Goal: Communication & Community: Share content

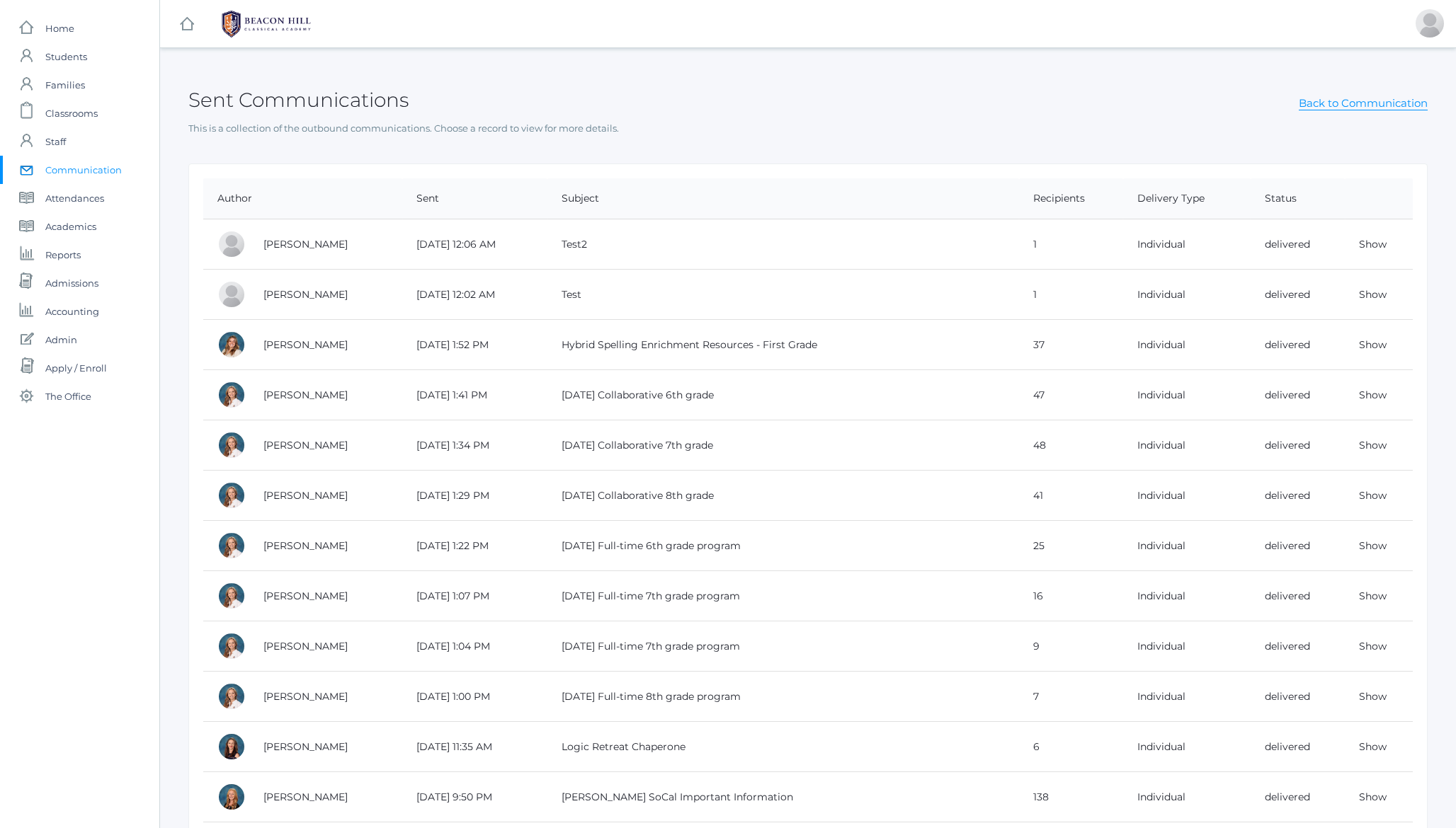
click at [332, 91] on h2 "Sent Communications" at bounding box center [298, 100] width 221 height 22
drag, startPoint x: 332, startPoint y: 91, endPoint x: 365, endPoint y: 92, distance: 33.0
click at [332, 91] on h2 "Sent Communications" at bounding box center [298, 100] width 221 height 22
click at [365, 92] on h2 "Sent Communications" at bounding box center [298, 100] width 221 height 22
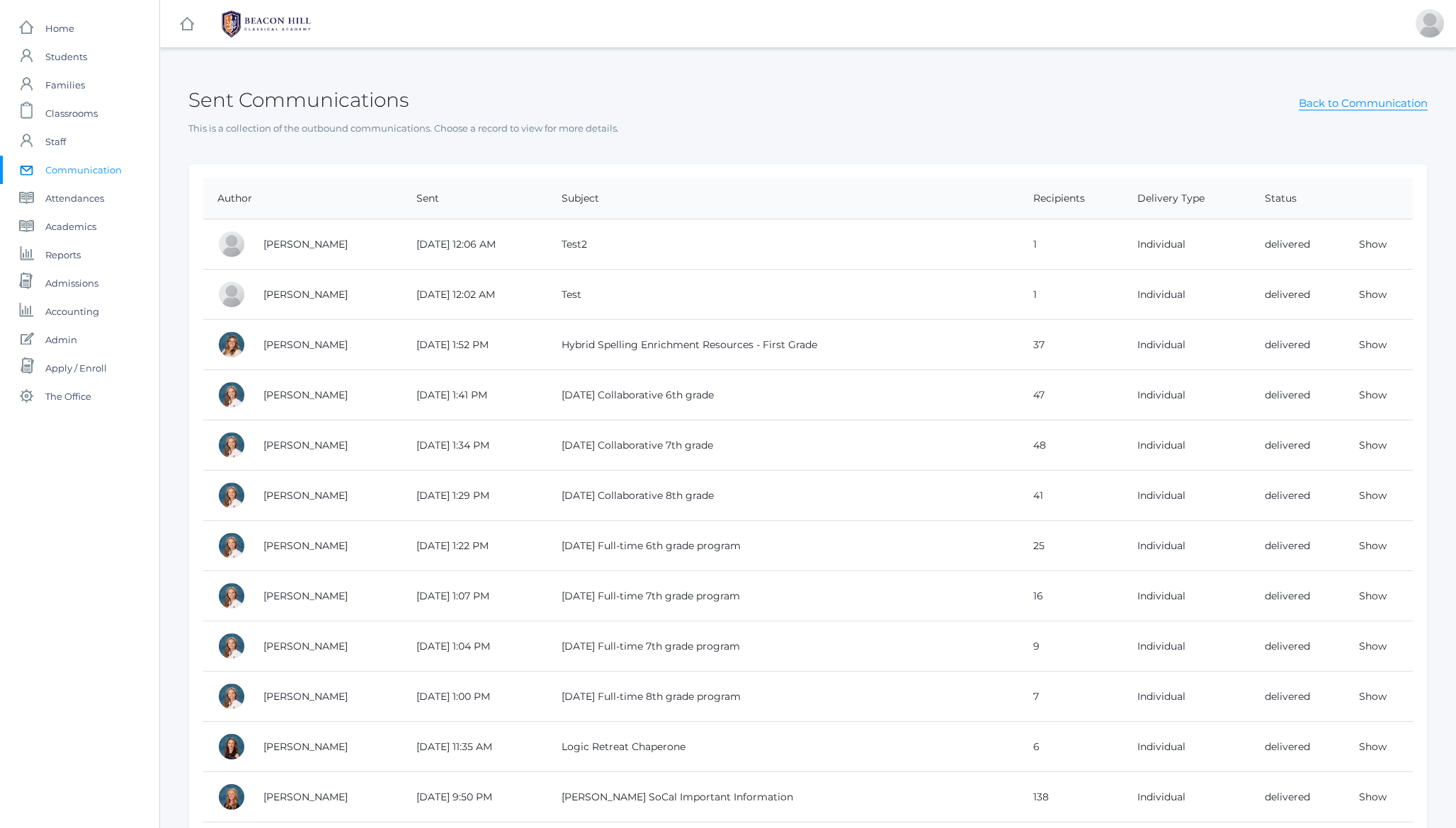
click at [287, 91] on h2 "Sent Communications" at bounding box center [298, 100] width 221 height 22
click at [258, 109] on h2 "Sent Communications" at bounding box center [298, 100] width 221 height 22
click at [1370, 246] on link "Show" at bounding box center [1373, 244] width 28 height 13
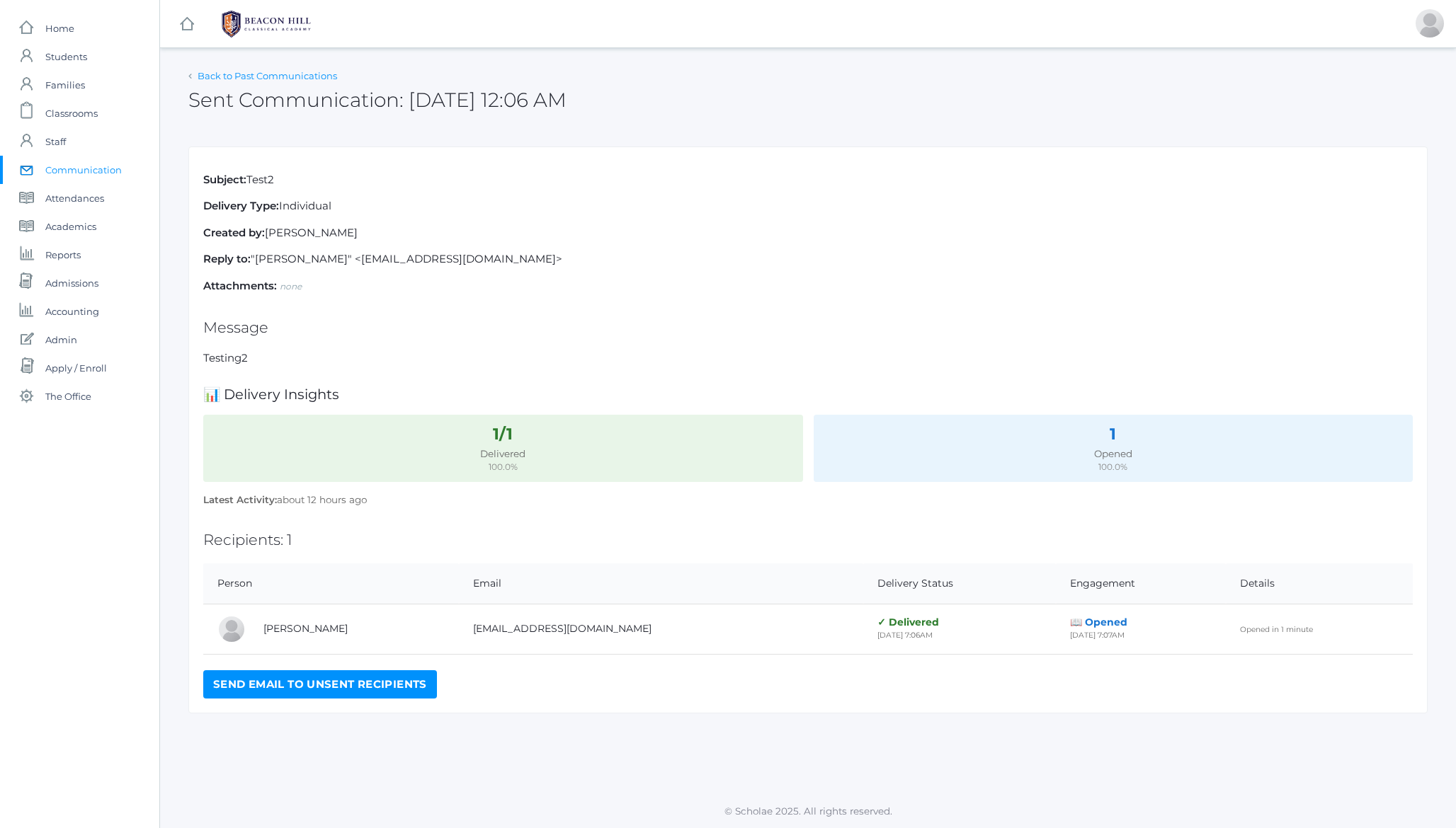
click at [284, 70] on link "Back to Past Communications" at bounding box center [267, 76] width 140 height 12
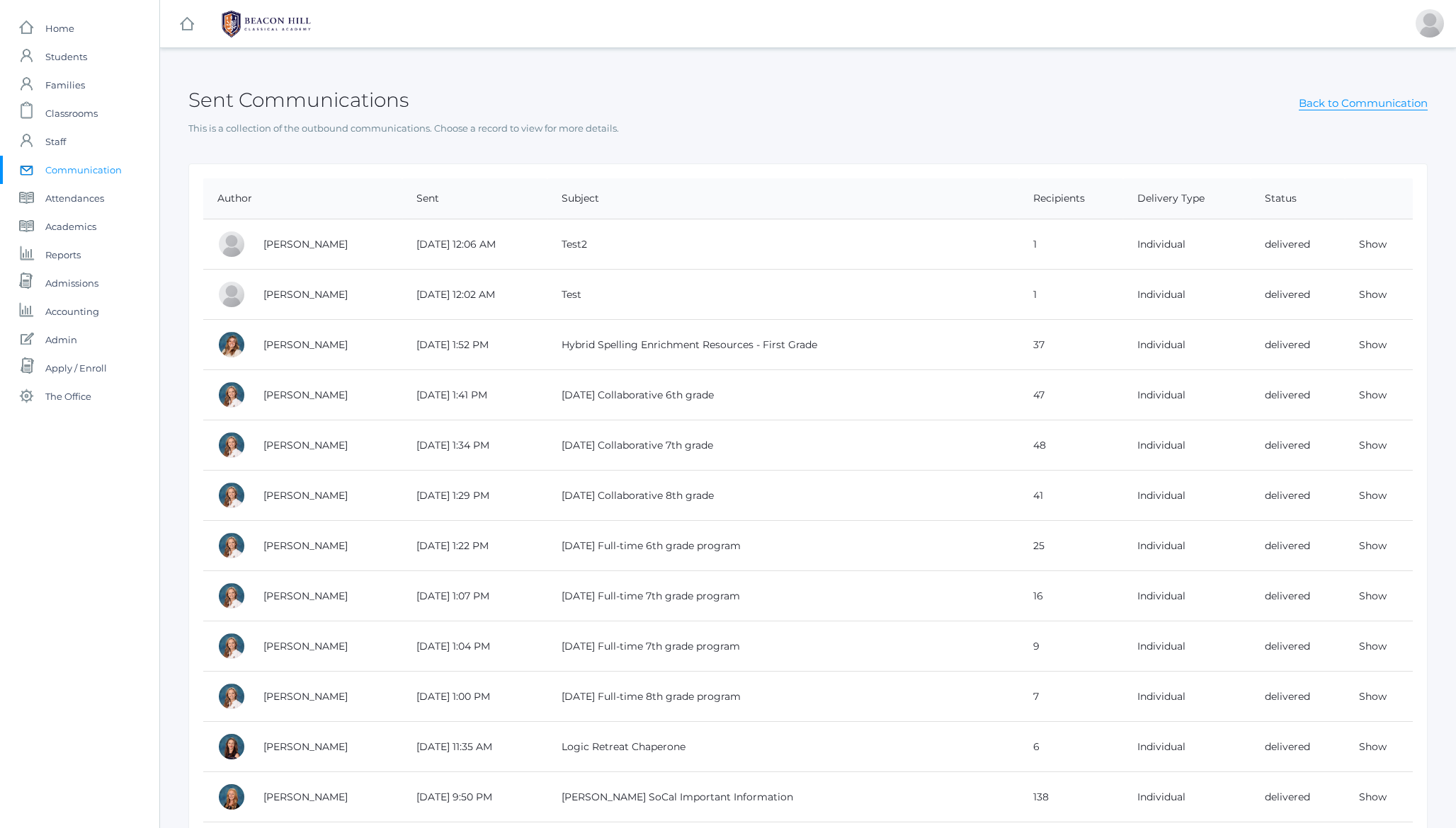
click at [82, 171] on span "Communication" at bounding box center [83, 169] width 77 height 28
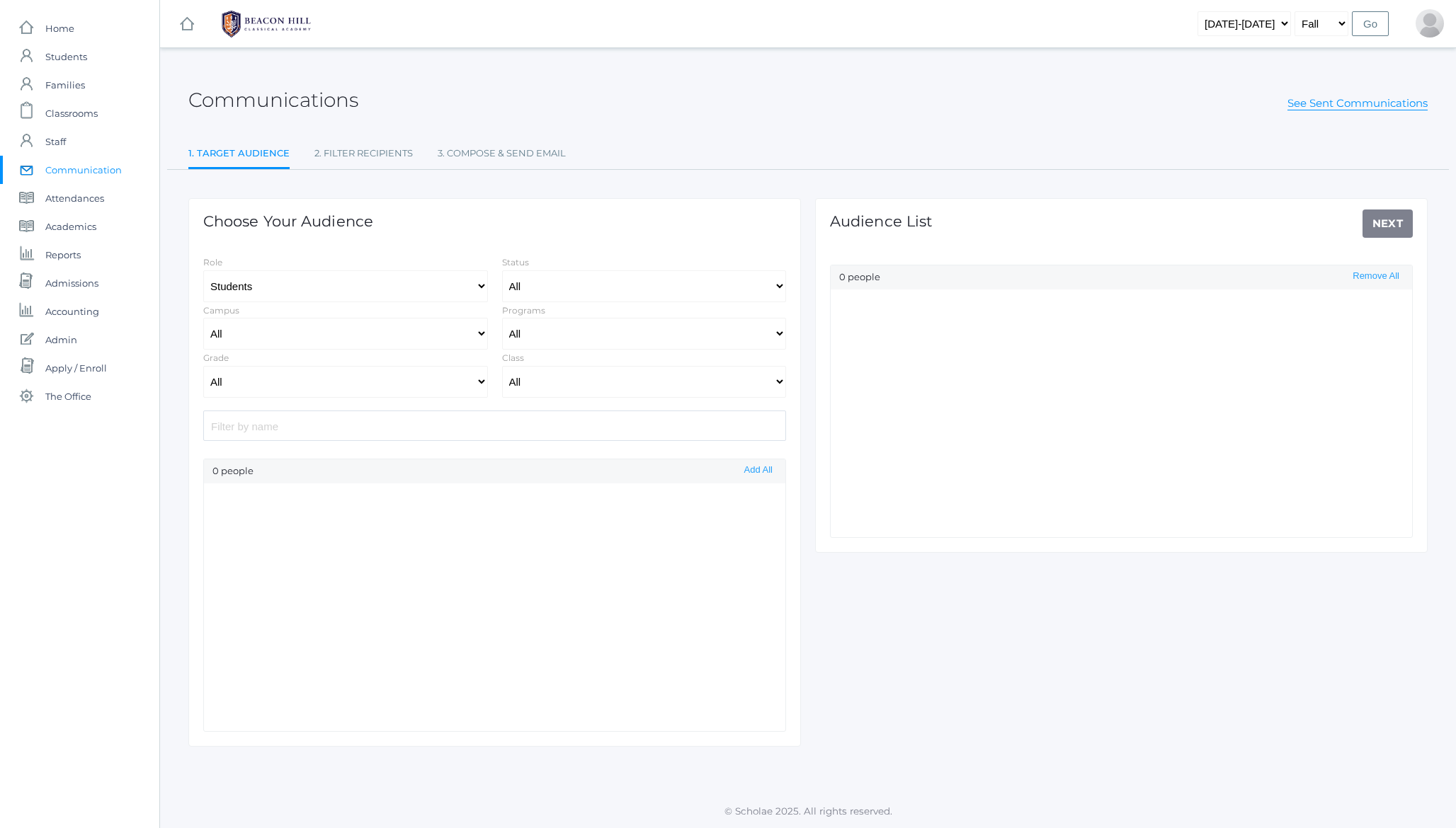
select select "Enrolled"
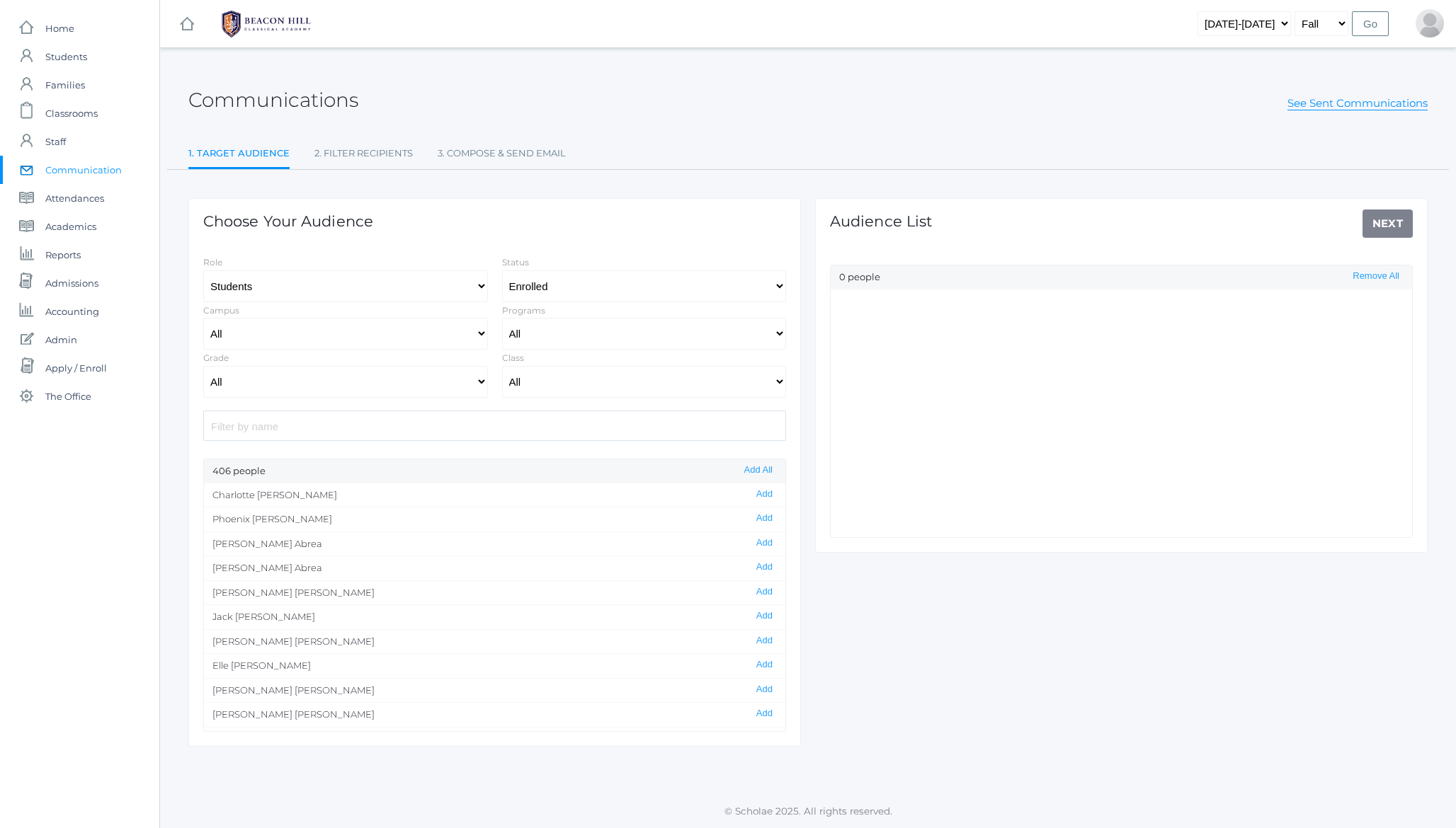
click at [484, 428] on input "search" at bounding box center [494, 426] width 583 height 31
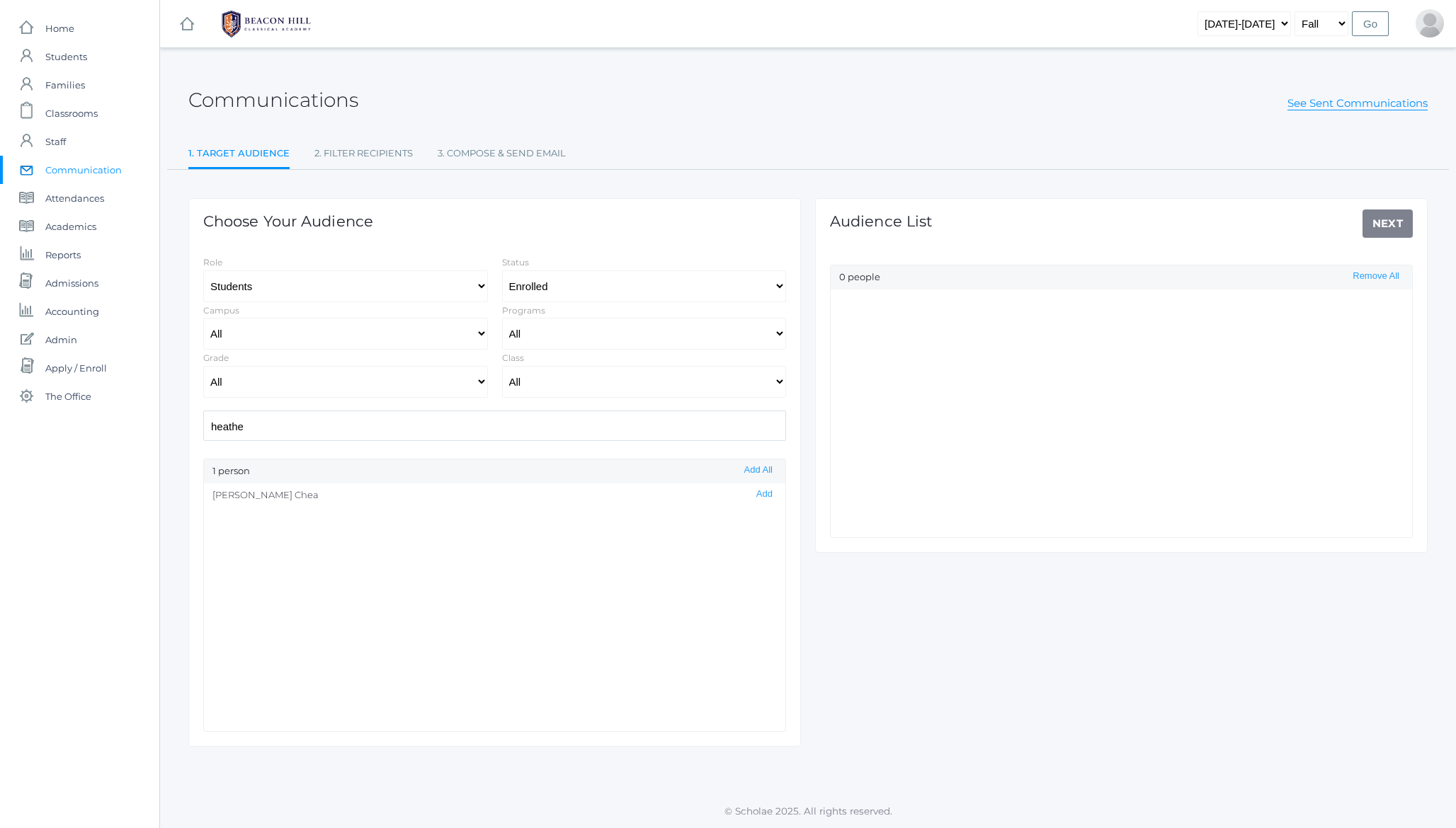
type input "heather"
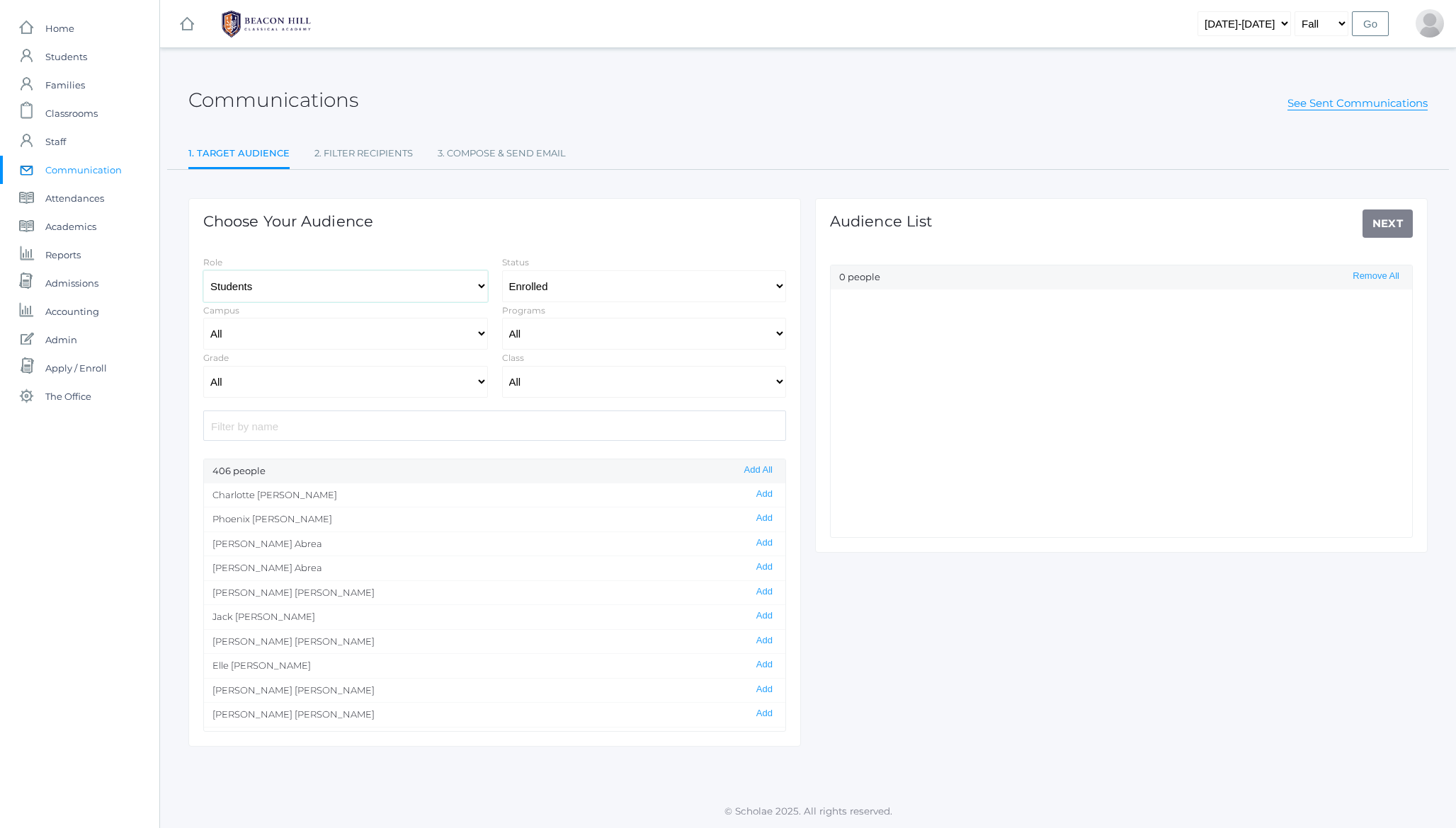
click at [274, 287] on select "Students Staff" at bounding box center [346, 286] width 285 height 32
select select "1"
click at [203, 271] on select "Students Staff" at bounding box center [346, 286] width 285 height 32
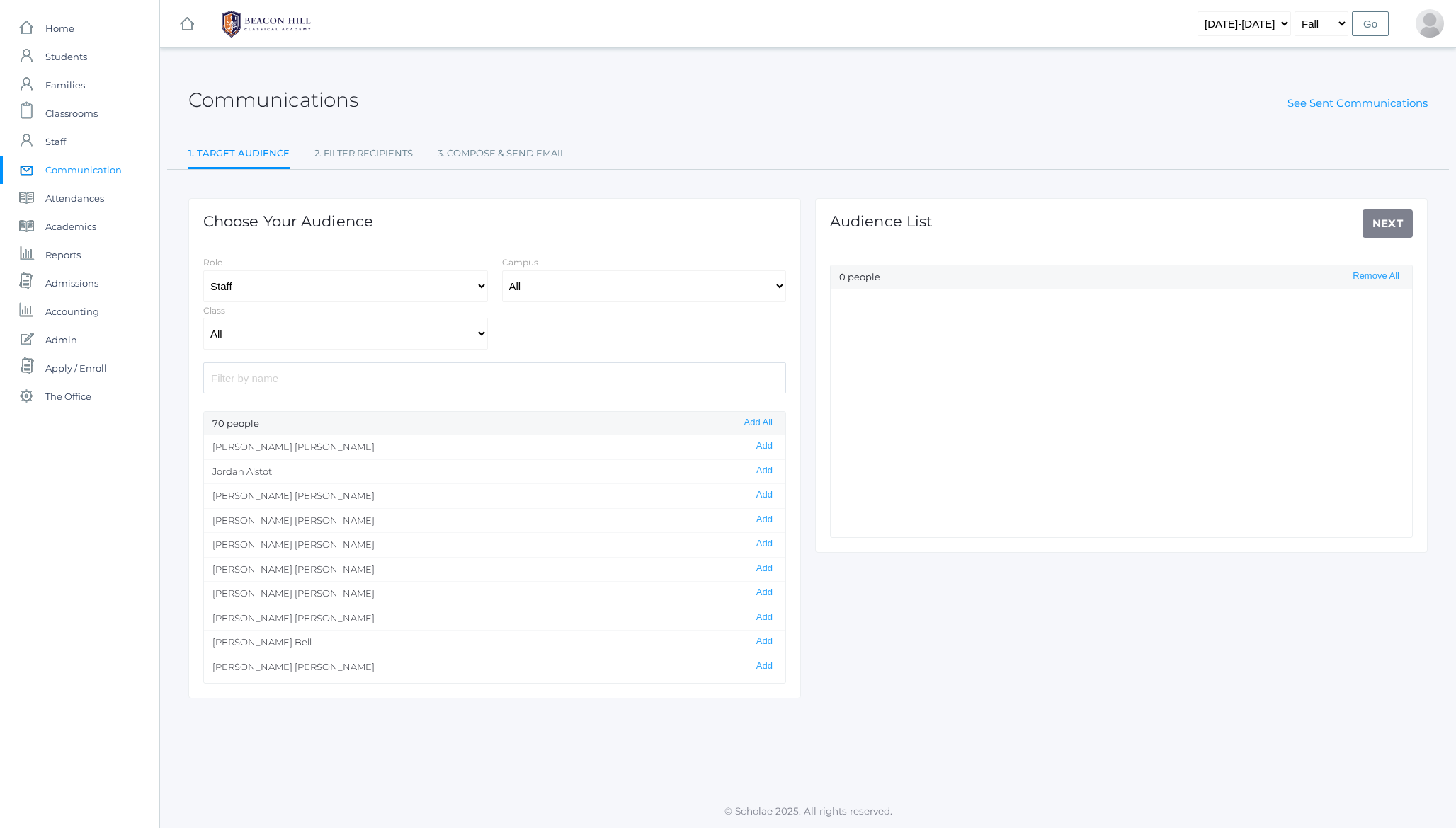
click at [347, 382] on input "search" at bounding box center [494, 378] width 583 height 31
click at [760, 518] on button "Add" at bounding box center [764, 519] width 25 height 12
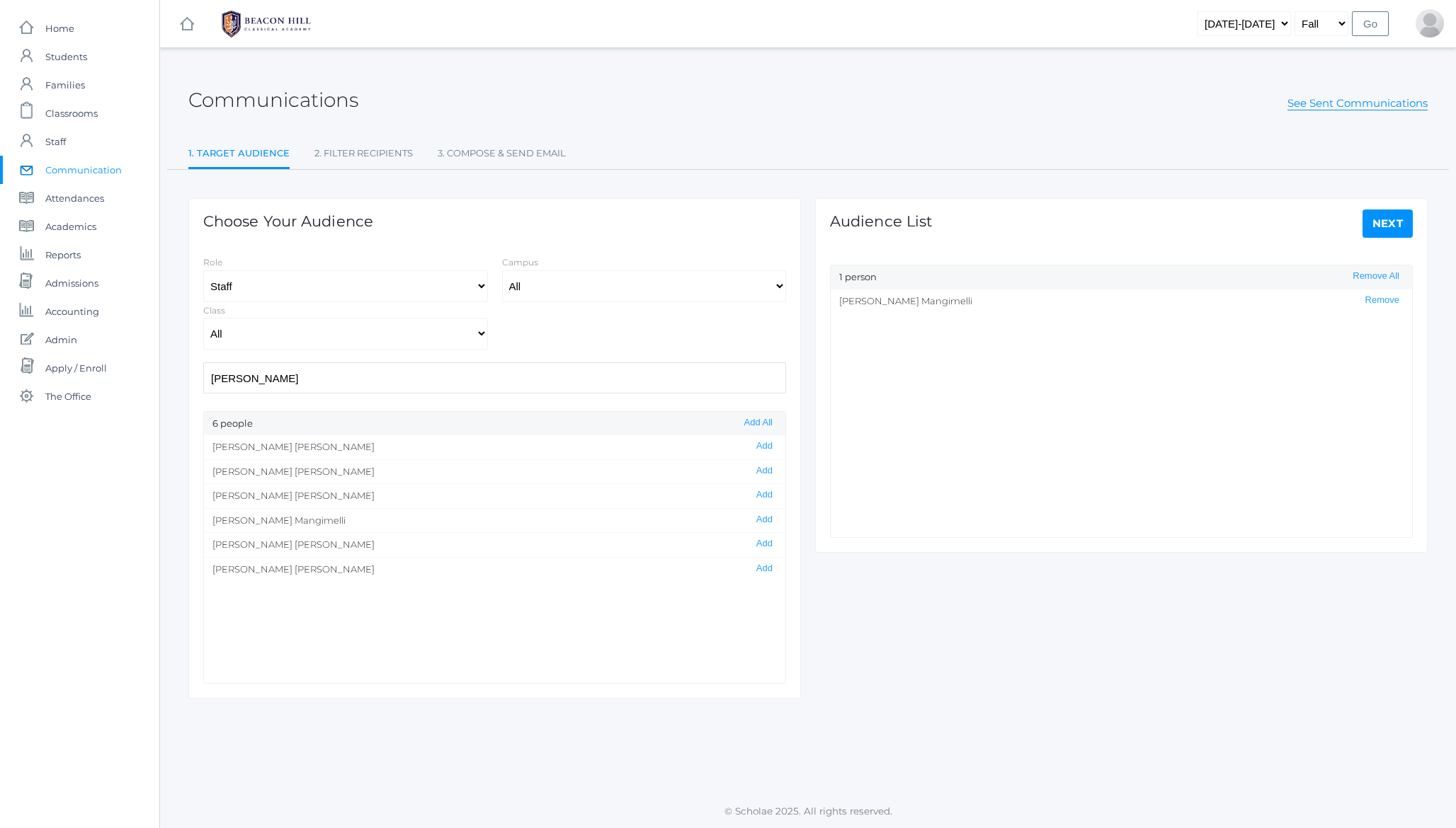
click at [357, 379] on input "heather" at bounding box center [494, 378] width 583 height 31
type input "tere"
click at [765, 446] on button "Add" at bounding box center [764, 446] width 25 height 12
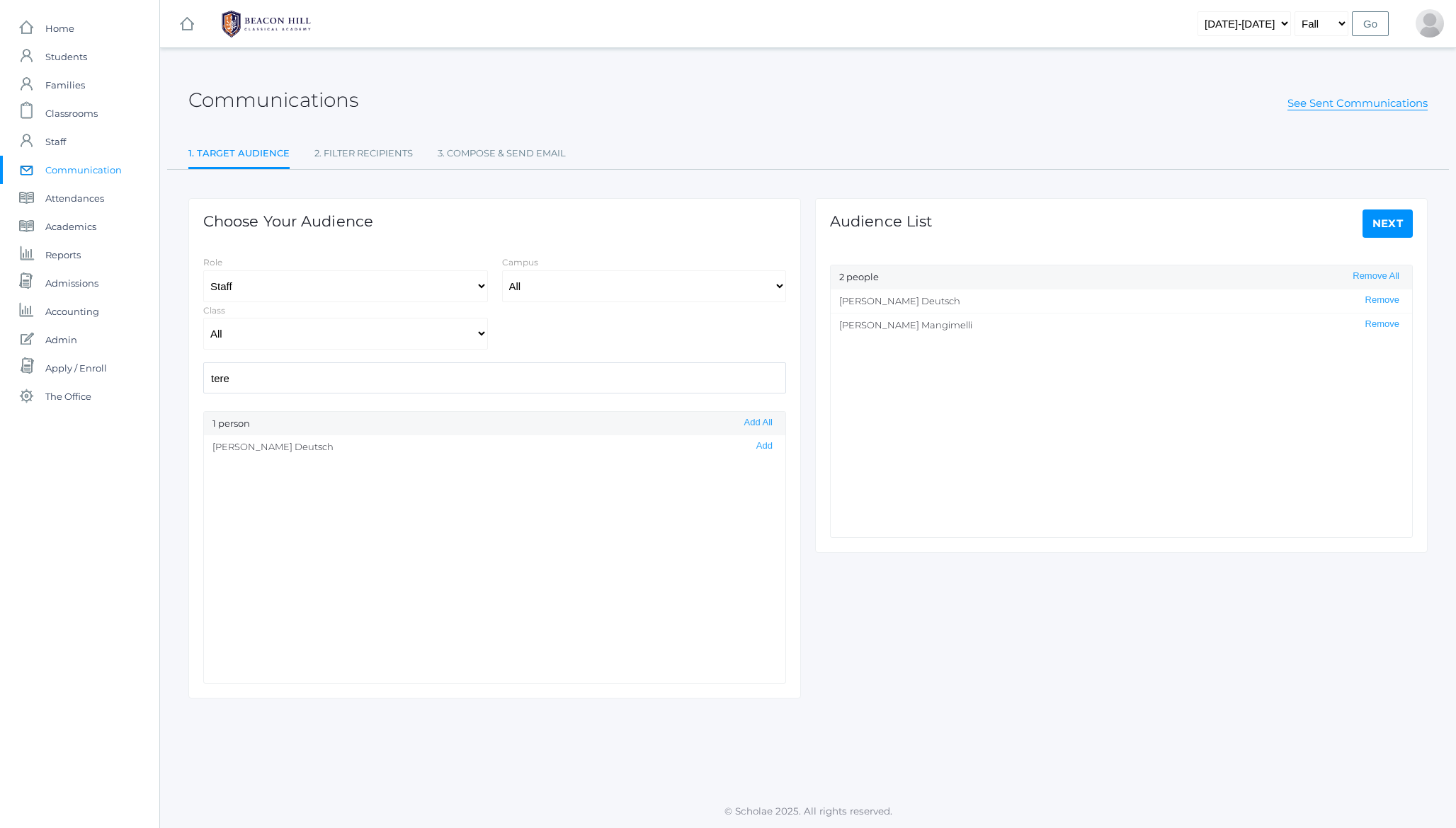
click at [958, 159] on ul "1. Target Audience 2. Filter Recipients 3. Compose & Send Email" at bounding box center [808, 155] width 1240 height 31
click at [707, 71] on div "Communications See Sent Communications" at bounding box center [808, 92] width 1240 height 52
click at [460, 83] on div "Communications See Sent Communications" at bounding box center [808, 92] width 1240 height 52
click at [297, 94] on h2 "Communications" at bounding box center [273, 100] width 170 height 22
click at [732, 98] on div "Communications See Sent Communications" at bounding box center [808, 92] width 1240 height 52
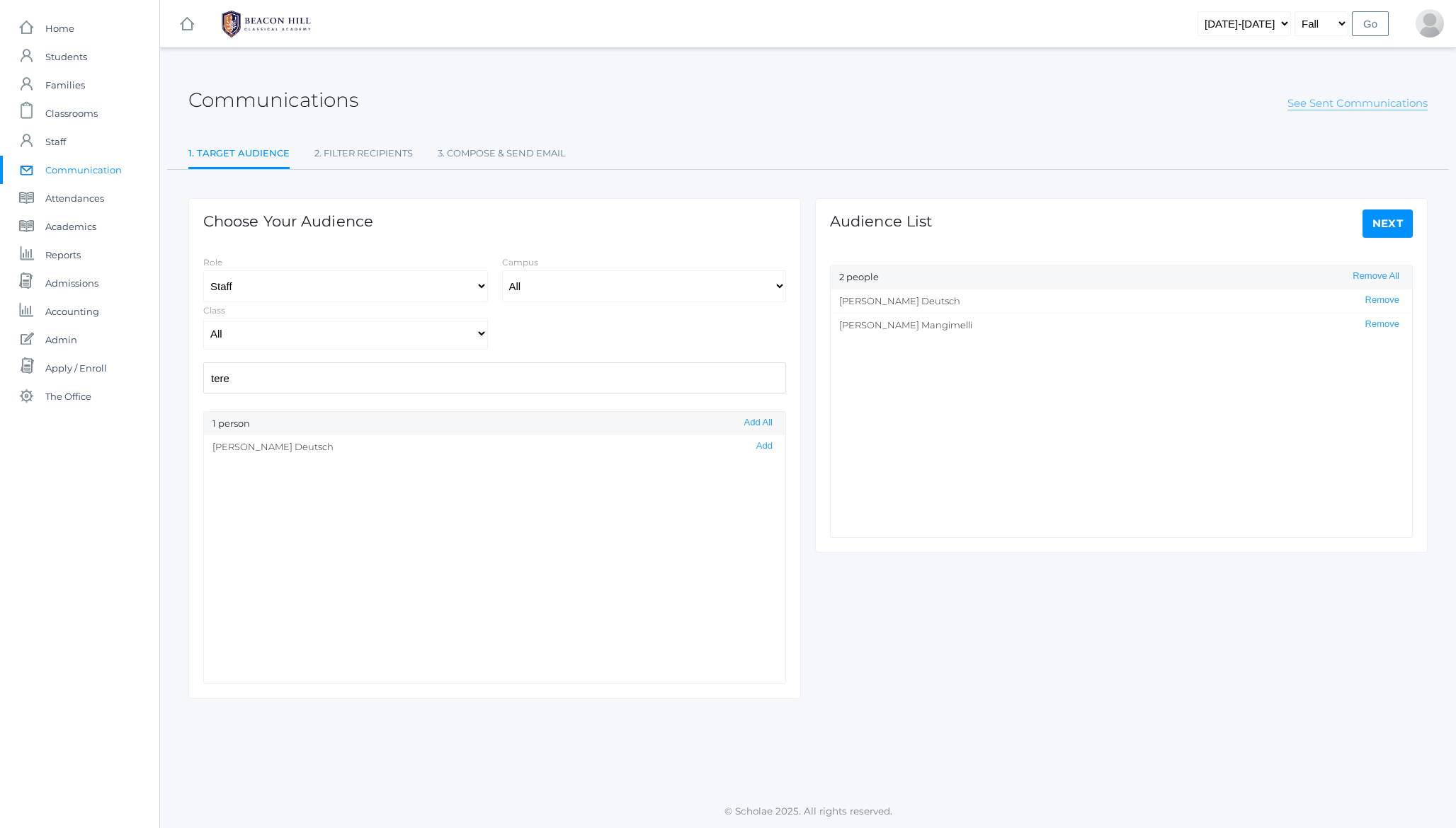
click at [1295, 101] on link "See Sent Communications" at bounding box center [1358, 104] width 140 height 14
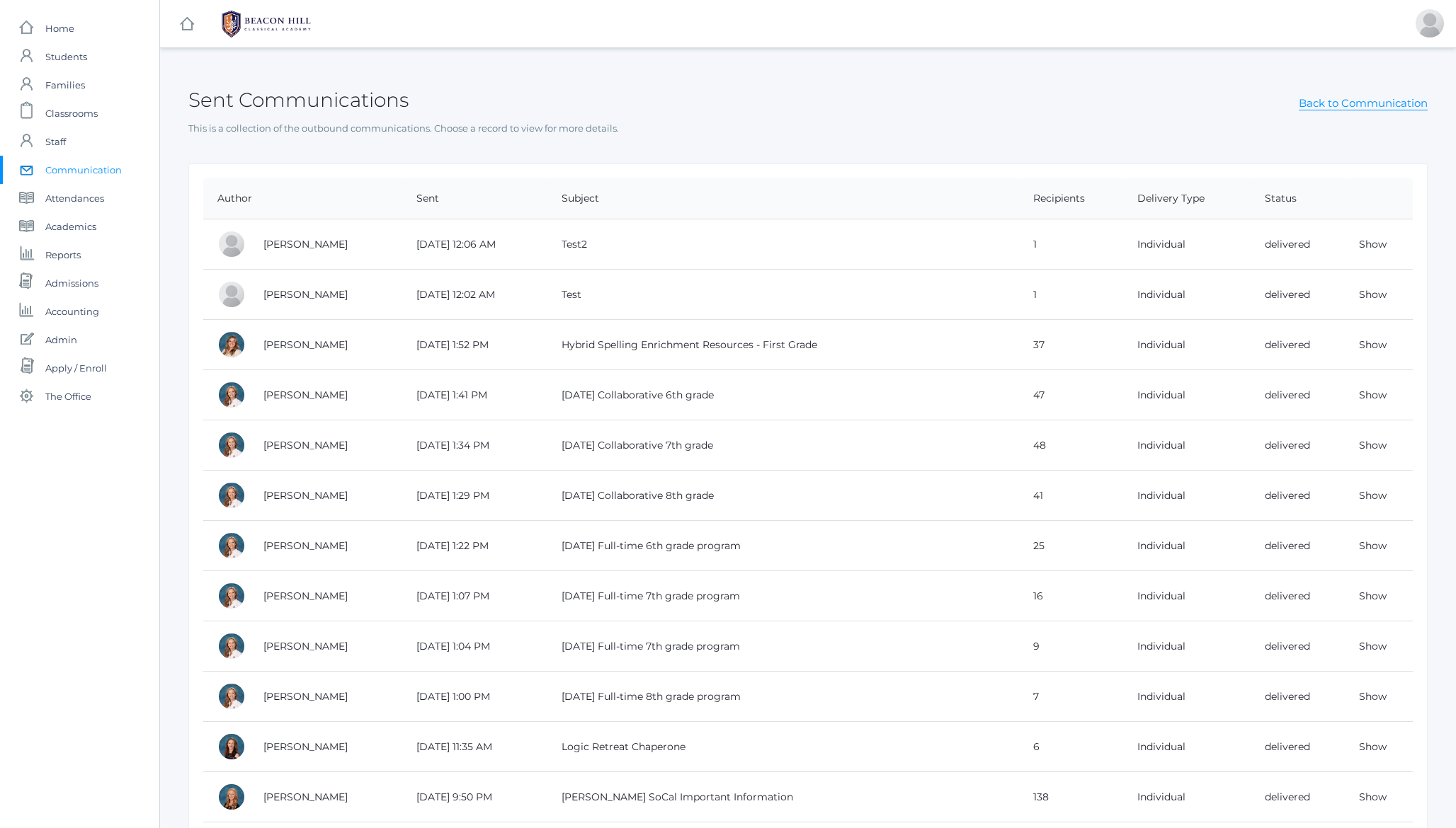
click at [1310, 95] on span "Back to Communication" at bounding box center [1363, 104] width 129 height 16
click at [1308, 101] on link "Back to Communication" at bounding box center [1363, 104] width 129 height 14
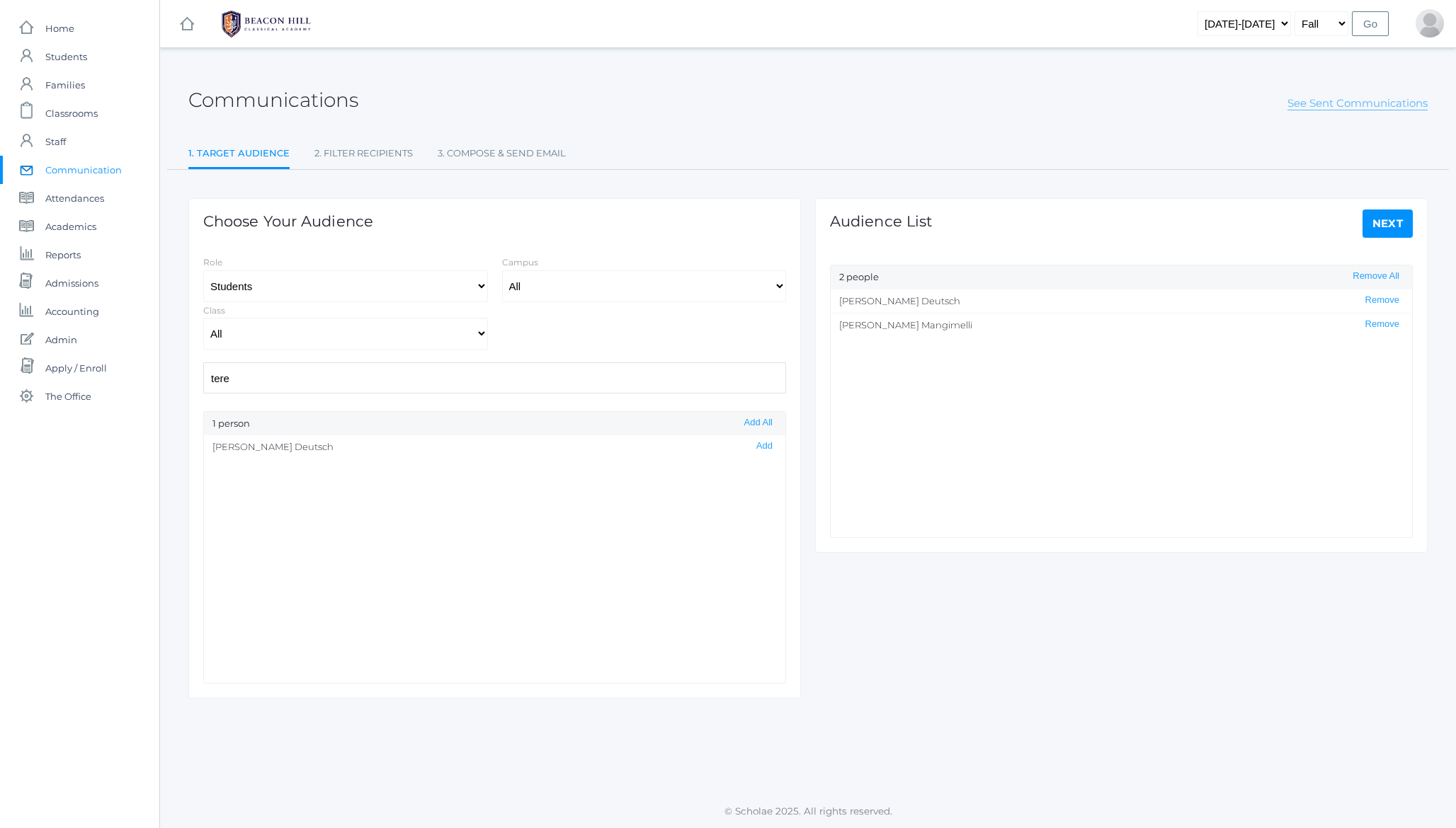
select select "Enrolled"
click at [287, 430] on input "tere" at bounding box center [494, 426] width 583 height 31
click at [265, 294] on select "Students Staff" at bounding box center [346, 286] width 285 height 32
select select "1"
click at [203, 271] on select "Students Staff" at bounding box center [346, 286] width 285 height 32
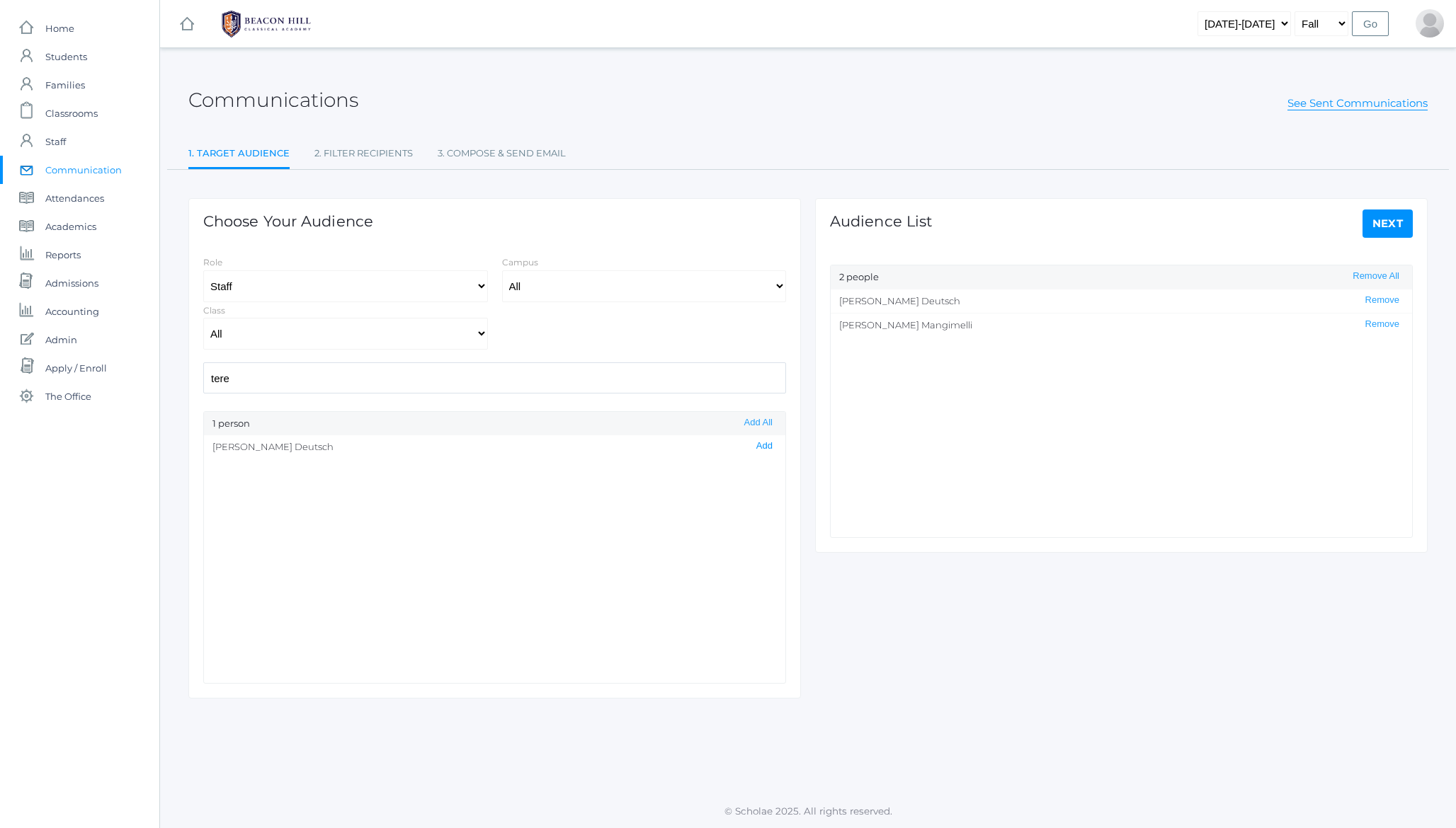
click at [770, 445] on button "Add" at bounding box center [764, 446] width 25 height 12
click at [359, 377] on input "tere" at bounding box center [494, 378] width 583 height 31
type input "hea"
click at [769, 523] on button "Add" at bounding box center [764, 519] width 25 height 12
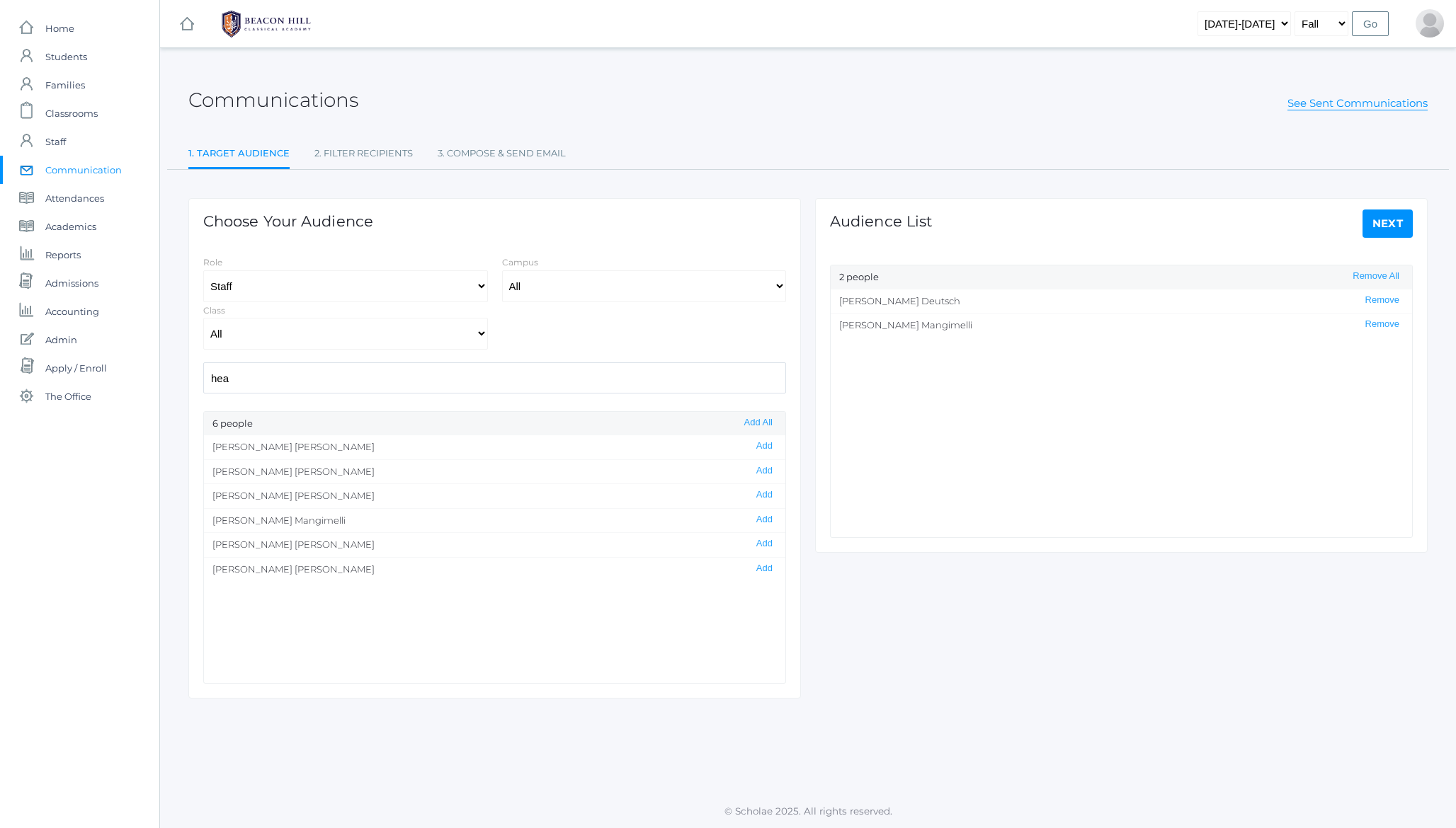
click at [1379, 228] on link "Next" at bounding box center [1388, 223] width 51 height 28
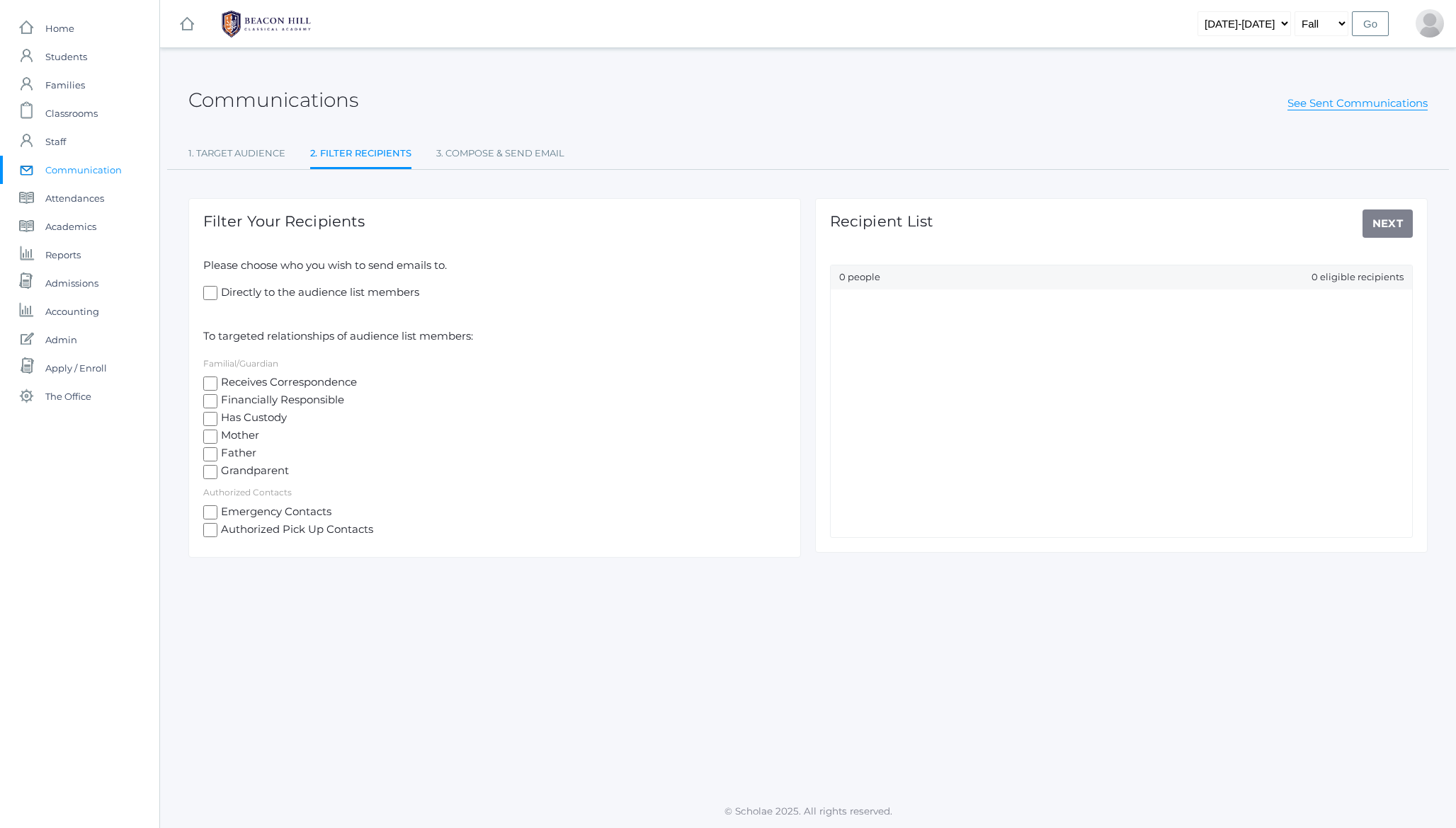
click at [315, 292] on span "Directly to the audience list members" at bounding box center [319, 293] width 202 height 18
click at [218, 292] on input "Directly to the audience list members" at bounding box center [211, 293] width 14 height 14
checkbox input "true"
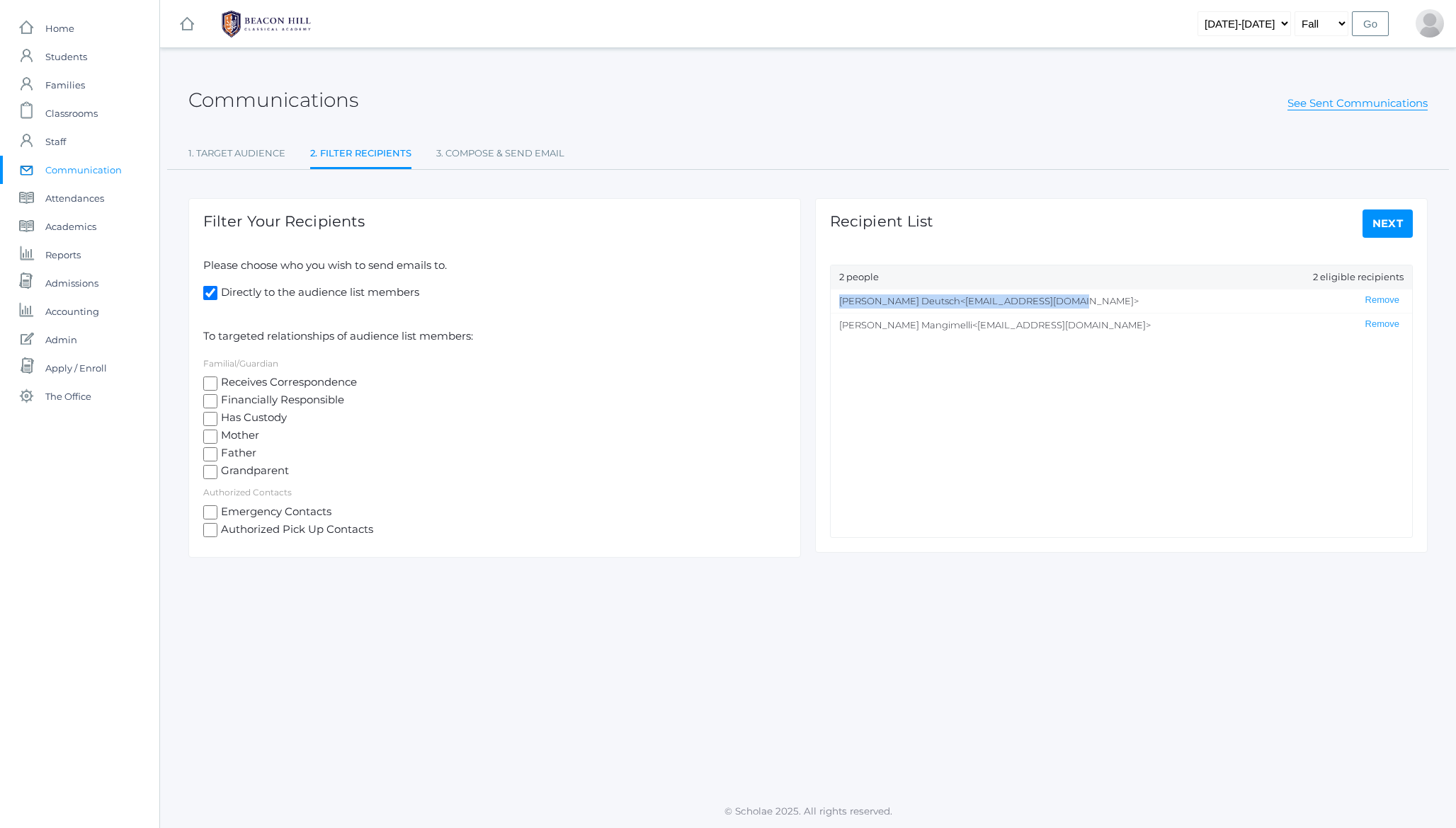
drag, startPoint x: 1059, startPoint y: 300, endPoint x: 812, endPoint y: 304, distance: 247.0
click at [812, 304] on div "Recipient List Next 2 people 2 eligible recipients Teresa Deutsch <tleigh91@icl…" at bounding box center [1122, 362] width 627 height 383
click at [853, 300] on span "Teresa Deutsch" at bounding box center [900, 301] width 122 height 12
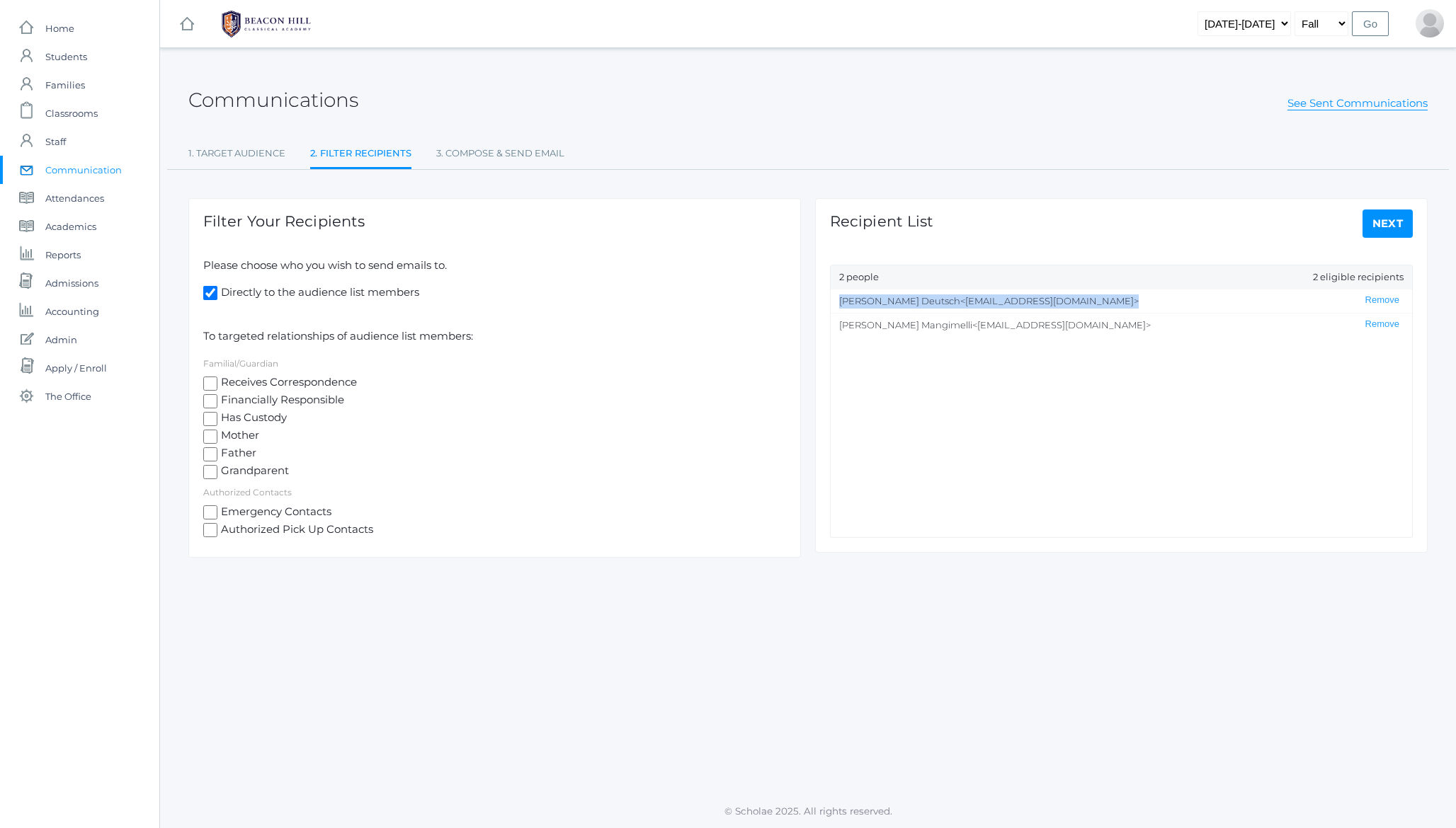
click at [853, 300] on span "Teresa Deutsch" at bounding box center [900, 301] width 122 height 12
drag, startPoint x: 1038, startPoint y: 299, endPoint x: 842, endPoint y: 302, distance: 196.0
click at [842, 302] on li "Teresa Deutsch <tleigh91@icloud.com> Remove" at bounding box center [1122, 302] width 582 height 24
click at [842, 302] on span "Teresa Deutsch" at bounding box center [900, 301] width 122 height 12
click at [844, 306] on span "Teresa Deutsch" at bounding box center [900, 301] width 122 height 12
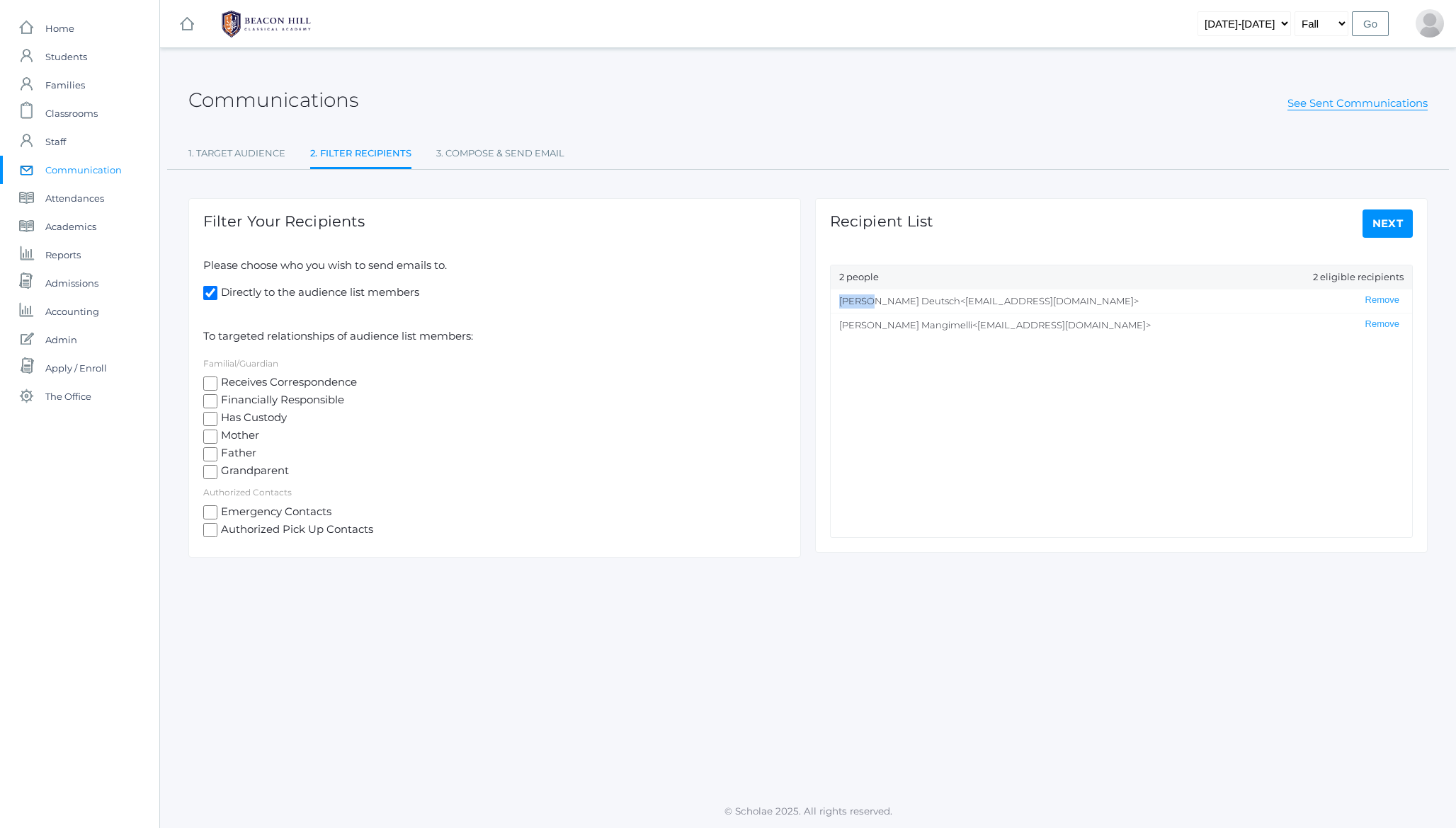
click at [844, 306] on span "Teresa Deutsch" at bounding box center [900, 301] width 122 height 12
click at [890, 298] on span "Teresa Deutsch" at bounding box center [900, 301] width 122 height 12
click at [881, 324] on span "Heather Mangimelli" at bounding box center [906, 325] width 133 height 12
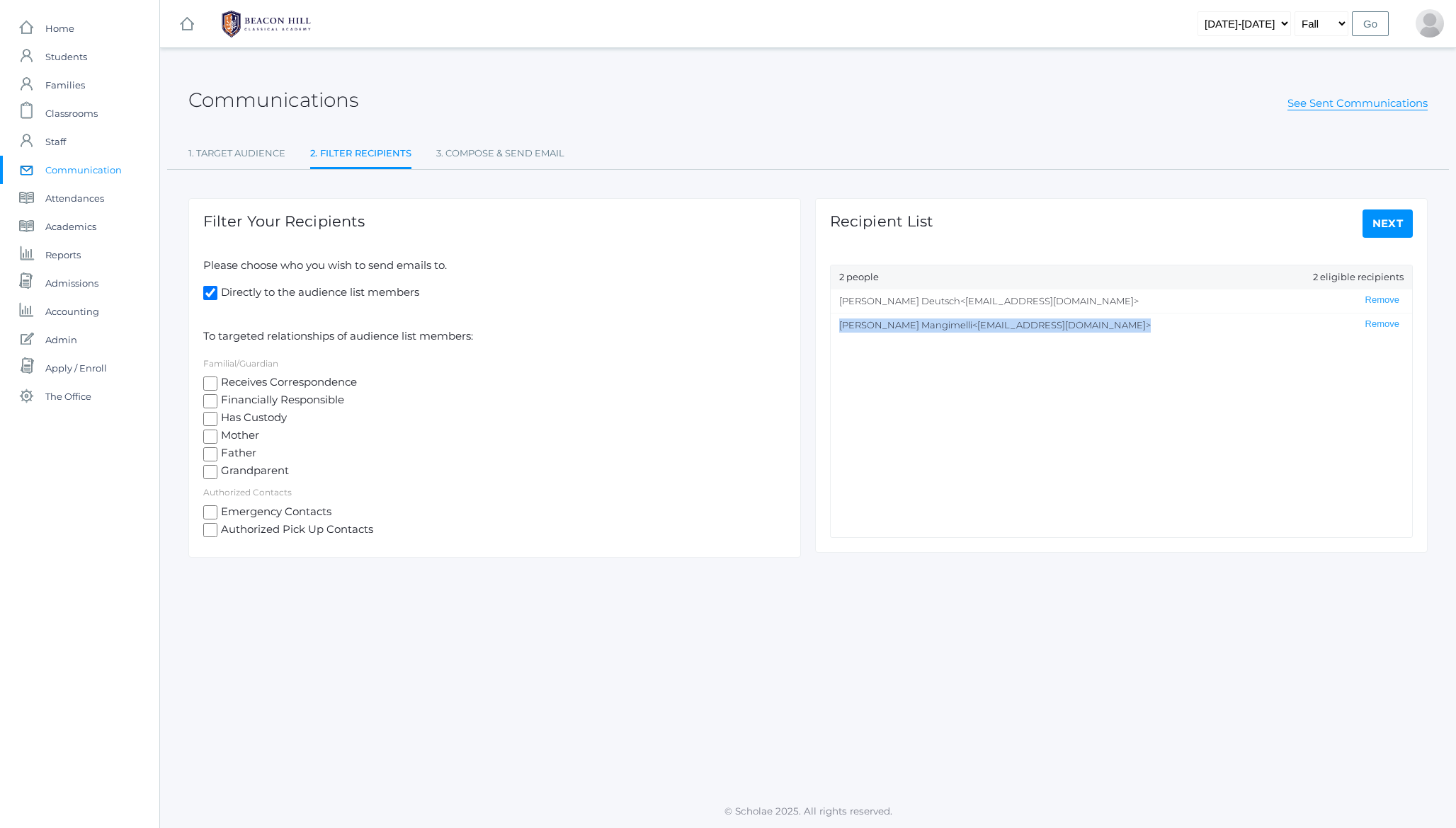
click at [881, 324] on span "Heather Mangimelli" at bounding box center [906, 325] width 133 height 12
click at [972, 326] on span "<heather@beaconhillclassical.org>" at bounding box center [1062, 325] width 178 height 12
click at [961, 302] on span "<tleigh91@icloud.com>" at bounding box center [1050, 301] width 178 height 12
drag, startPoint x: 935, startPoint y: 302, endPoint x: 997, endPoint y: 301, distance: 62.0
click at [997, 301] on span "<tleigh91@icloud.com>" at bounding box center [1050, 301] width 178 height 12
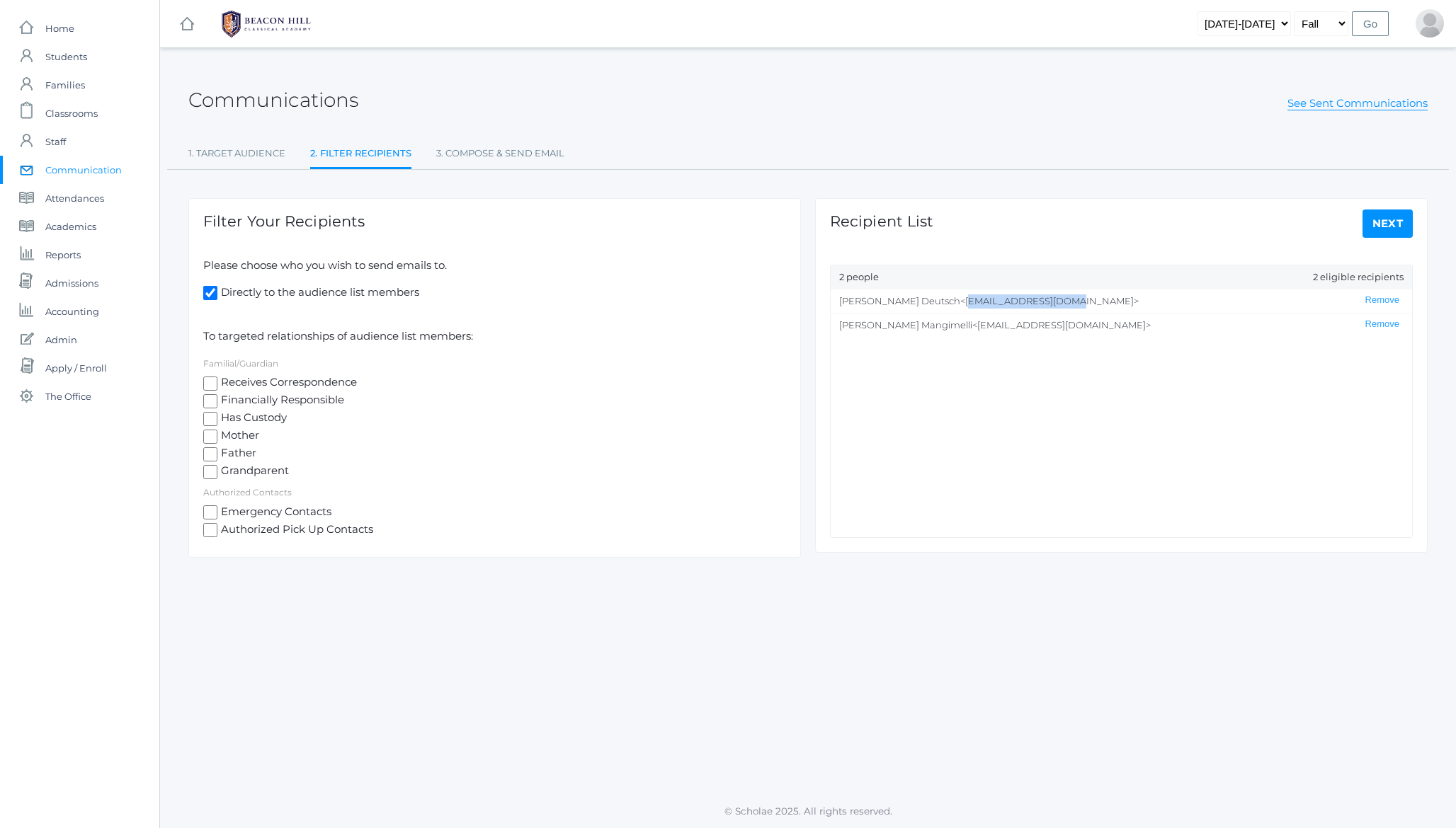
copy span "tleigh91@icloud.com"
click at [882, 301] on span "Teresa Deutsch" at bounding box center [900, 301] width 122 height 12
click at [235, 101] on h2 "Communications" at bounding box center [273, 100] width 170 height 22
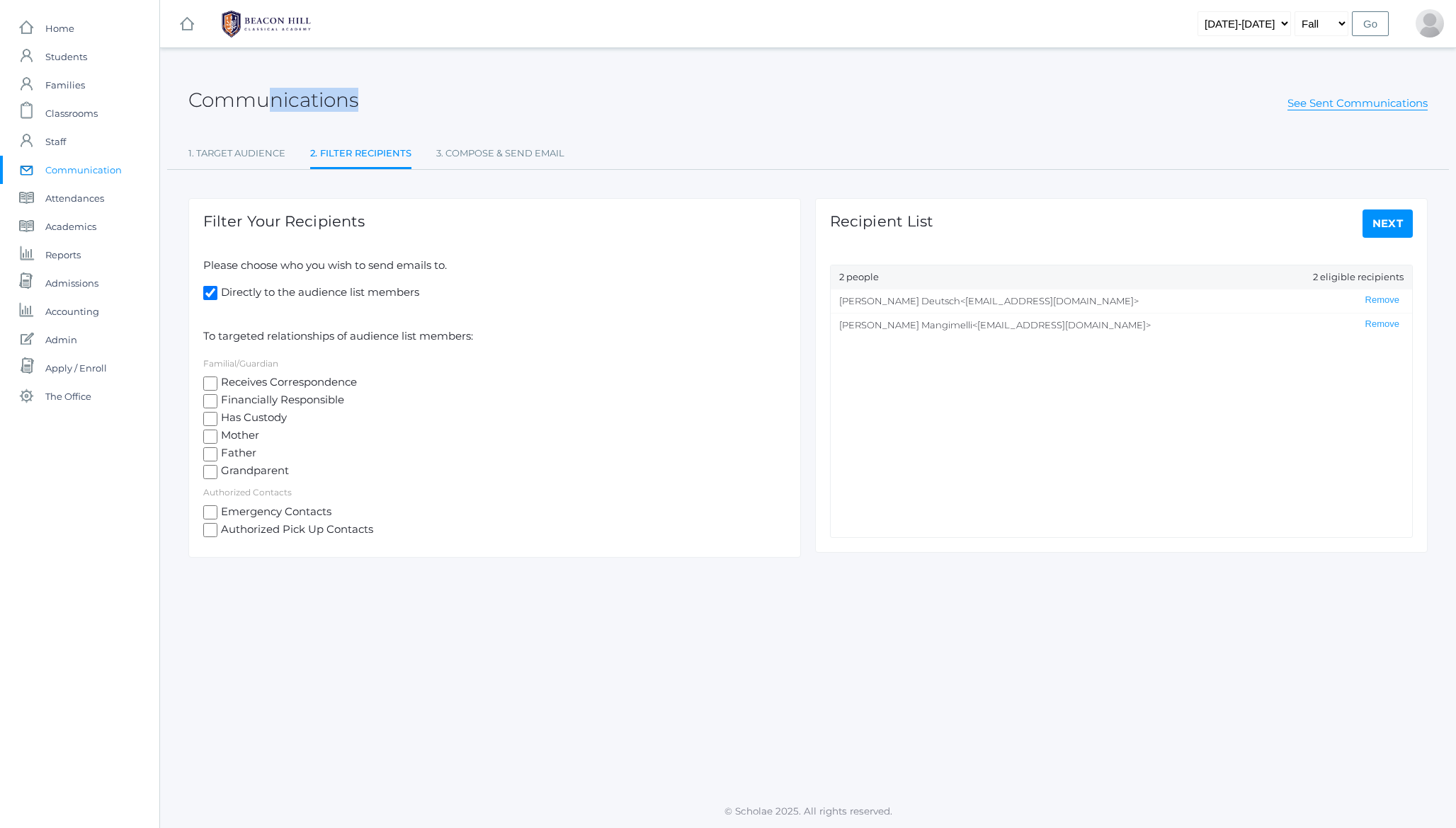
click at [271, 101] on h2 "Communications" at bounding box center [273, 100] width 170 height 22
click at [1382, 325] on button "Remove" at bounding box center [1382, 324] width 42 height 12
click at [1386, 224] on link "Next" at bounding box center [1388, 223] width 51 height 28
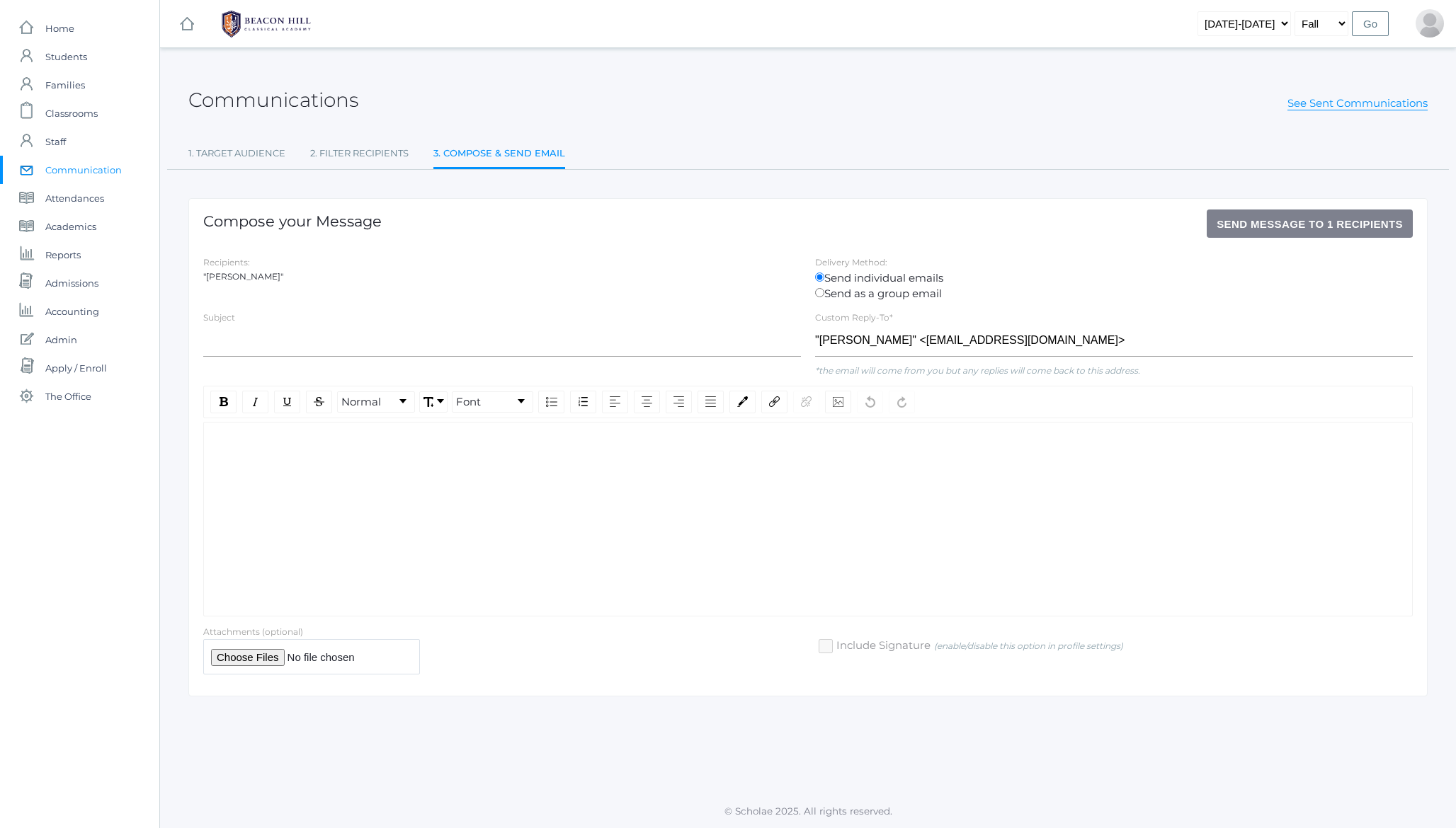
click at [378, 320] on div "Subject" at bounding box center [502, 337] width 612 height 54
click at [359, 337] on input "text" at bounding box center [502, 340] width 598 height 32
type input "Scholae emails to your address"
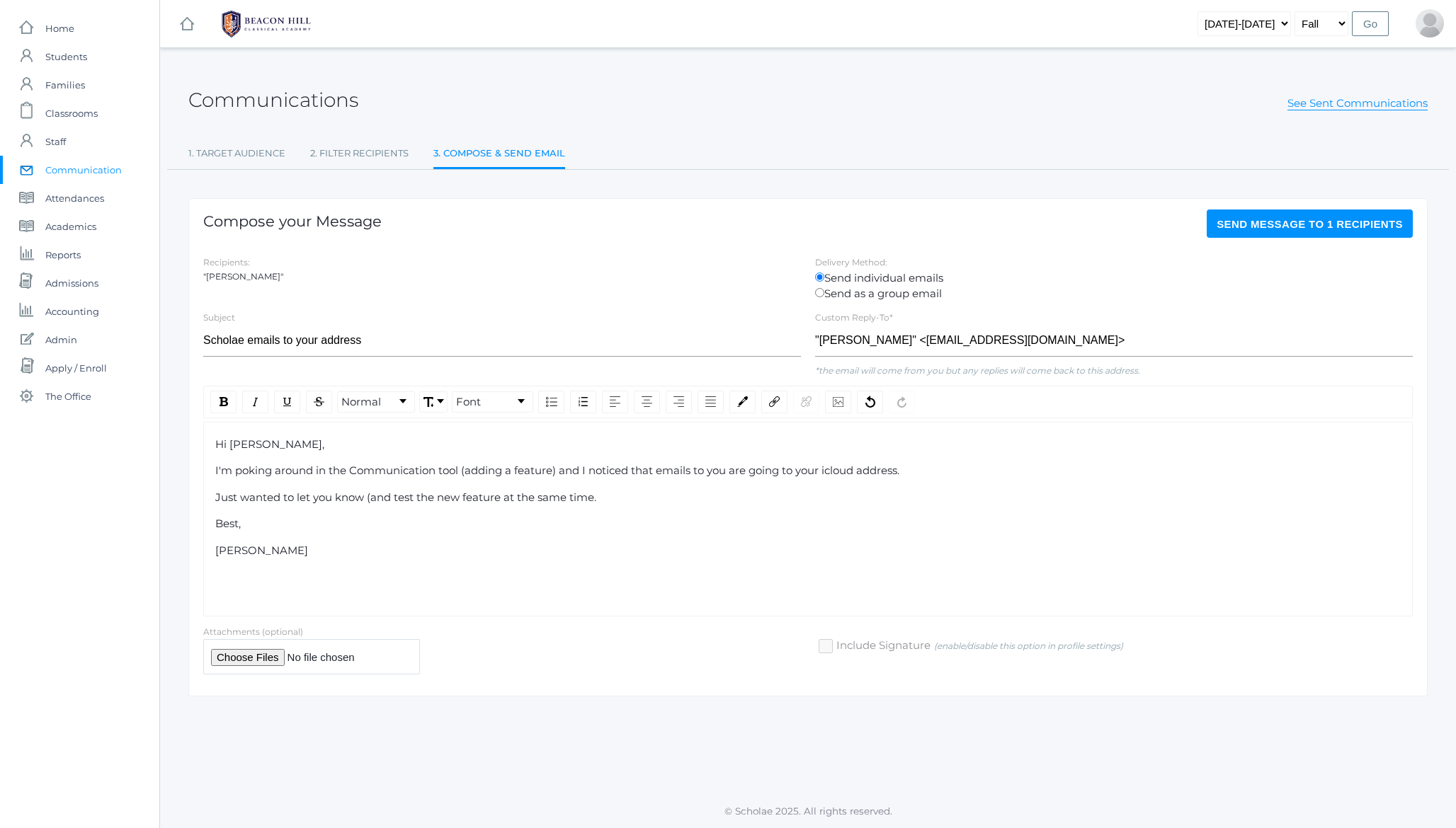
click at [257, 470] on span "I'm poking around in the Communication tool (adding a feature) and I noticed th…" at bounding box center [557, 470] width 684 height 14
click at [249, 276] on div ""Teresa Deutsch"" at bounding box center [502, 277] width 598 height 13
click at [240, 266] on label "Recipients:" at bounding box center [227, 263] width 47 height 11
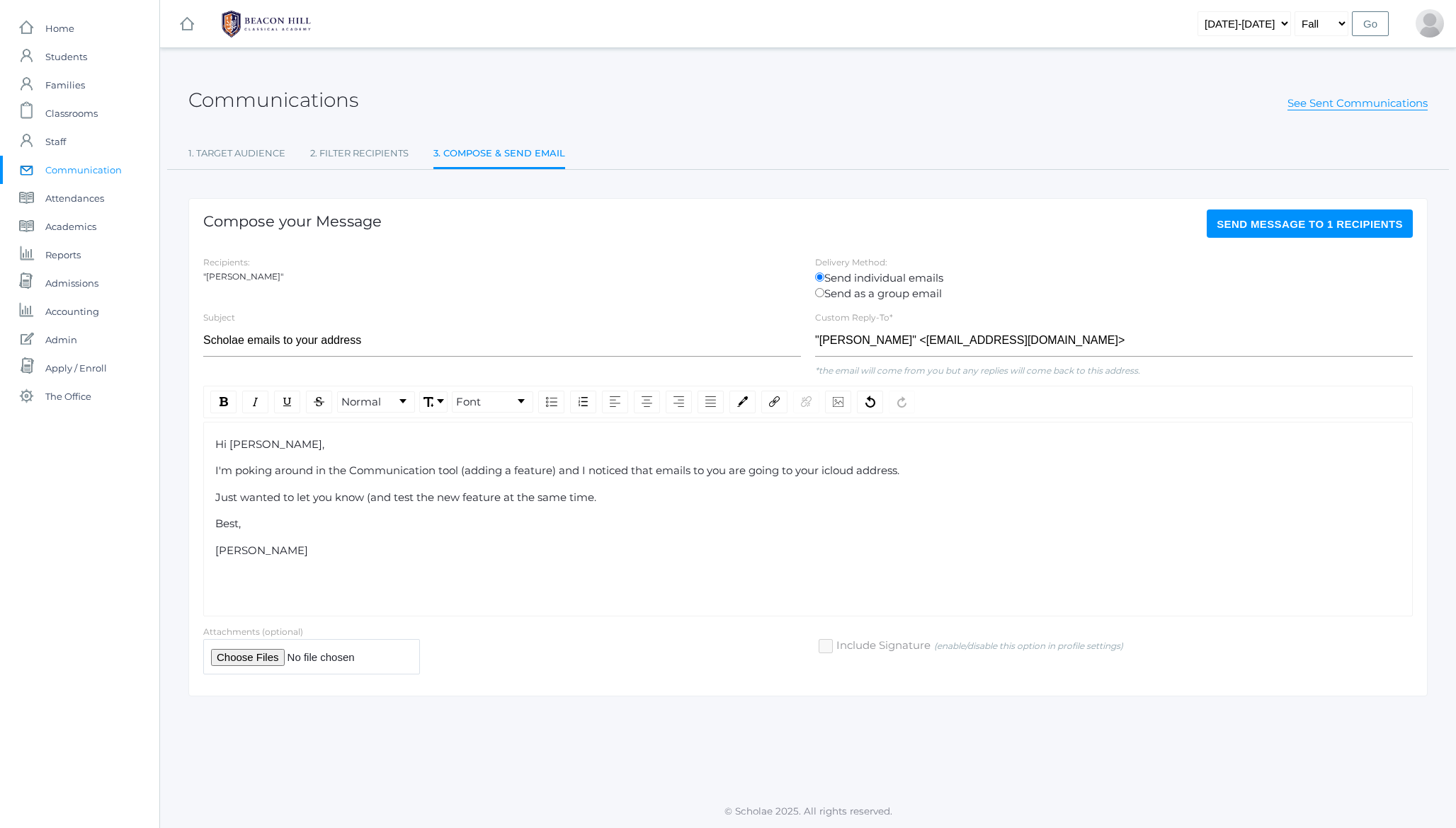
click at [239, 274] on div ""Teresa Deutsch"" at bounding box center [502, 277] width 598 height 13
click at [348, 148] on link "2. Filter Recipients" at bounding box center [359, 153] width 98 height 28
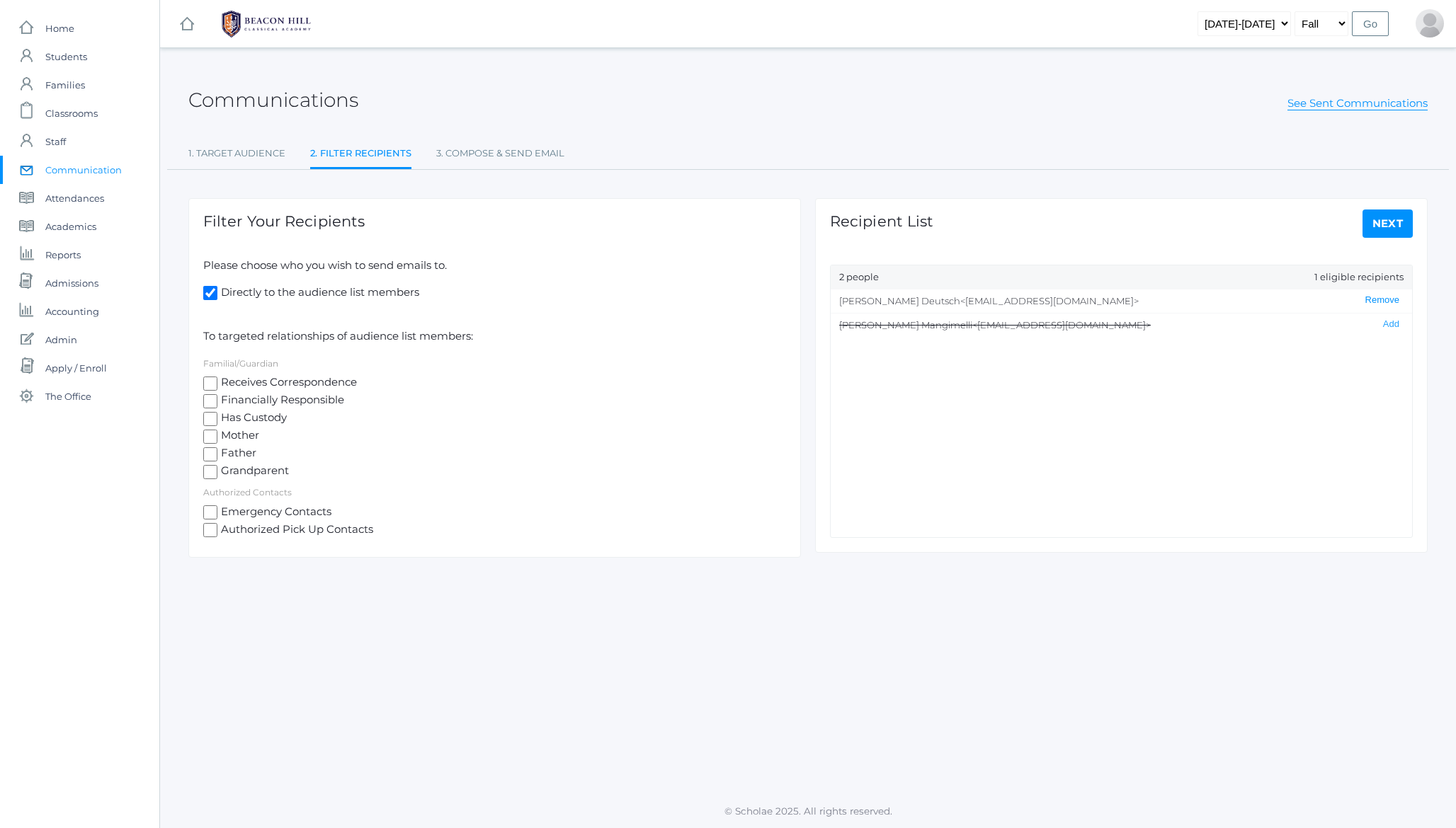
click at [1383, 298] on button "Remove" at bounding box center [1382, 300] width 42 height 12
click at [271, 156] on link "1. Target Audience" at bounding box center [237, 153] width 97 height 28
select select "Enrolled"
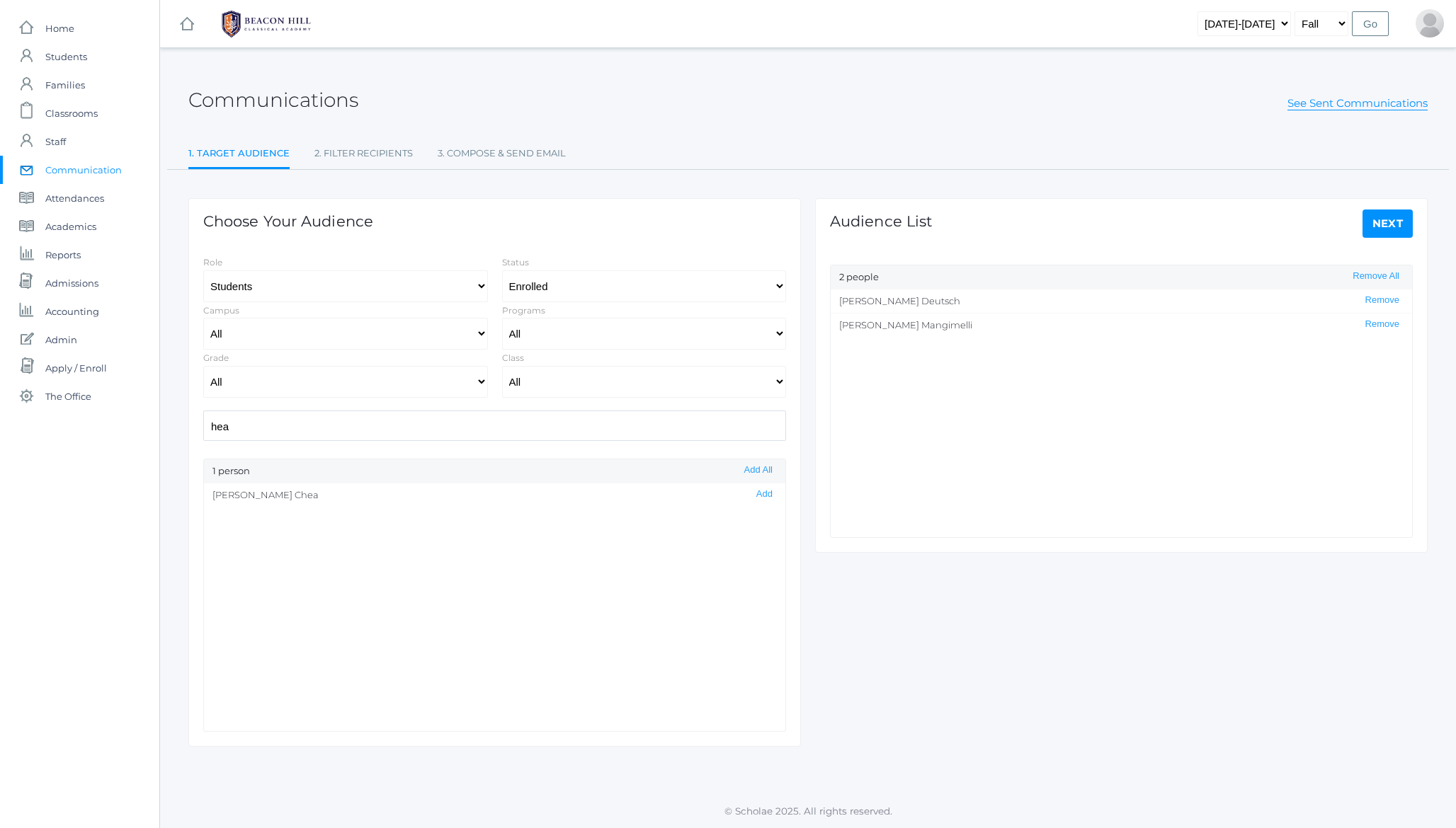
click at [309, 424] on input "hea" at bounding box center [494, 426] width 583 height 31
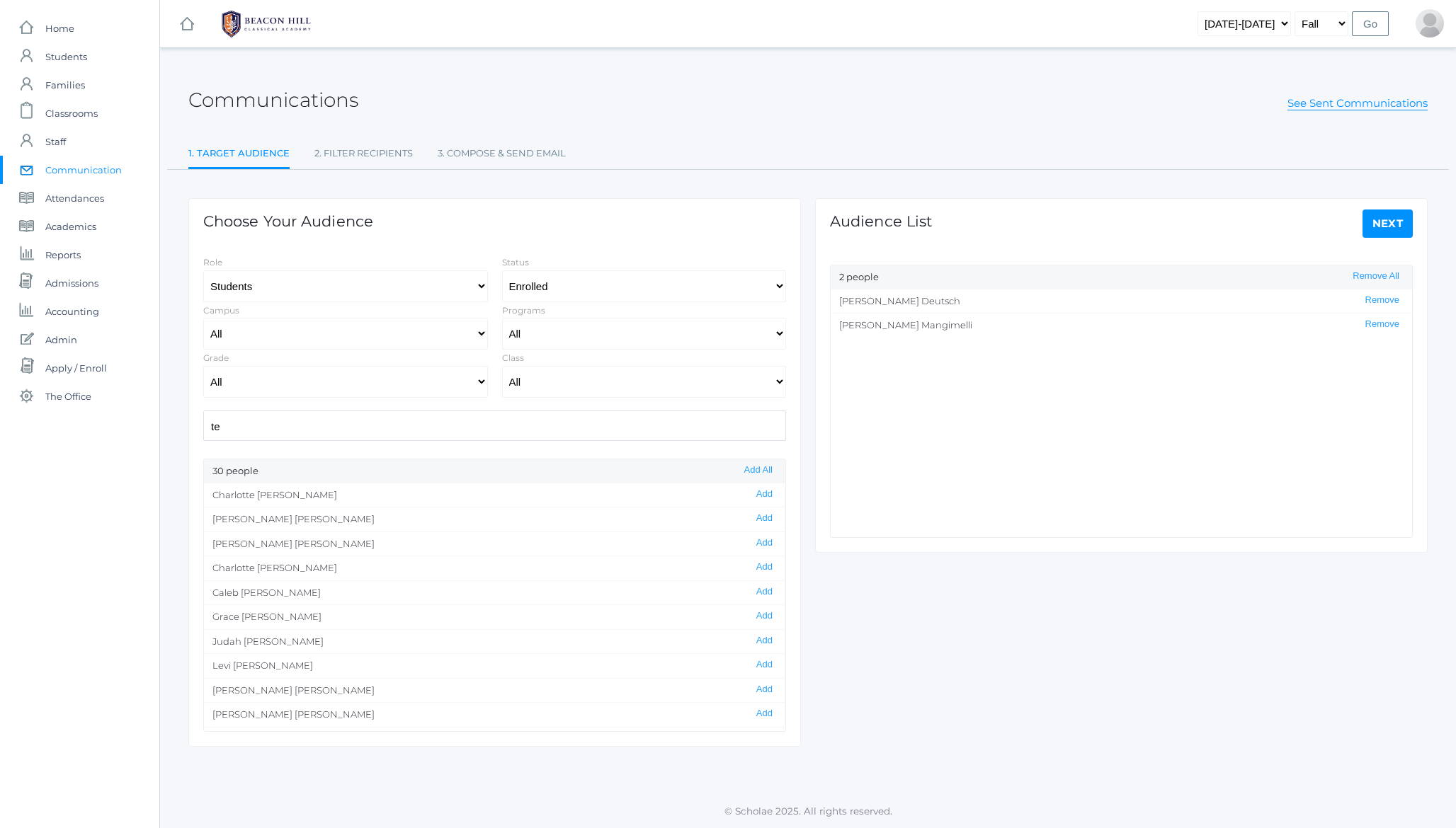
type input "te"
click at [307, 301] on select "Students Staff" at bounding box center [346, 286] width 285 height 32
click at [527, 152] on link "3. Compose & Send Email" at bounding box center [502, 153] width 128 height 28
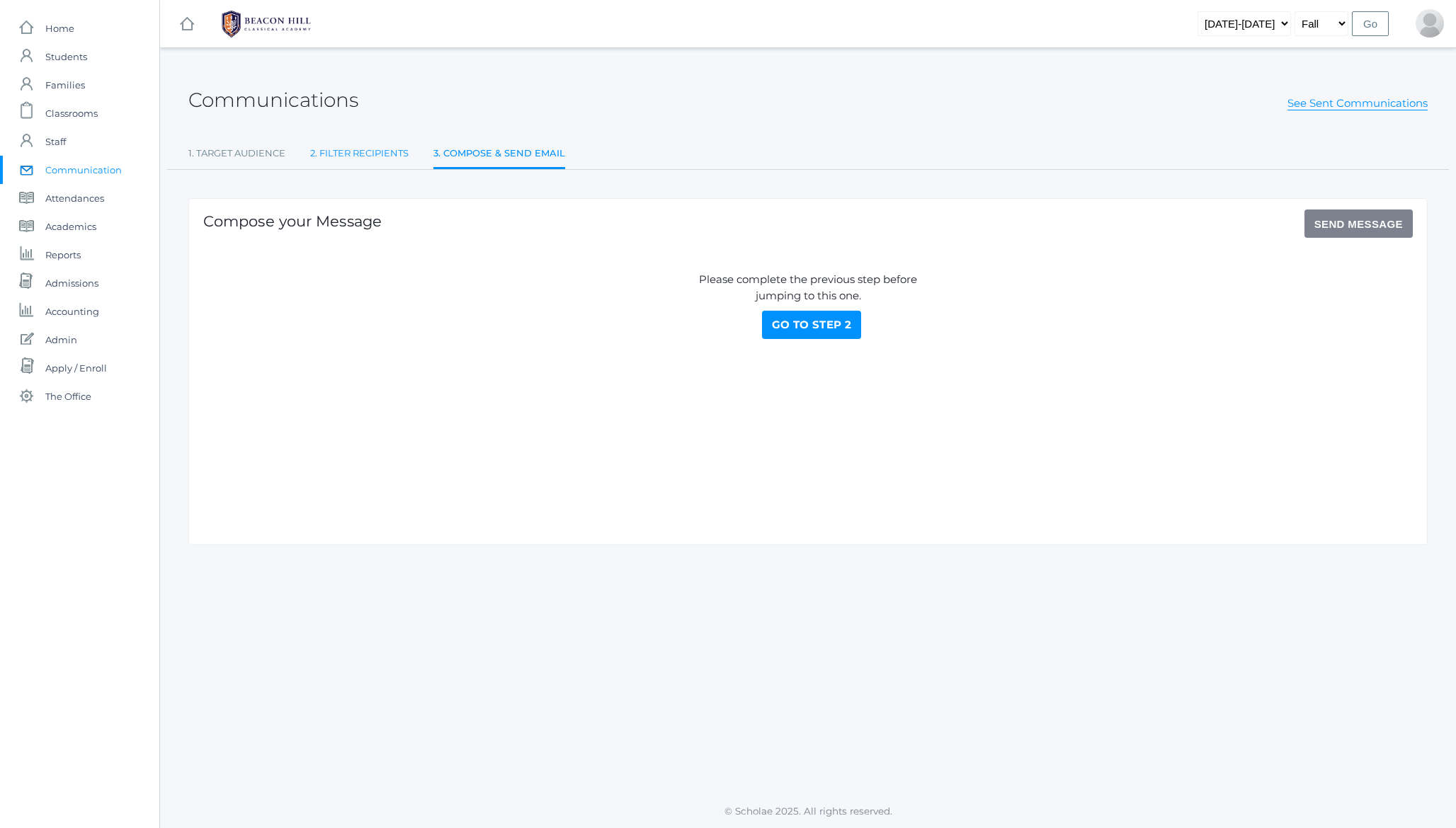
click at [357, 153] on link "2. Filter Recipients" at bounding box center [359, 153] width 98 height 28
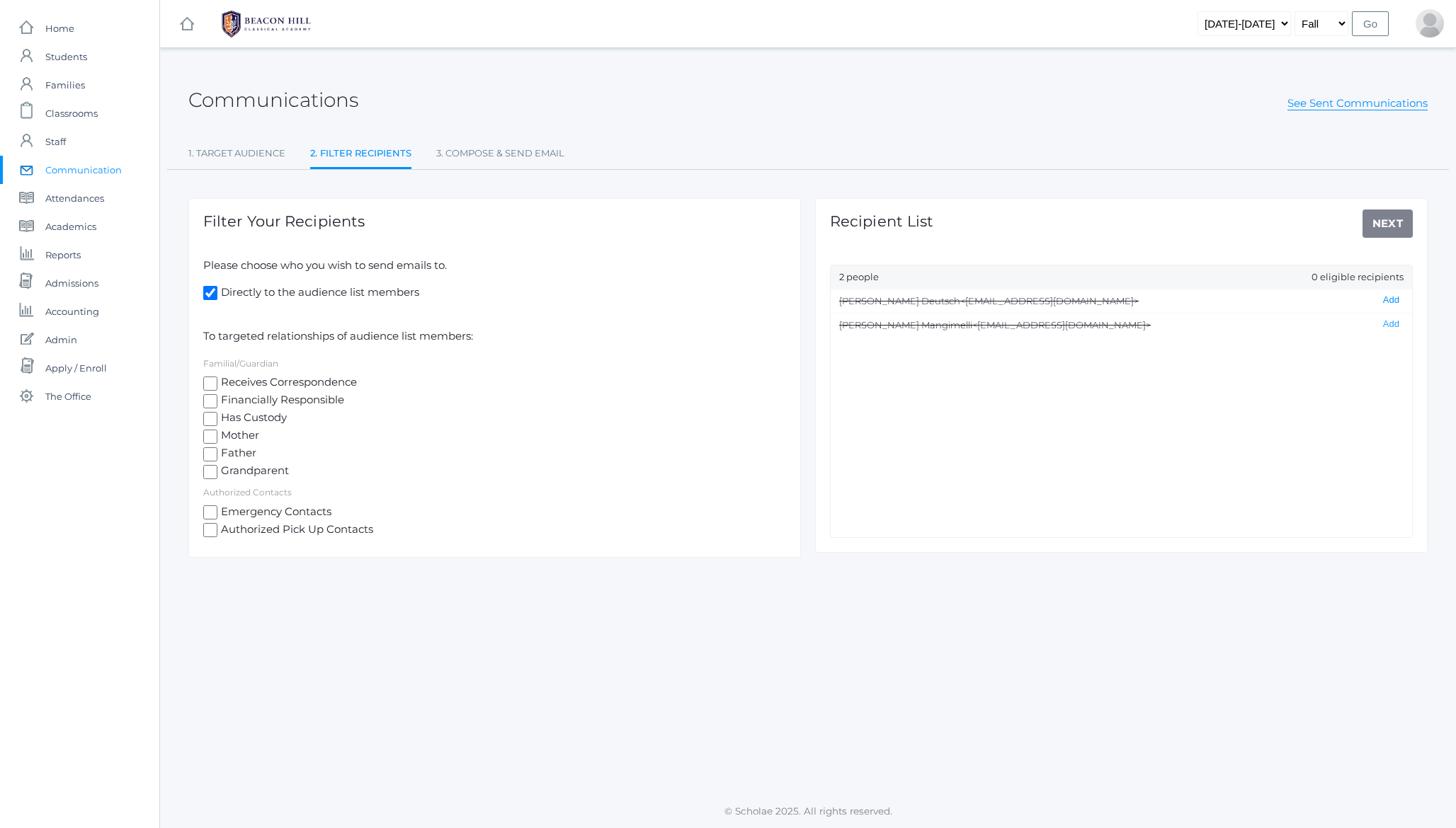
click at [1388, 301] on button "Add" at bounding box center [1392, 300] width 25 height 12
click at [560, 151] on link "3. Compose & Send Email" at bounding box center [501, 153] width 128 height 28
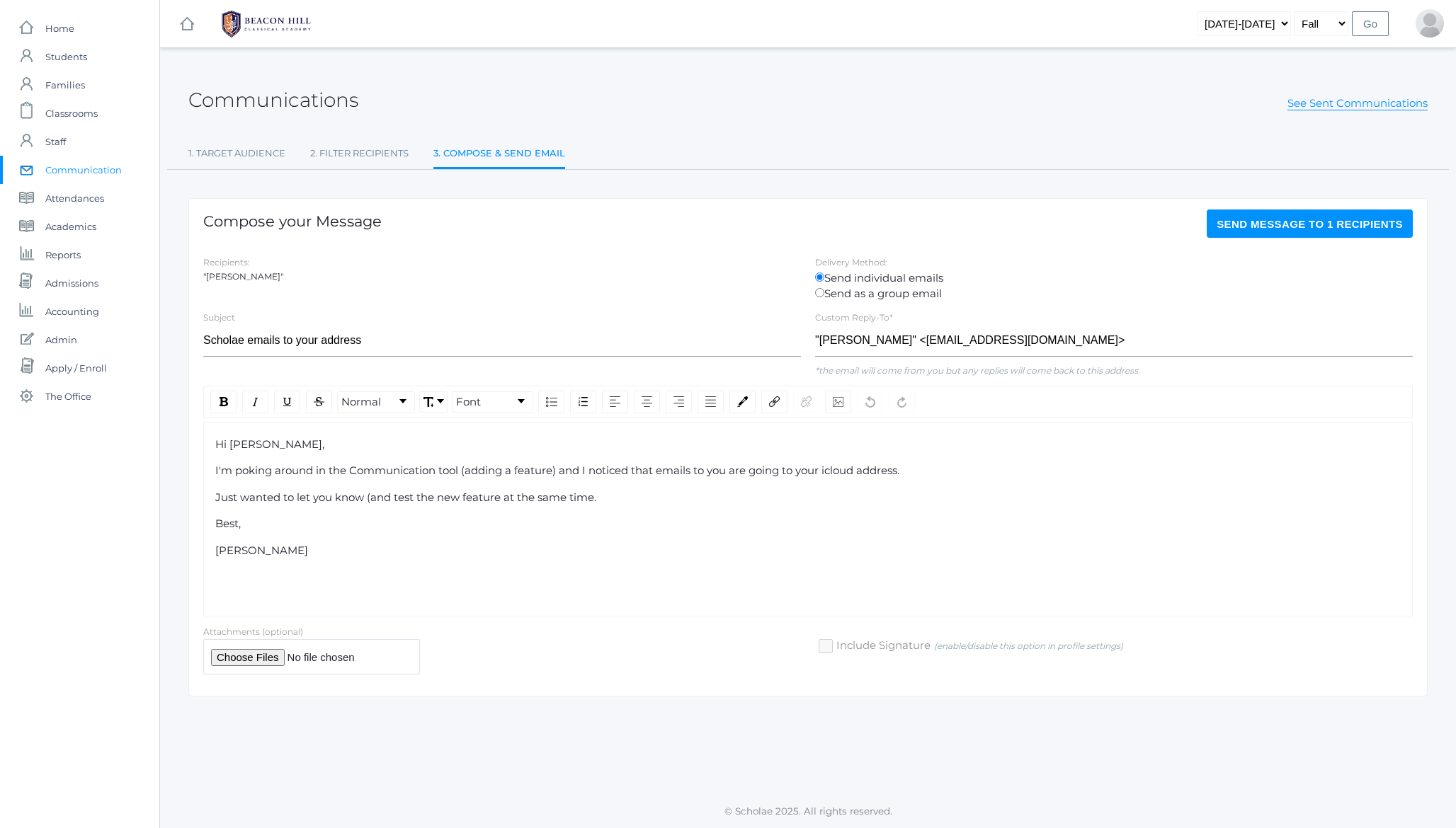
click at [360, 453] on div "Hi Teresa," at bounding box center [809, 445] width 1187 height 16
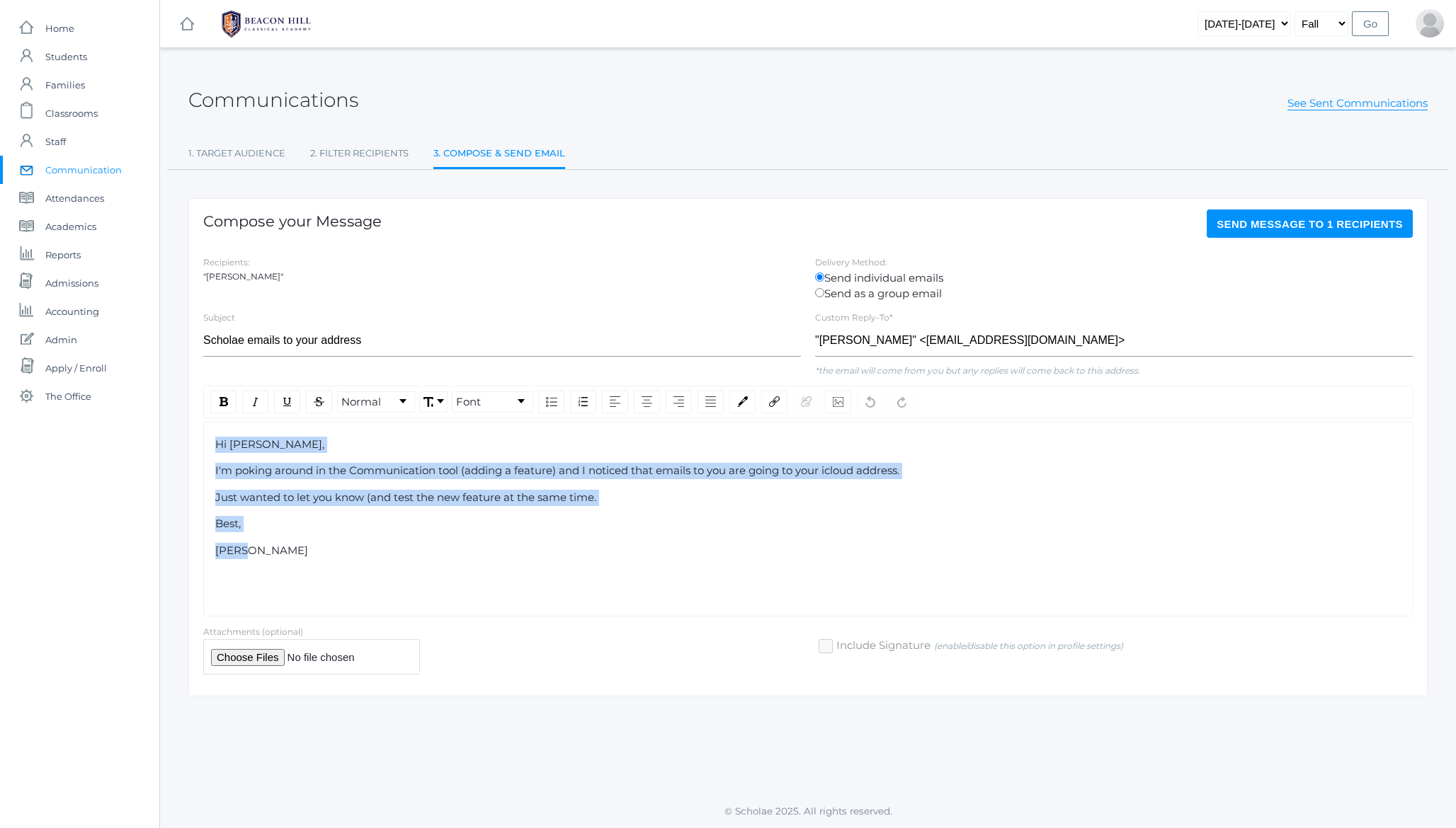
drag, startPoint x: 360, startPoint y: 453, endPoint x: 417, endPoint y: 563, distance: 123.9
click at [417, 563] on div "Hi Teresa, I'm poking around in the Communication tool (adding a feature) and I…" at bounding box center [809, 519] width 1210 height 194
copy div "Hi Teresa, I'm poking around in the Communication tool (adding a feature) and I…"
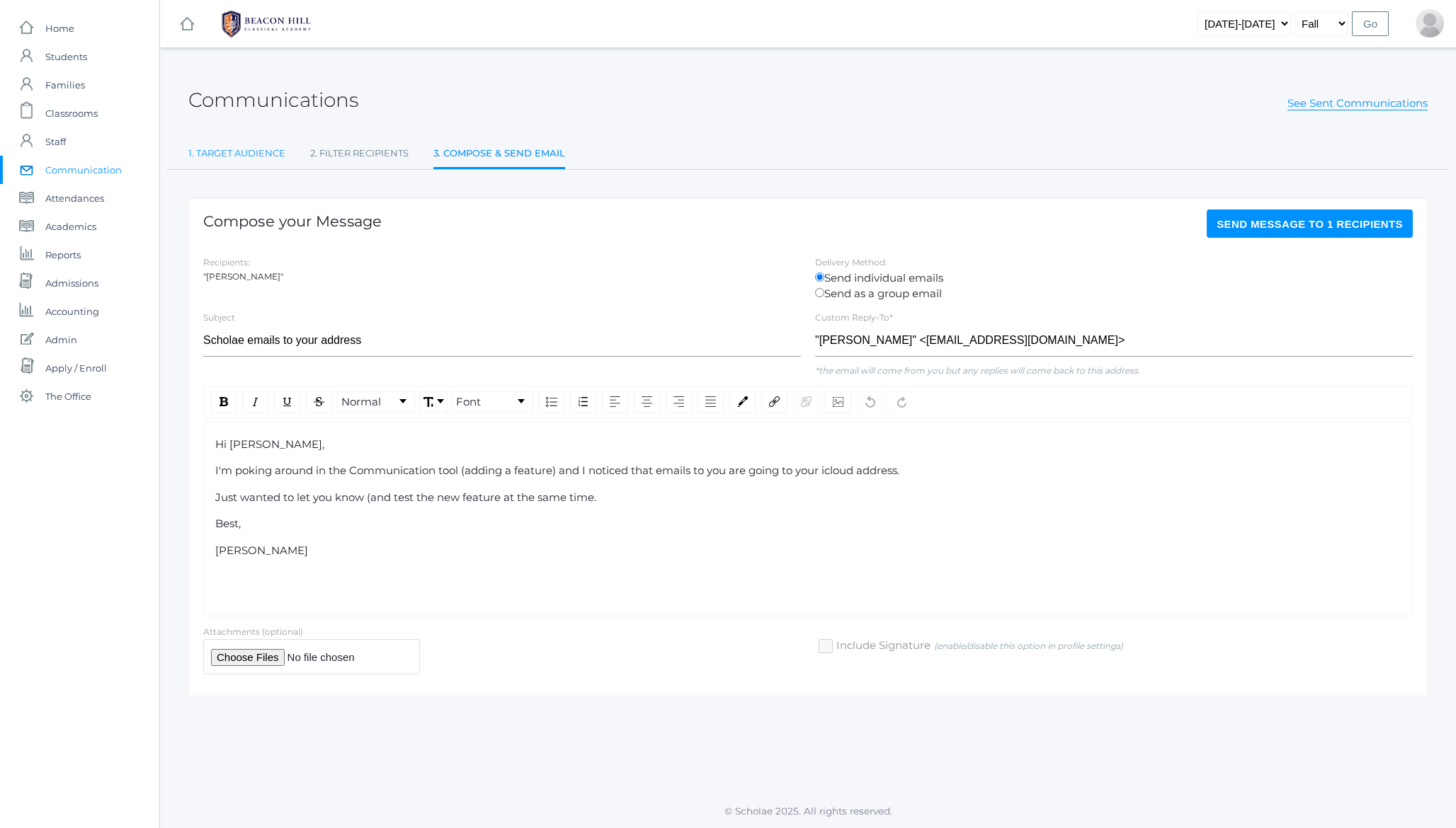
click at [236, 154] on link "1. Target Audience" at bounding box center [237, 153] width 97 height 28
select select "Enrolled"
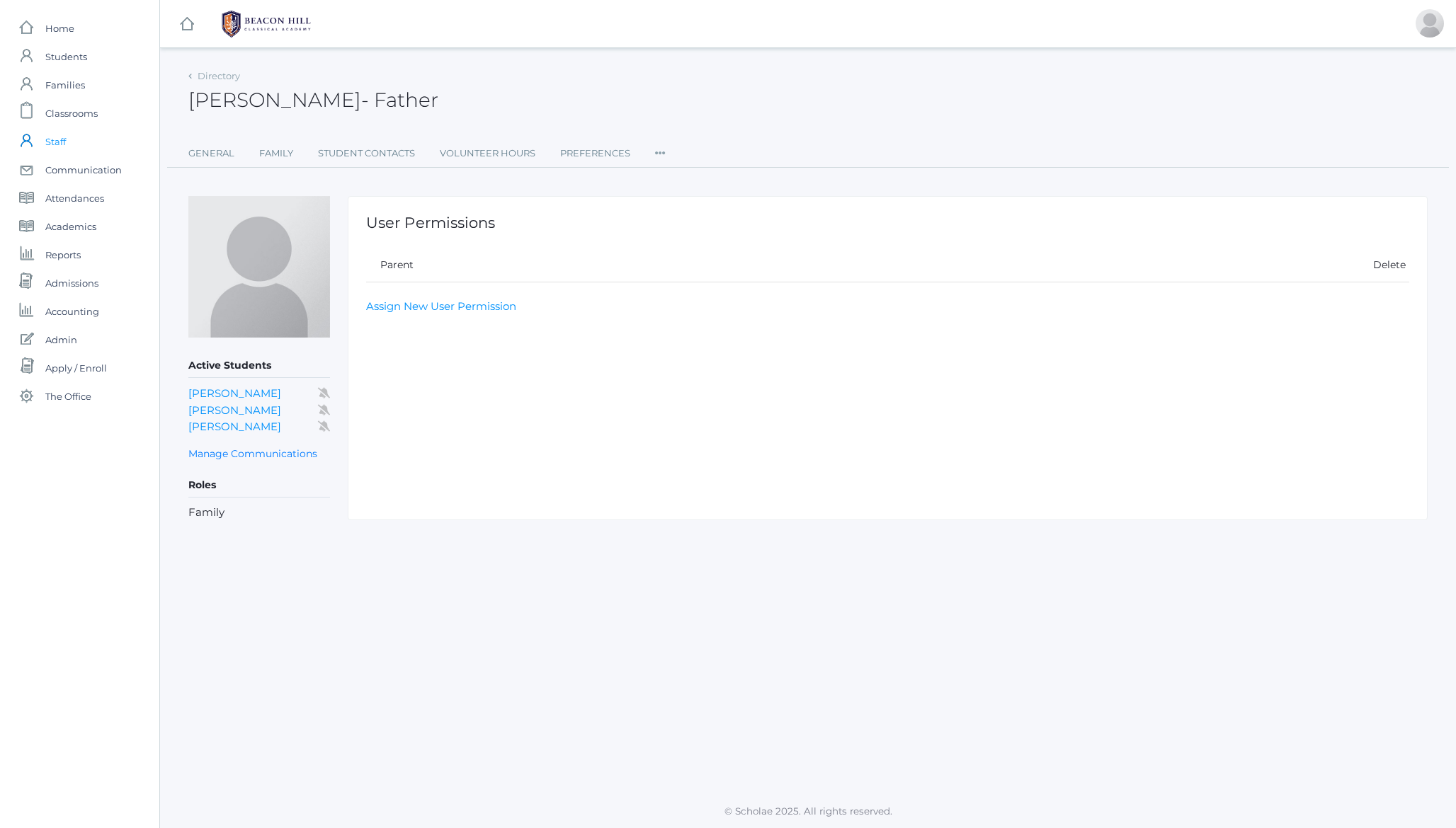
click at [54, 140] on span "Staff" at bounding box center [55, 141] width 21 height 28
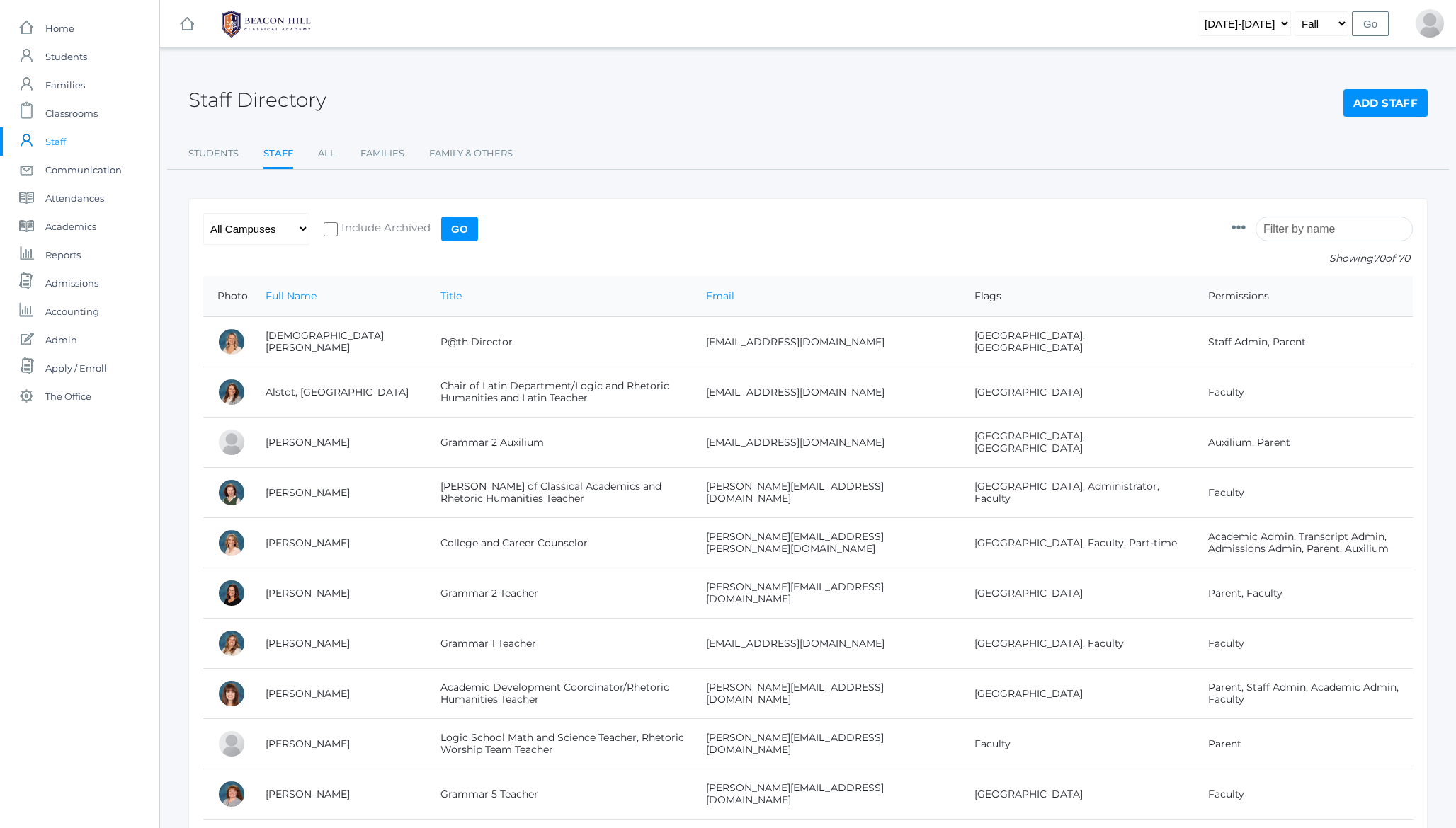
click at [1307, 234] on input "search" at bounding box center [1334, 230] width 158 height 25
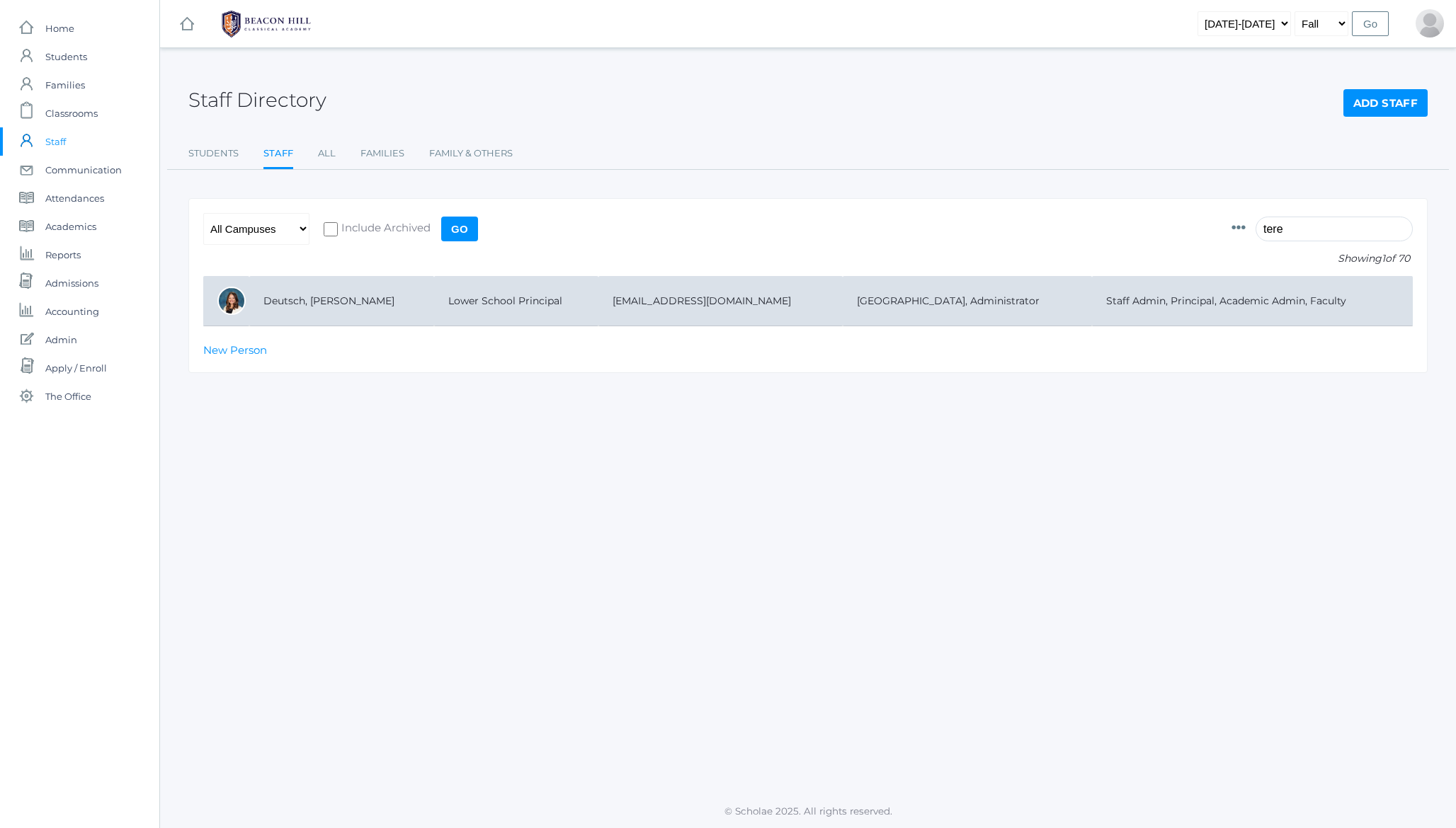
type input "tere"
click at [353, 311] on td "Deutsch, Teresa" at bounding box center [341, 302] width 185 height 50
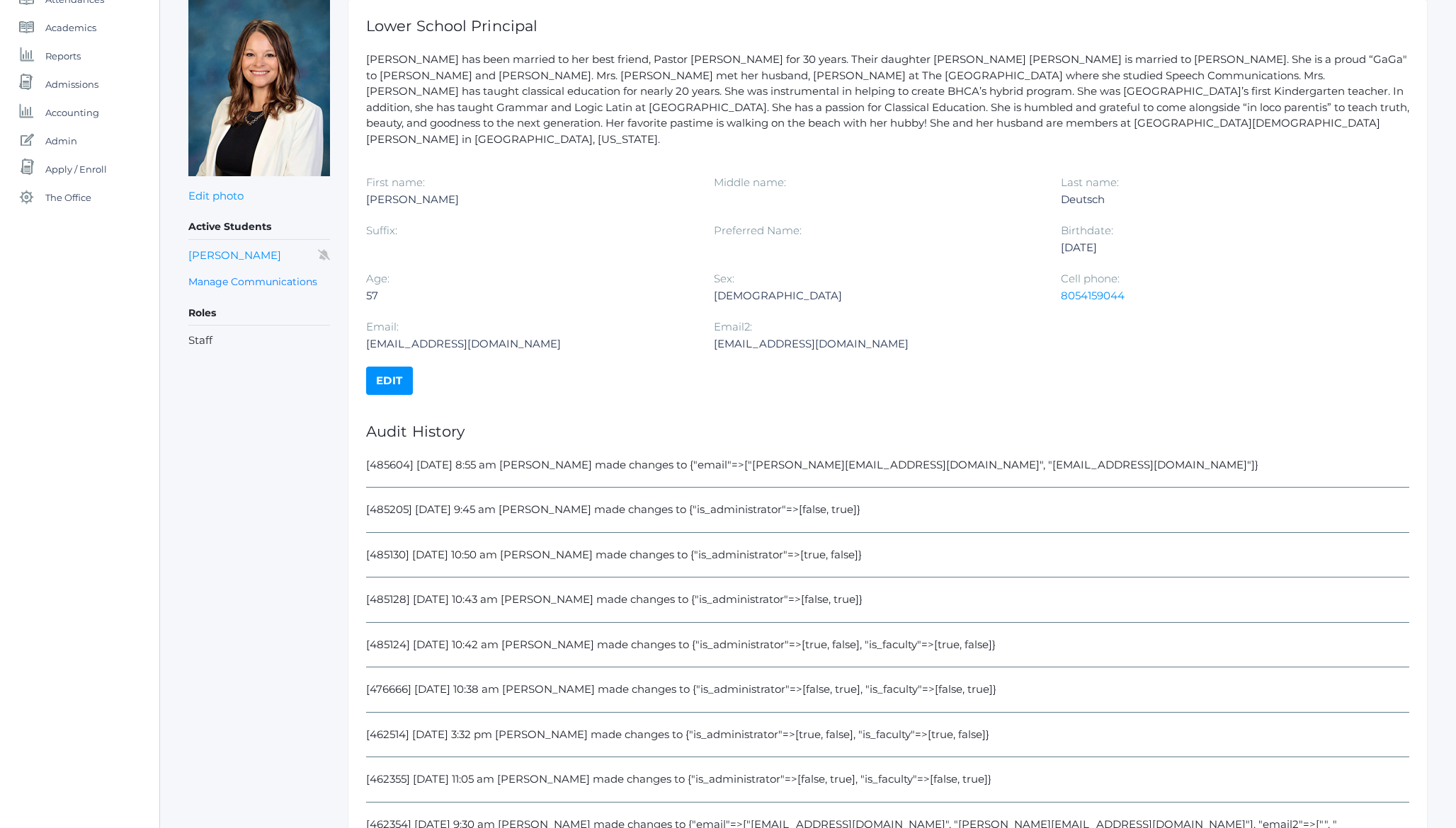
scroll to position [284, 0]
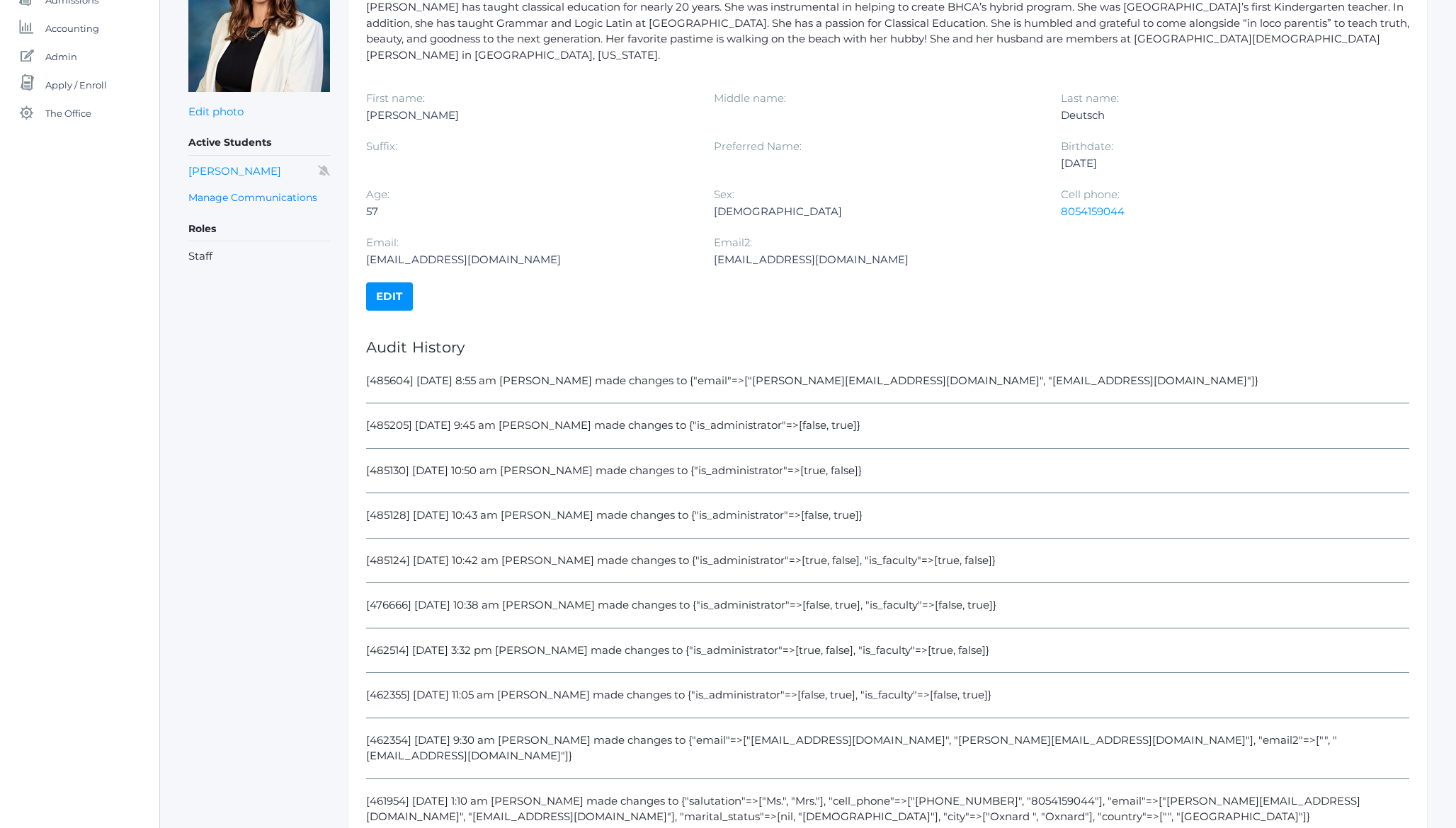
click at [754, 374] on div "[485604] 8/25/2025 8:55 am Jason Roberts made changes to {"email"=>["teresa@bea…" at bounding box center [888, 389] width 1044 height 32
drag, startPoint x: 754, startPoint y: 365, endPoint x: 907, endPoint y: 363, distance: 153.0
click at [907, 374] on div "[485604] 8/25/2025 8:55 am Jason Roberts made changes to {"email"=>["teresa@bea…" at bounding box center [888, 389] width 1044 height 32
copy div "teresa@beaconhillclassical.org"
click at [400, 284] on link "Edit" at bounding box center [390, 296] width 47 height 28
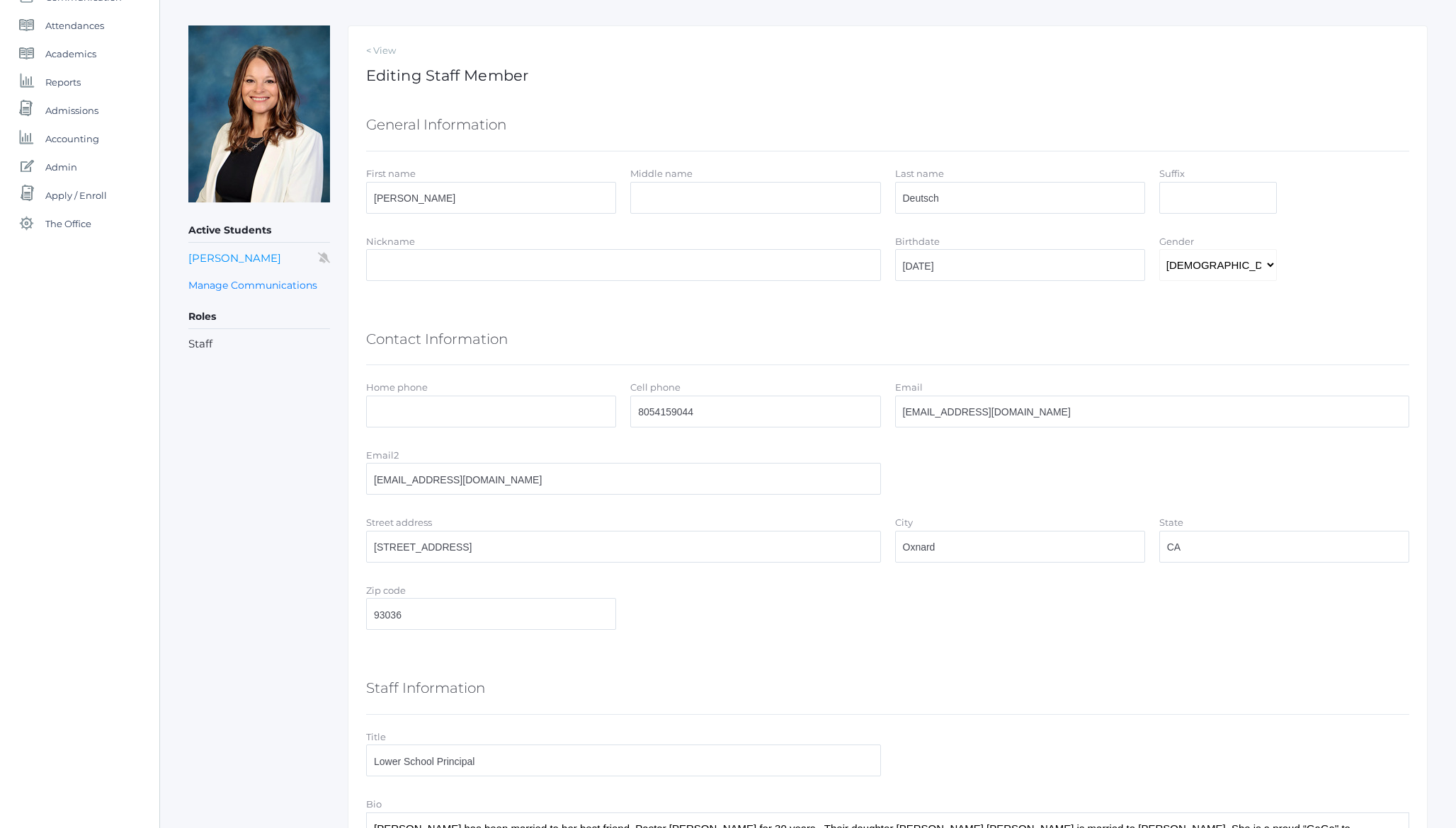
scroll to position [214, 0]
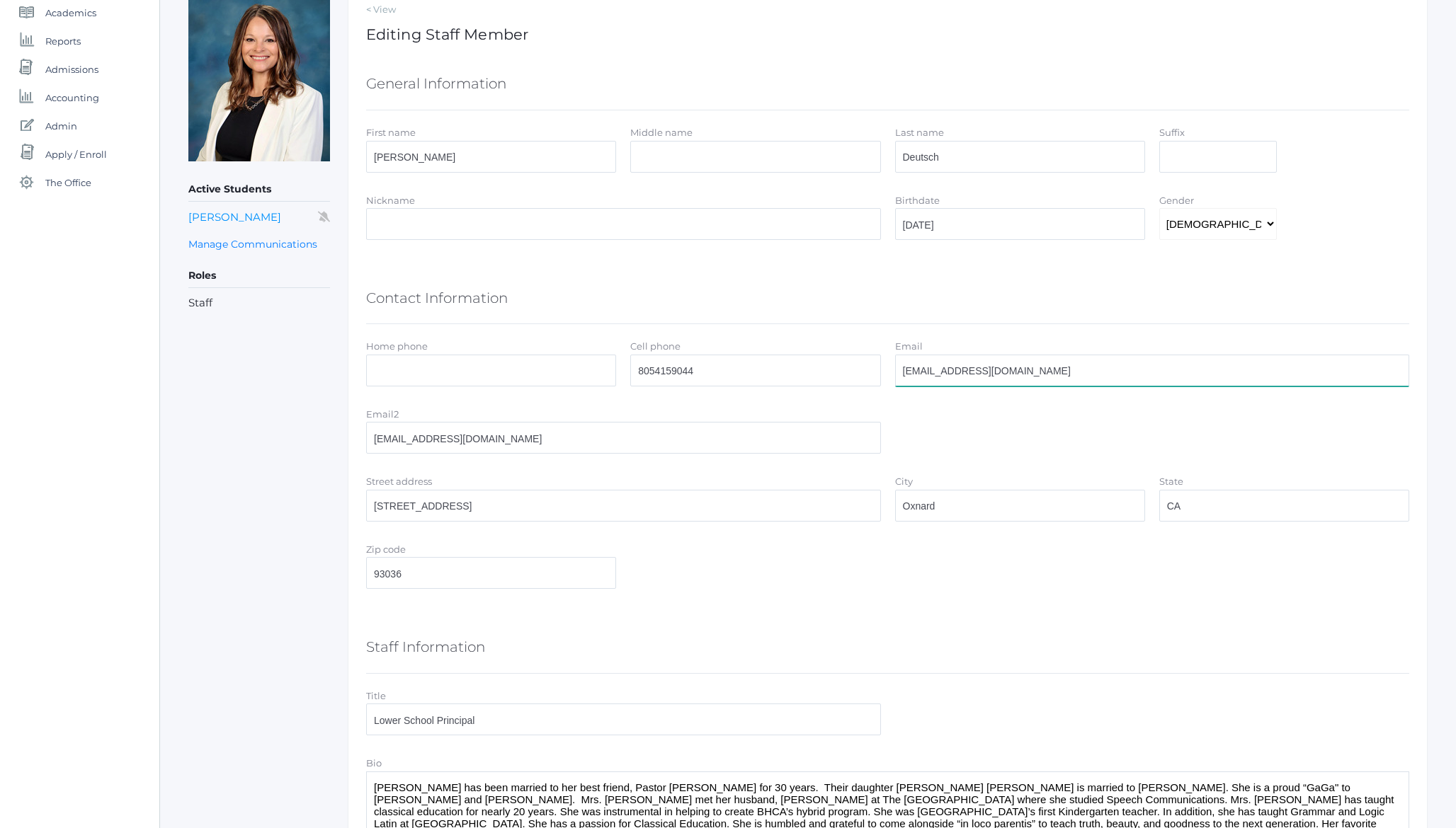
click at [1007, 370] on input "[EMAIL_ADDRESS][DOMAIN_NAME]" at bounding box center [1153, 370] width 515 height 32
paste input "eresa@beaconhillclassical.org"
type input "[PERSON_NAME][EMAIL_ADDRESS][DOMAIN_NAME]"
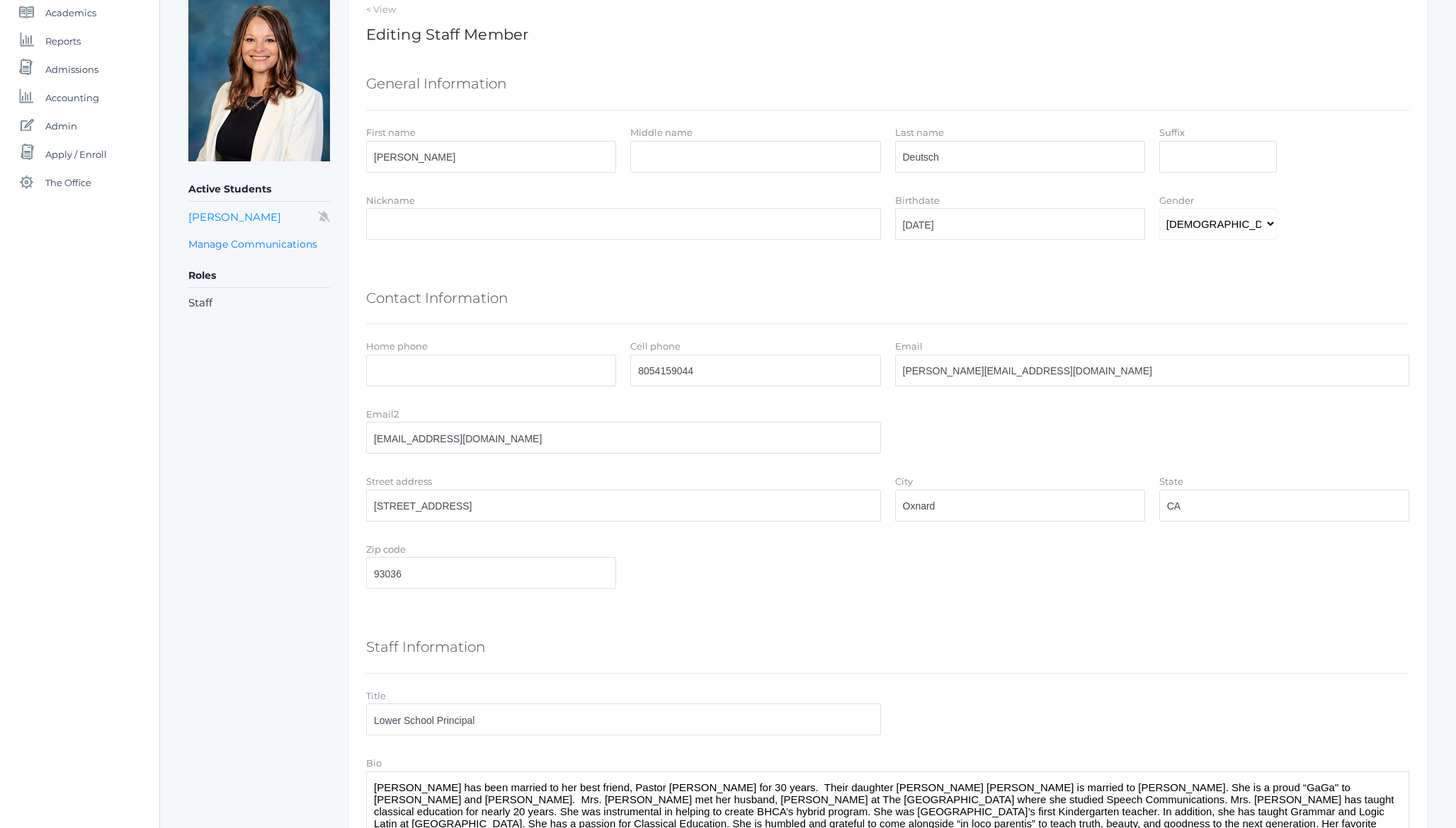
click at [354, 337] on div "< View Editing Staff Member General Information First name Teresa Middle name L…" at bounding box center [888, 738] width 1081 height 1507
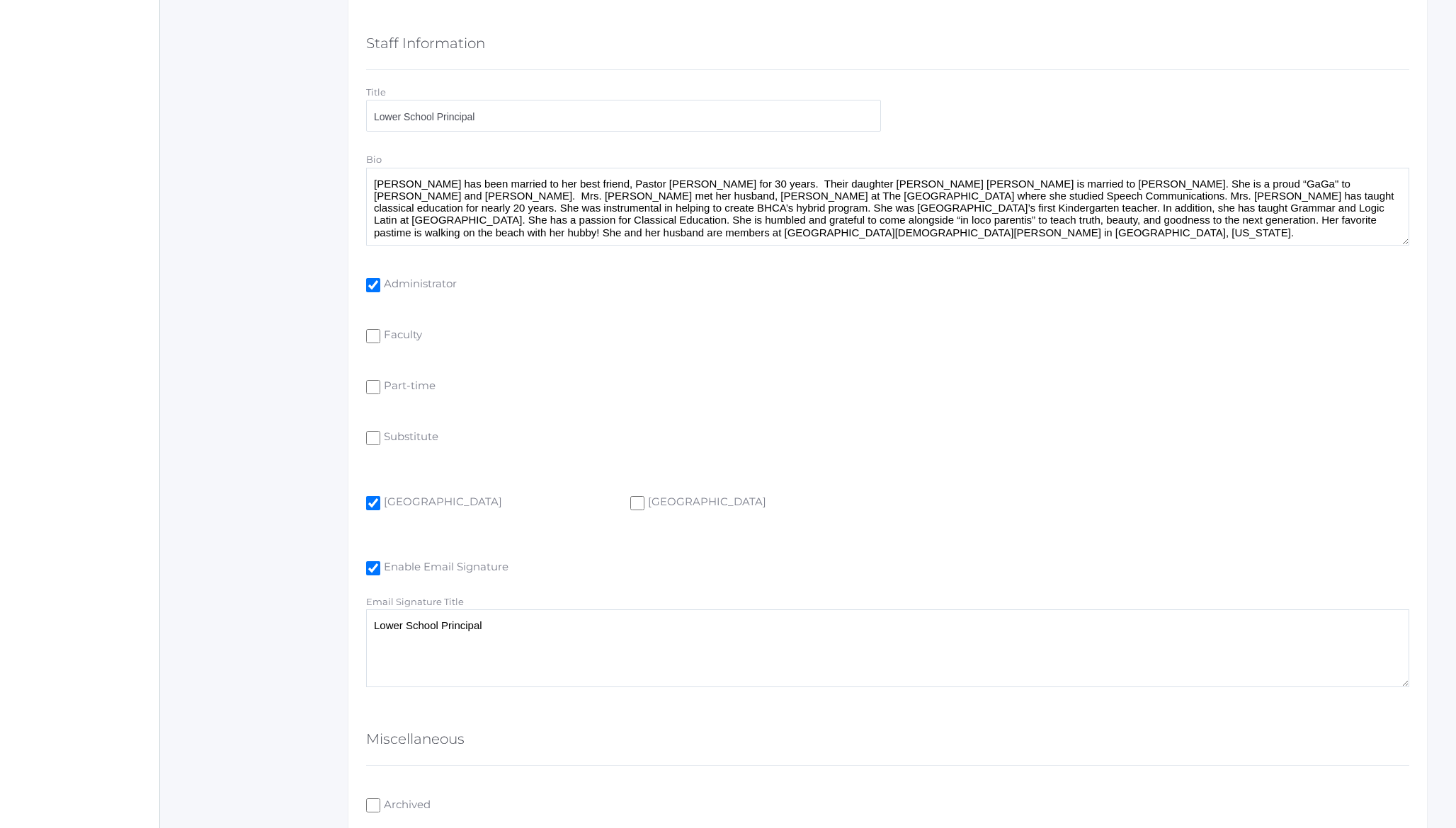
scroll to position [928, 0]
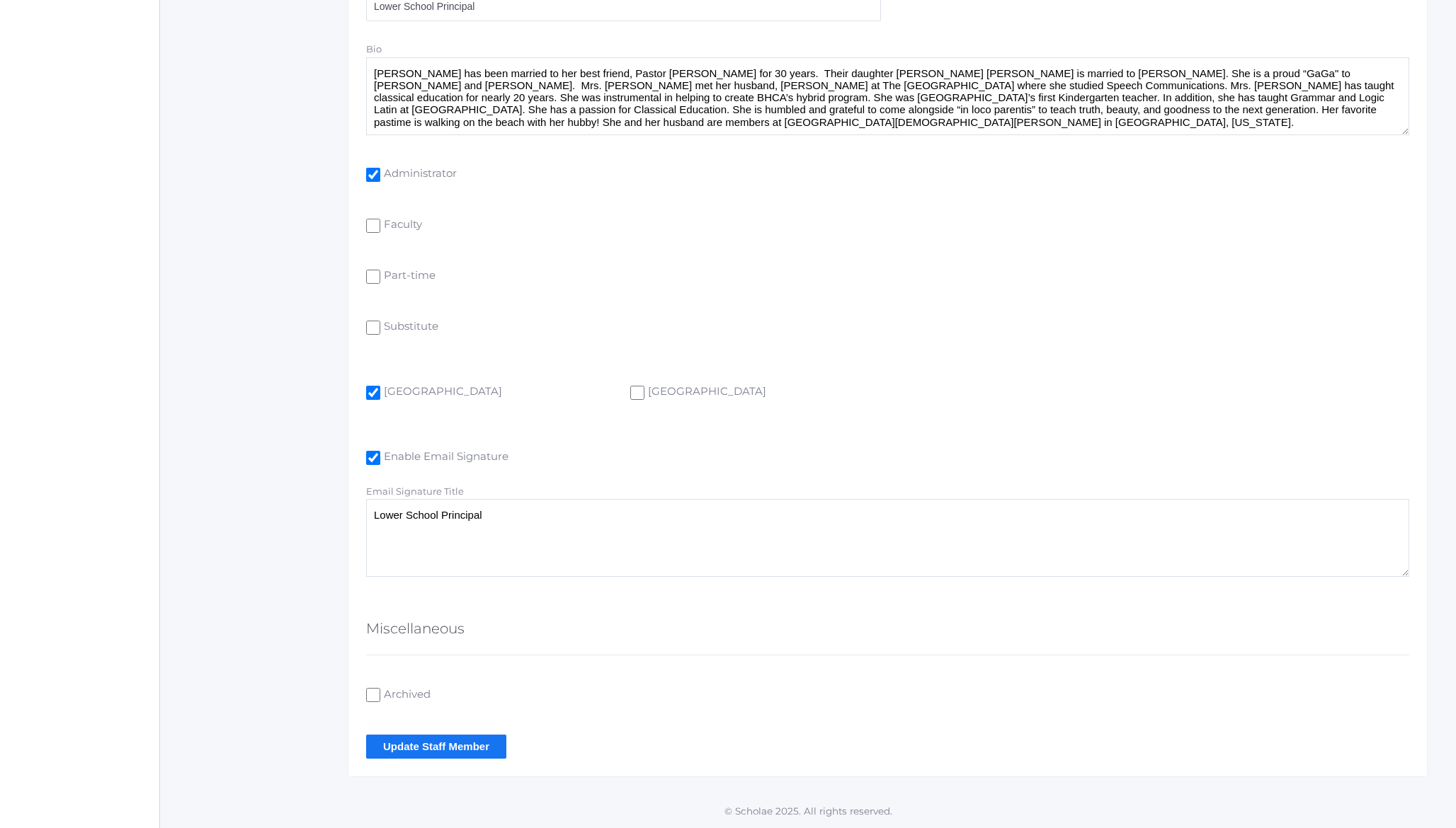
click at [457, 752] on input "Update Staff Member" at bounding box center [437, 747] width 140 height 23
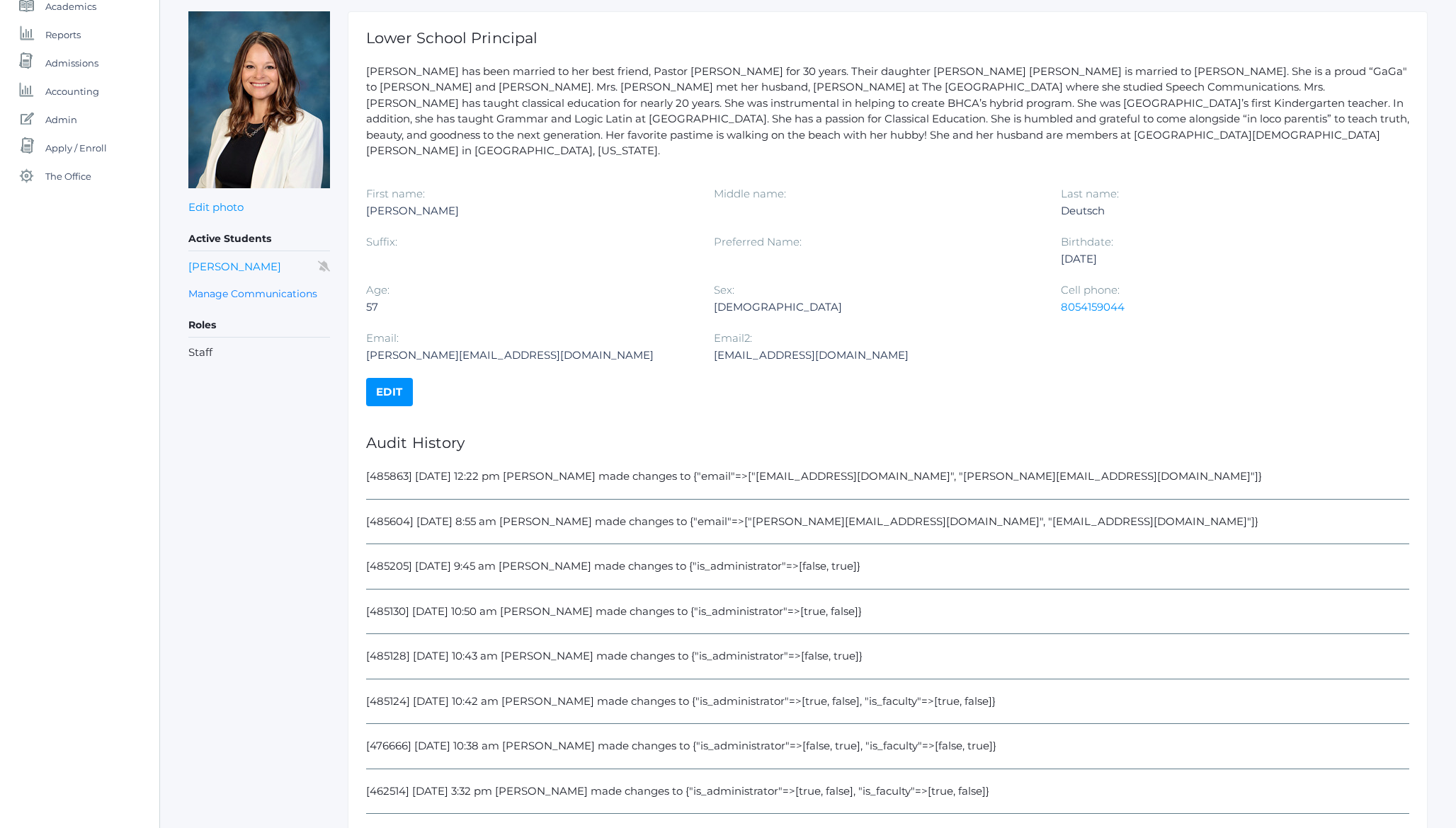
scroll to position [175, 0]
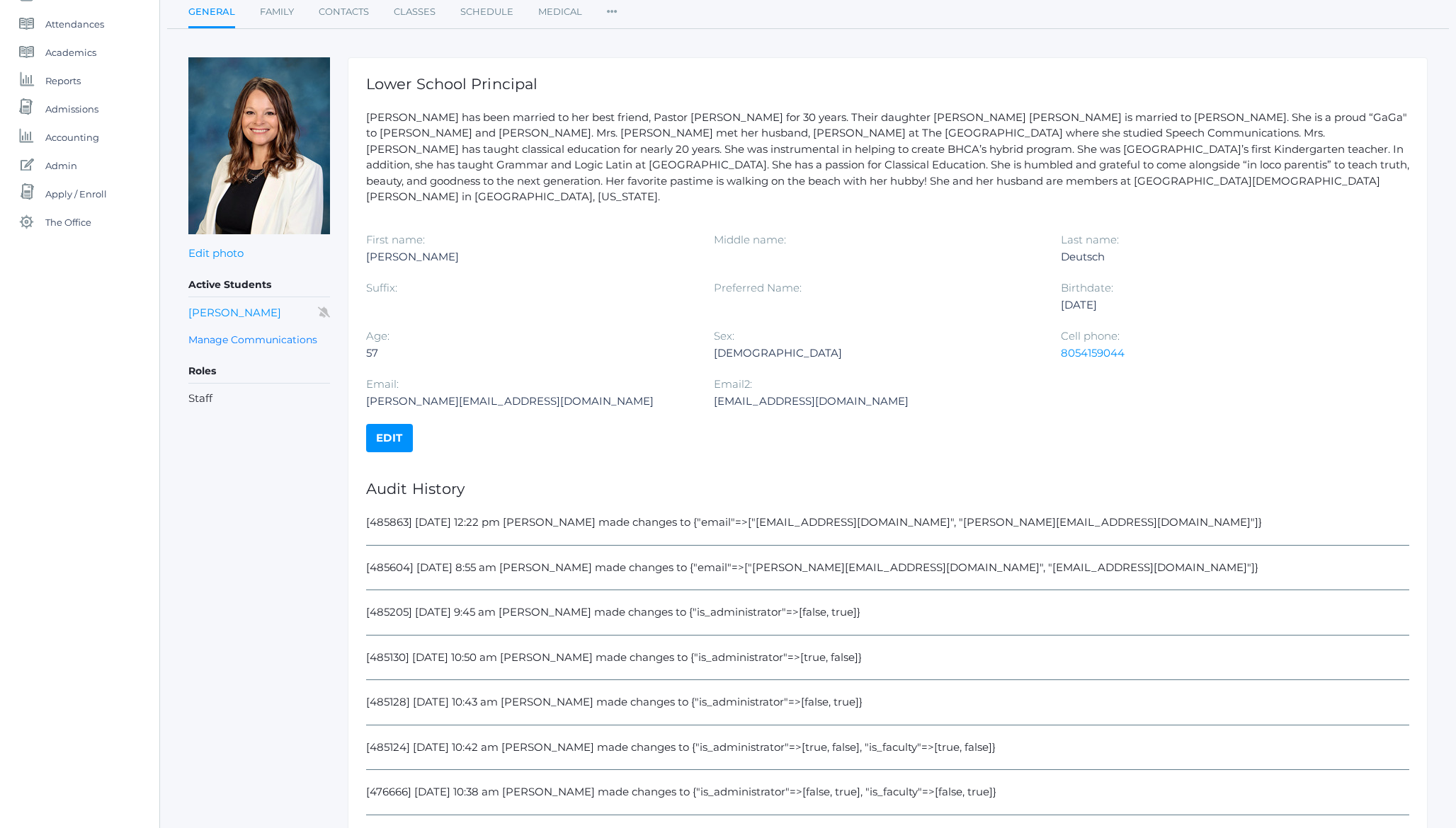
click at [405, 560] on div "[485604] [DATE] 8:55 am [PERSON_NAME] made changes to {"email"=>["[PERSON_NAME]…" at bounding box center [888, 575] width 1044 height 32
click at [405, 560] on div "[485604] 8/25/2025 8:55 am Jason Roberts made changes to {"email"=>["teresa@bea…" at bounding box center [888, 575] width 1044 height 32
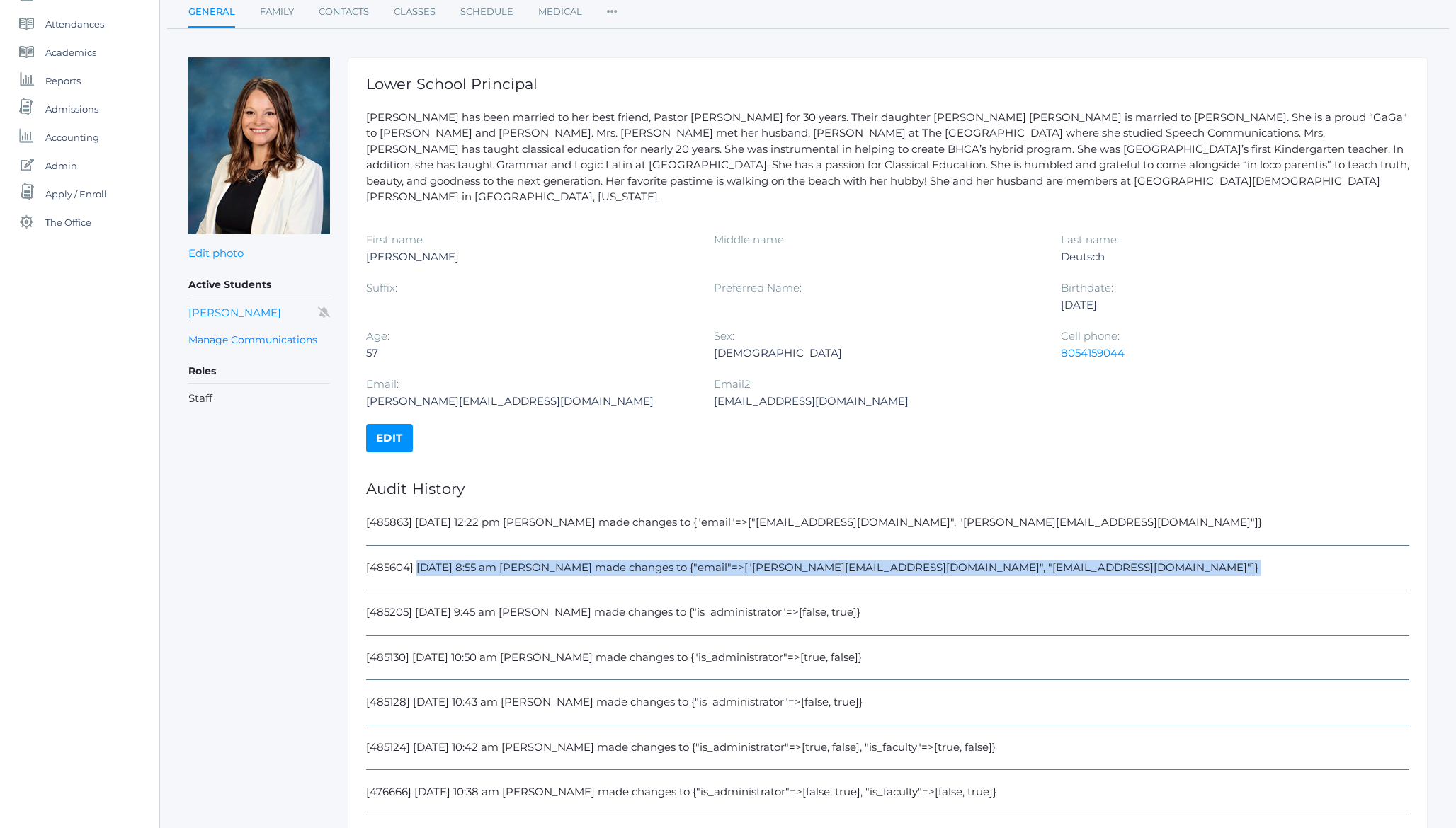
click at [405, 560] on div "[485604] 8/25/2025 8:55 am Jason Roberts made changes to {"email"=>["teresa@bea…" at bounding box center [888, 575] width 1044 height 32
copy section "[485604] 8/25/2025 8:55 am Jason Roberts made changes to {"email"=>["teresa@bea…"
click at [393, 425] on link "Edit" at bounding box center [390, 437] width 47 height 28
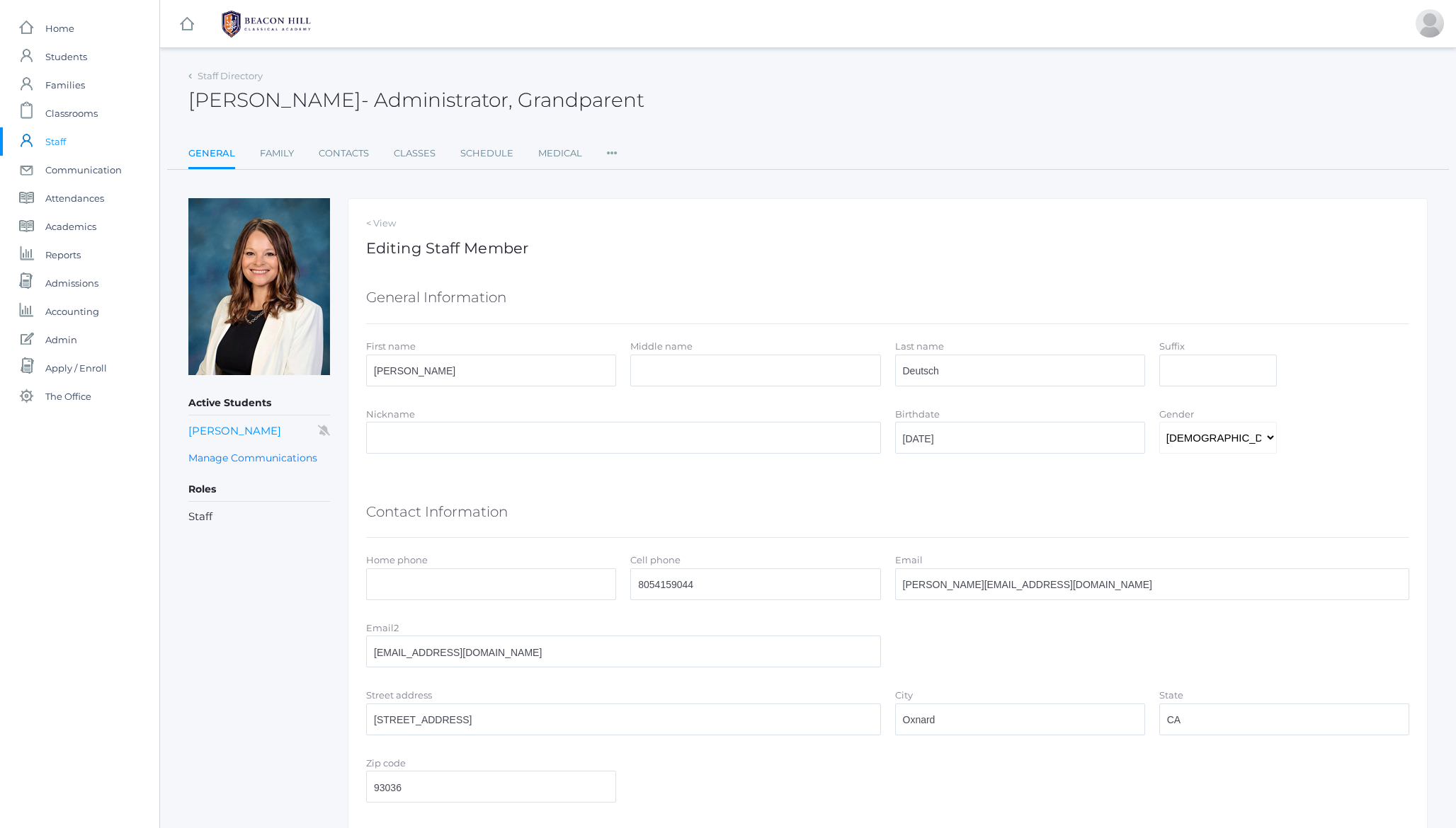
click at [580, 103] on span "- Administrator, Grandparent" at bounding box center [502, 100] width 284 height 24
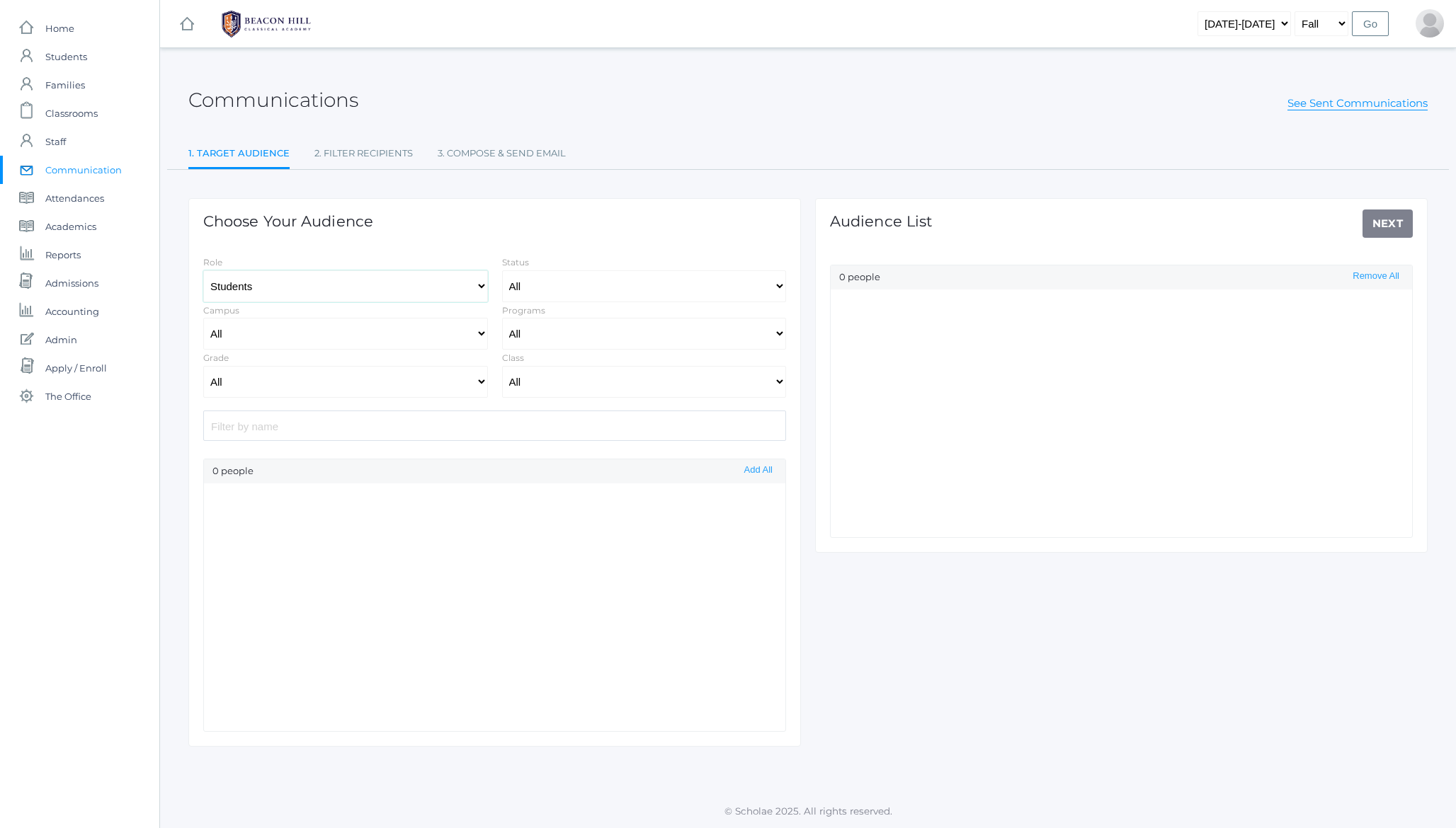
click at [263, 290] on select "Students Staff" at bounding box center [346, 286] width 285 height 32
select select "Enrolled"
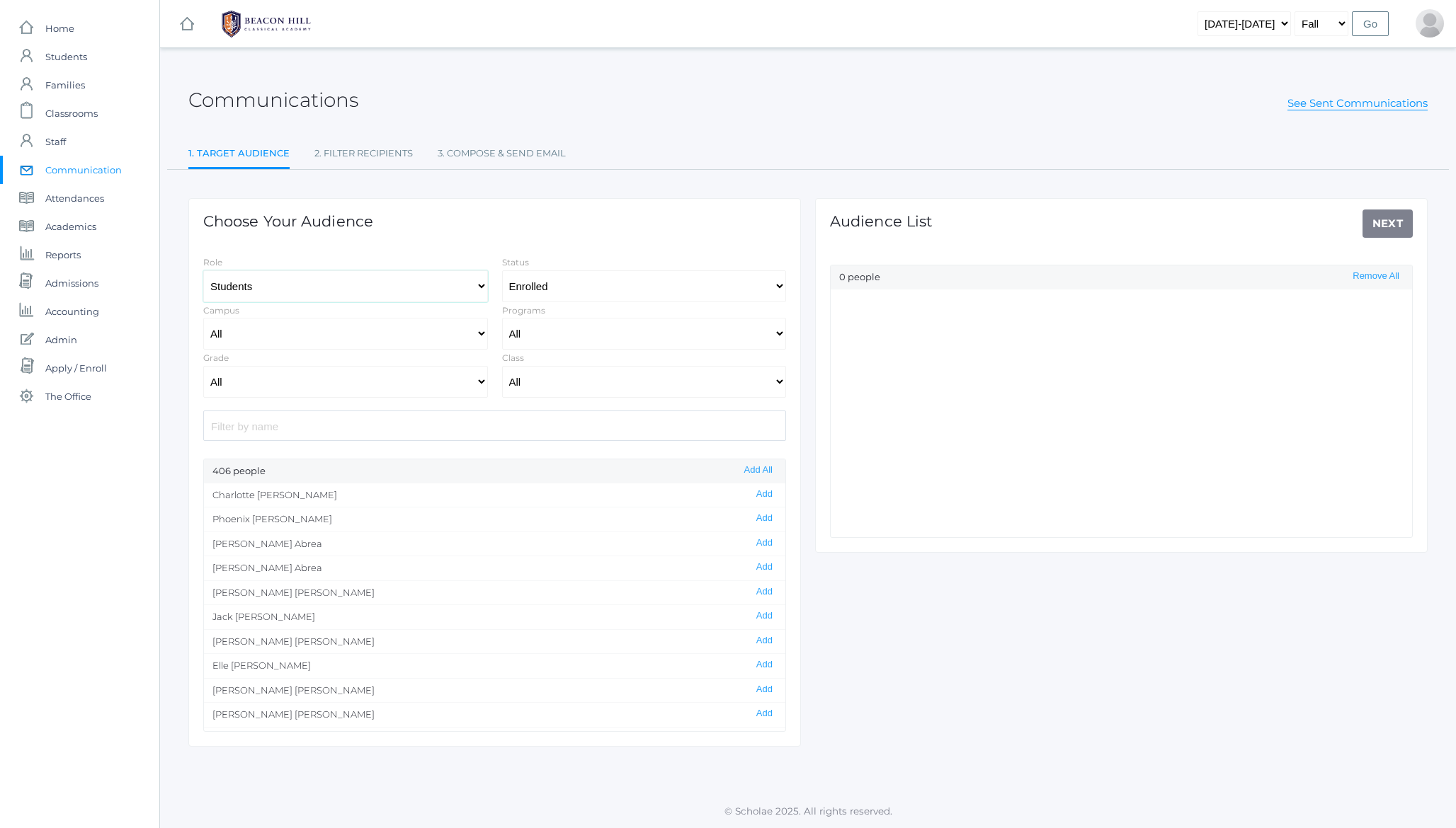
select select "1"
click at [203, 271] on select "Students Staff" at bounding box center [346, 286] width 285 height 32
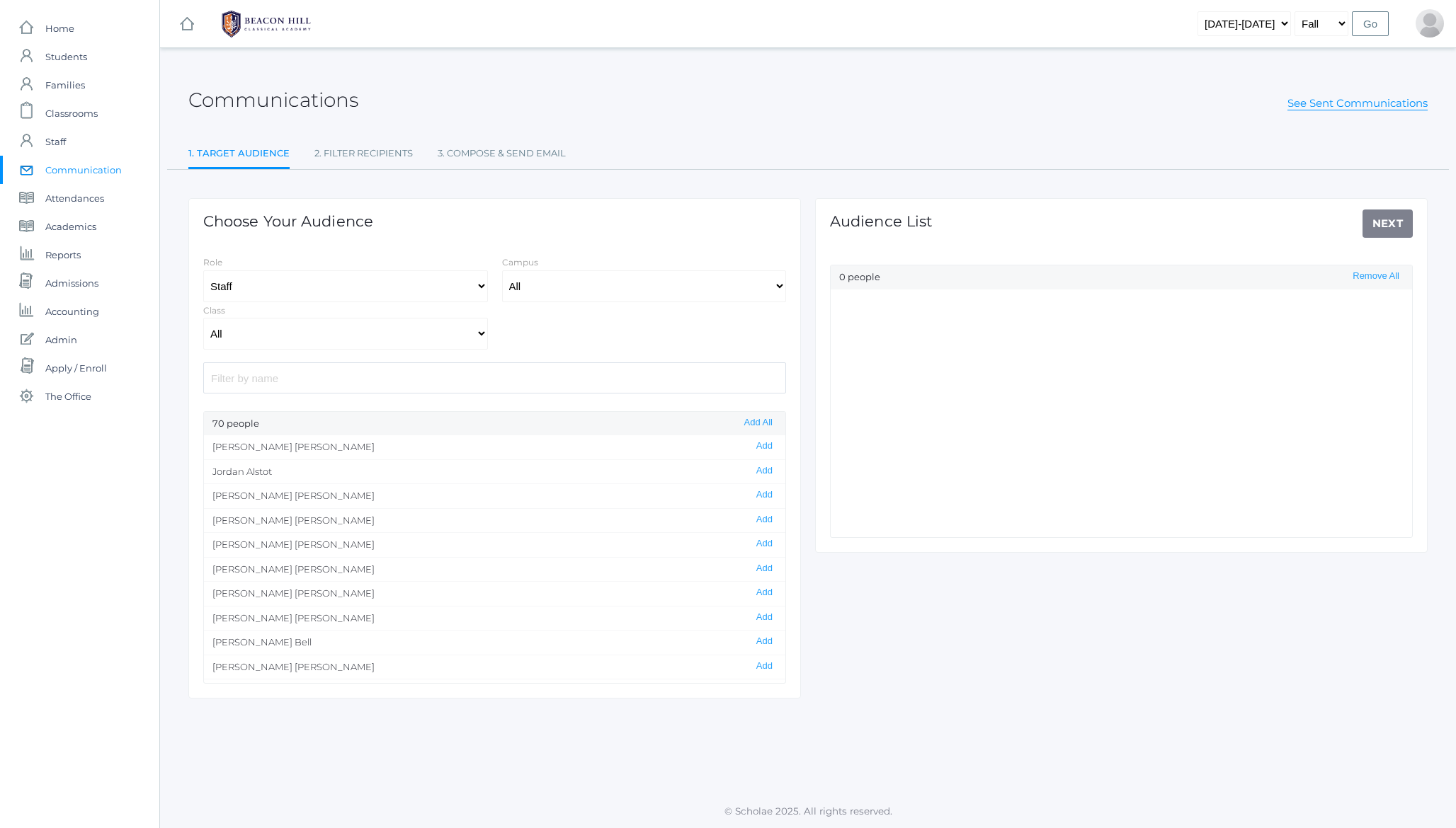
click at [281, 383] on input "search" at bounding box center [494, 378] width 583 height 31
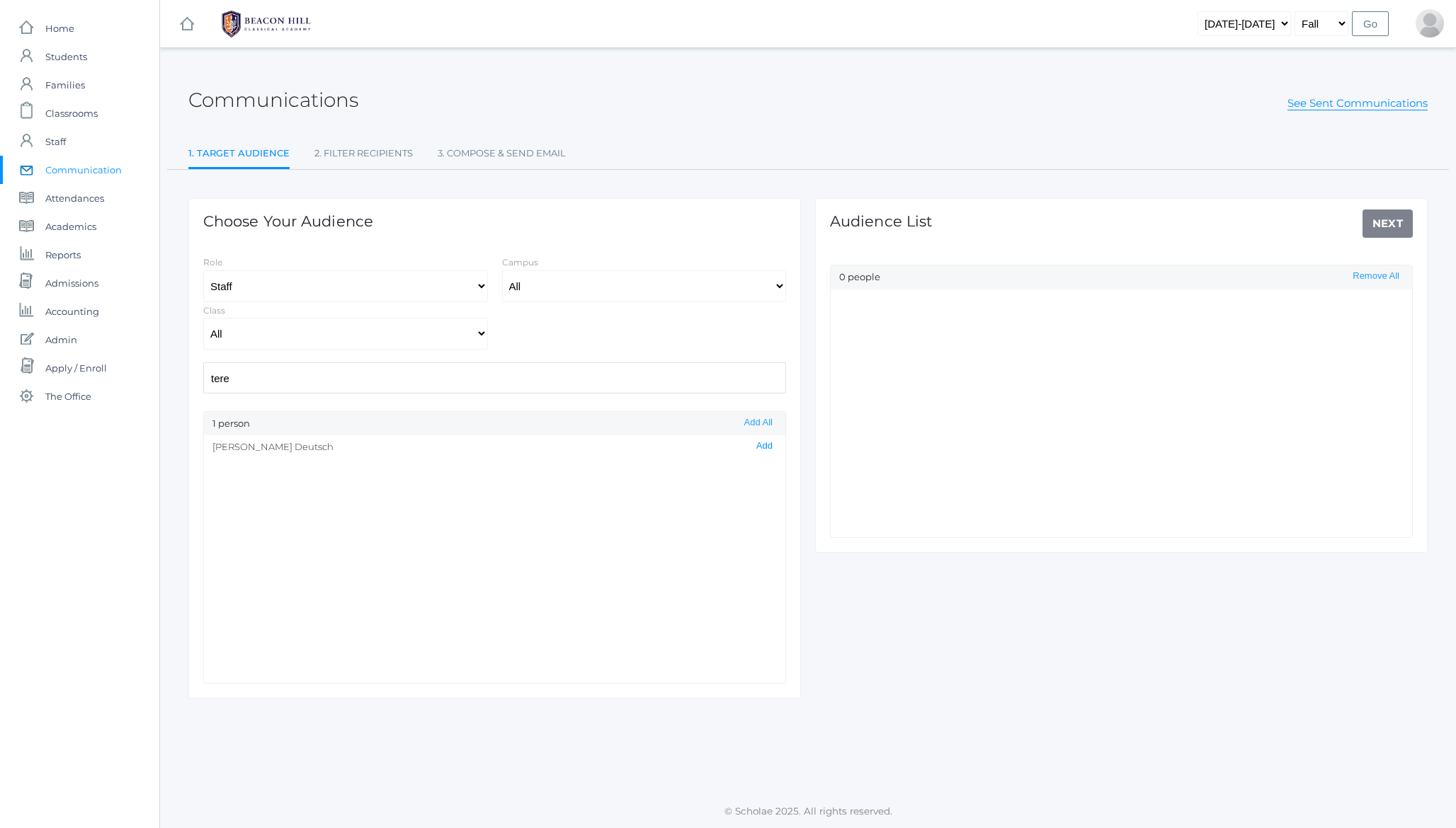
type input "tere"
click at [765, 443] on button "Add" at bounding box center [764, 446] width 25 height 12
click at [1389, 220] on link "Next" at bounding box center [1388, 223] width 51 height 28
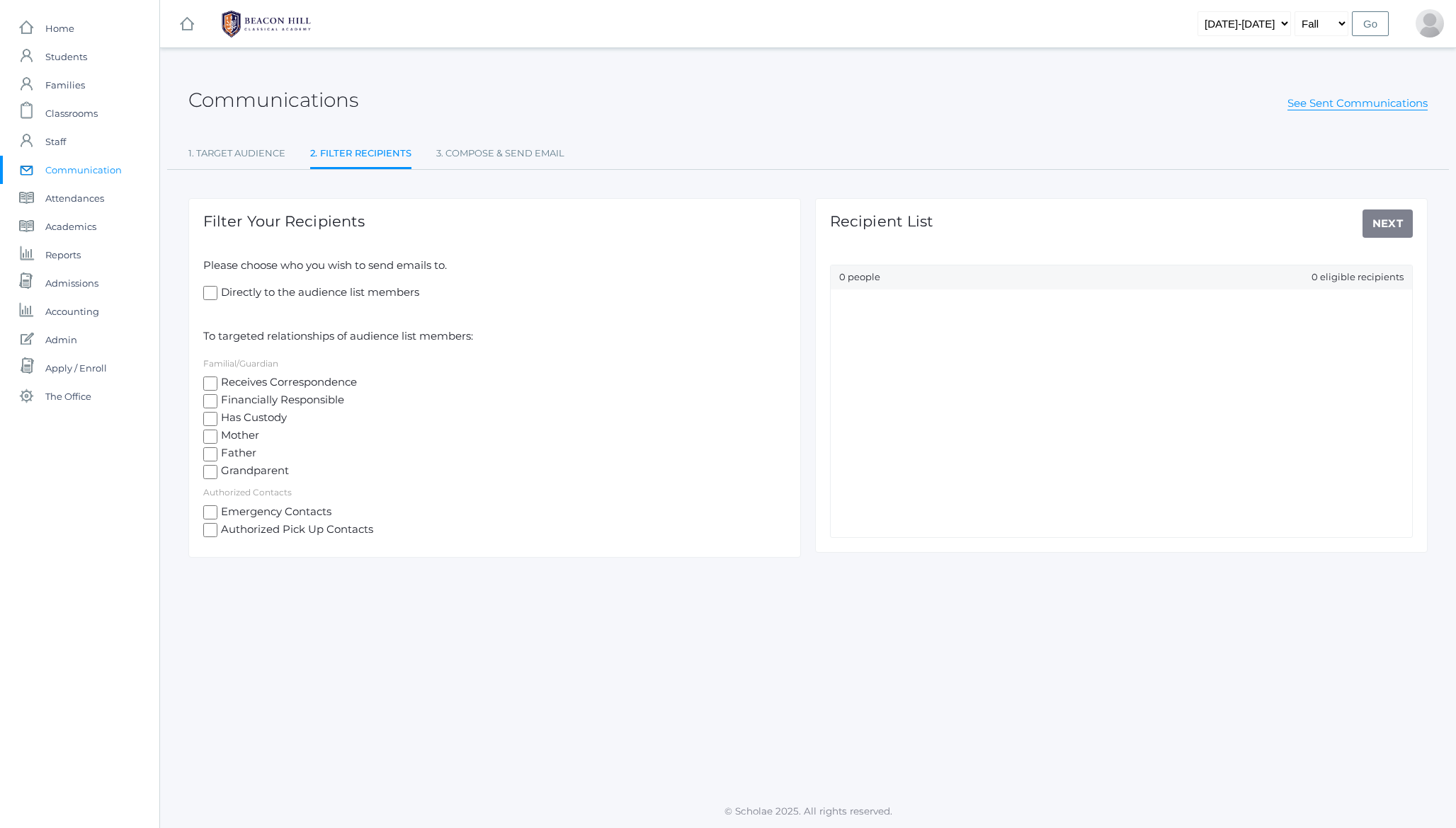
click at [262, 293] on span "Directly to the audience list members" at bounding box center [319, 293] width 202 height 18
click at [218, 293] on input "Directly to the audience list members" at bounding box center [211, 293] width 14 height 14
checkbox input "true"
click at [1418, 55] on link "Profile" at bounding box center [1414, 58] width 73 height 32
click at [1387, 228] on link "Next" at bounding box center [1388, 223] width 51 height 28
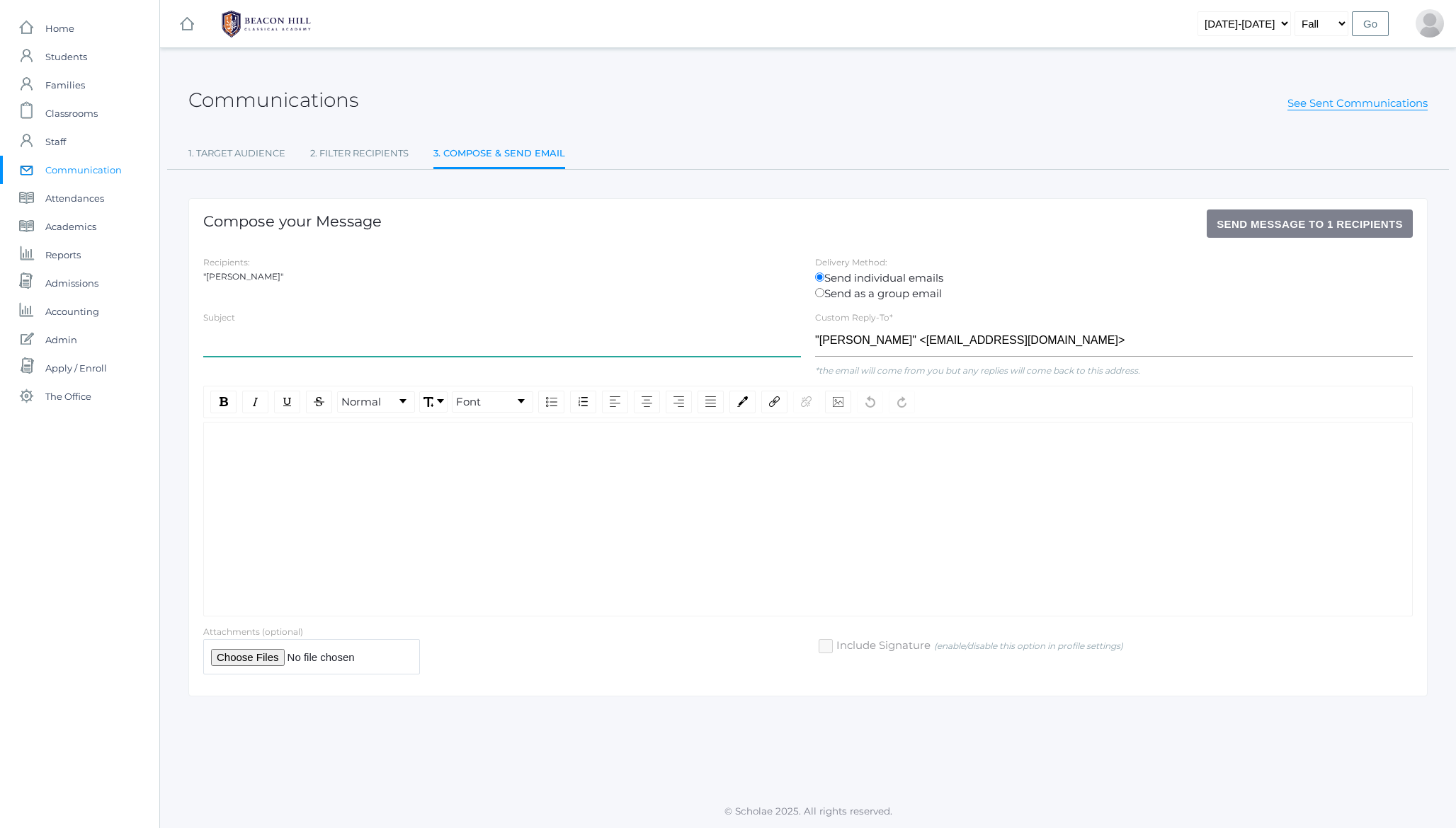
click at [363, 334] on input "text" at bounding box center [502, 340] width 598 height 32
type input "Testing emails"
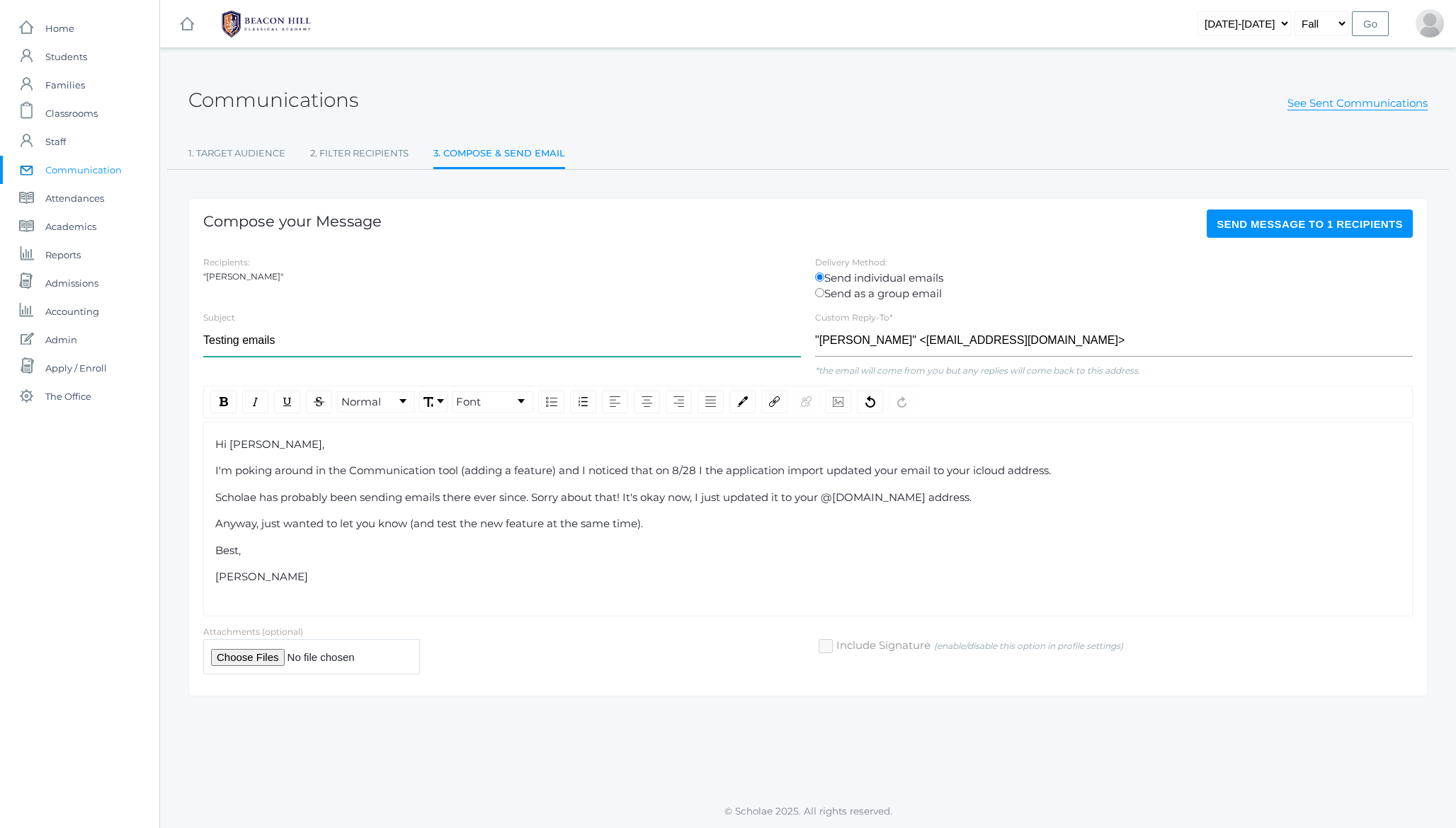
click at [221, 344] on input "Testing emails" at bounding box center [502, 340] width 598 height 32
type input "Emails to you from Scholae"
click at [1293, 223] on span "Send Message to 1 recipients" at bounding box center [1310, 223] width 186 height 12
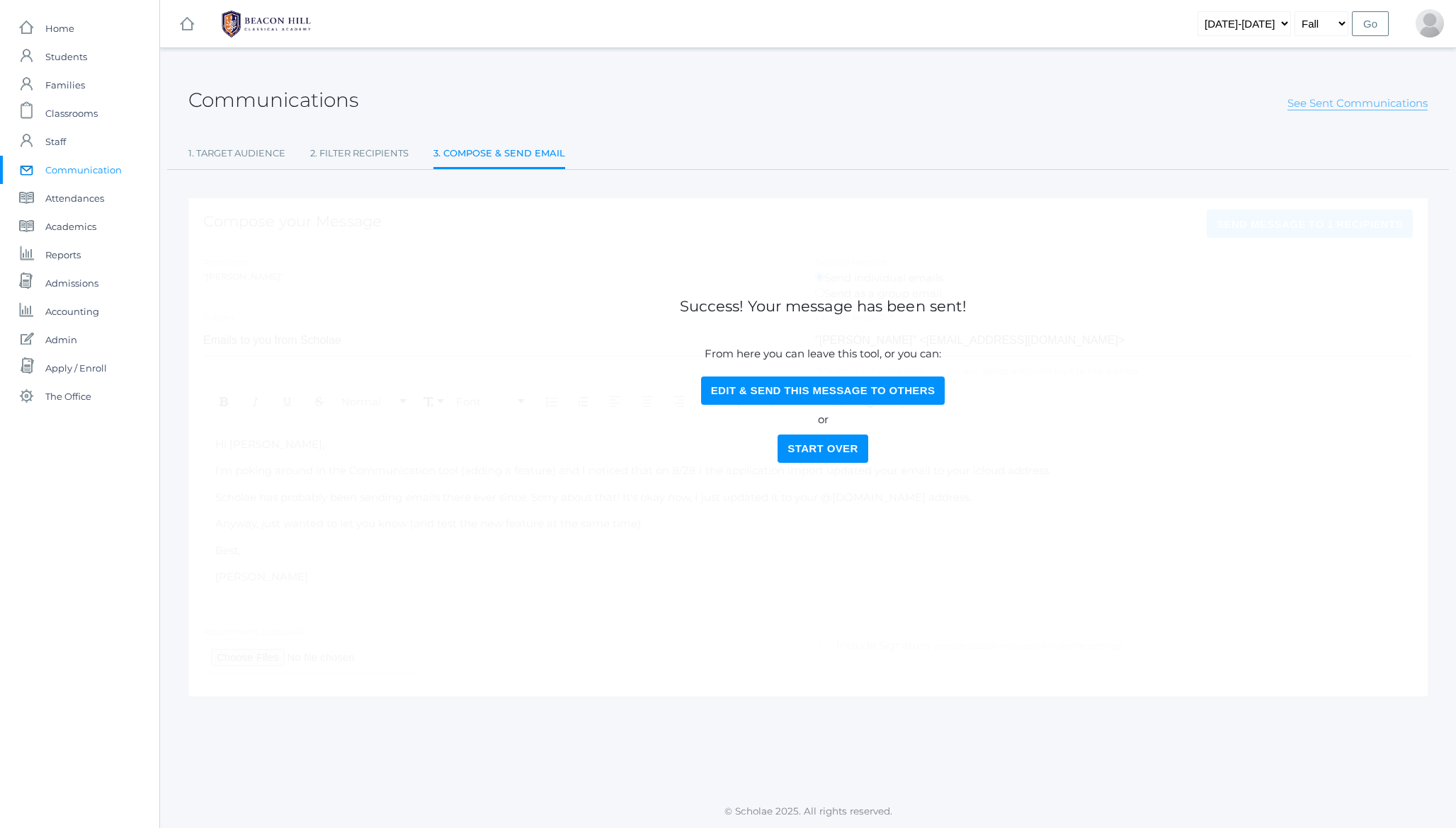
click at [1330, 103] on link "See Sent Communications" at bounding box center [1358, 104] width 140 height 14
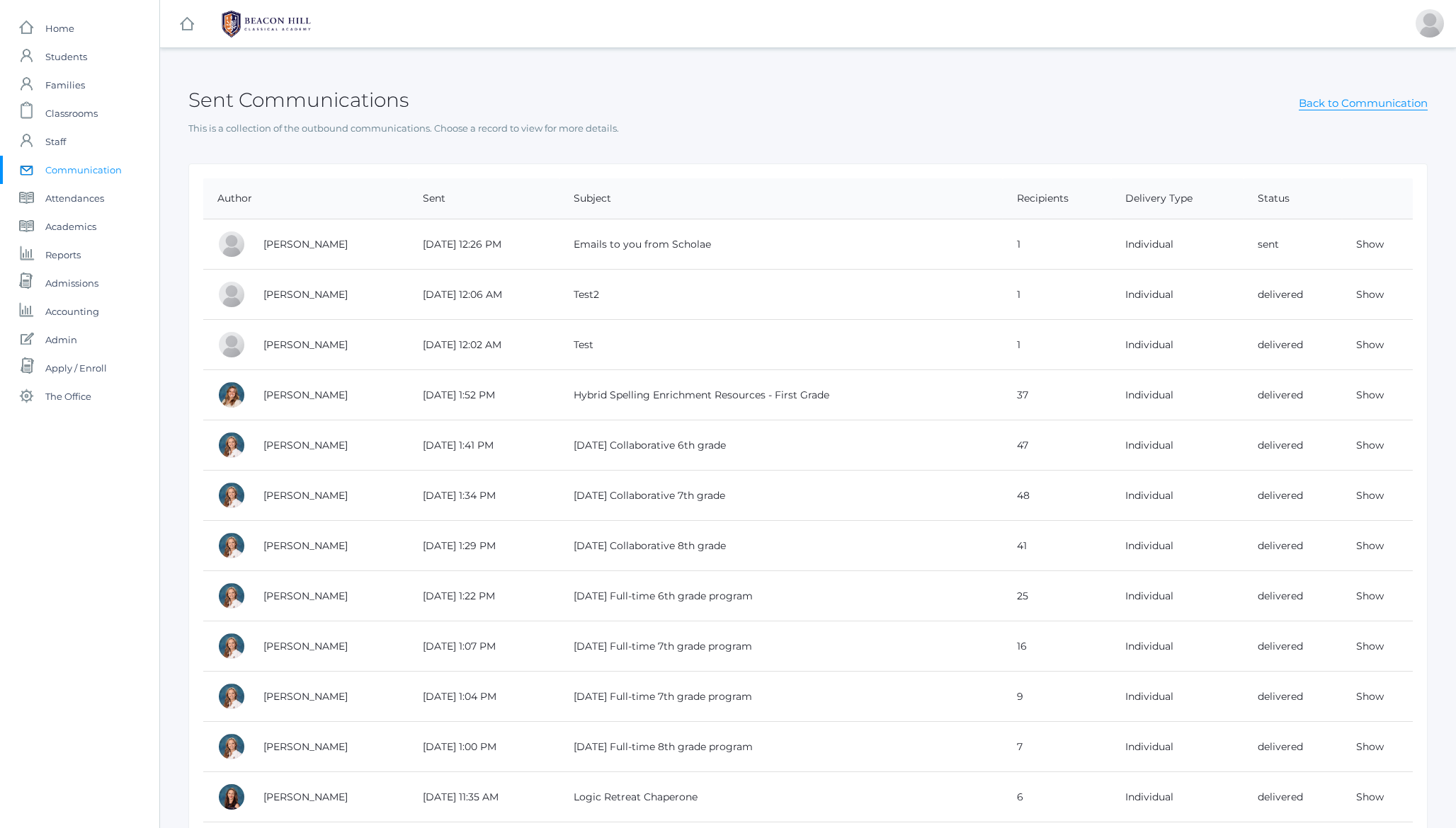
click at [330, 94] on h2 "Sent Communications" at bounding box center [298, 100] width 221 height 22
click at [350, 94] on h2 "Sent Communications" at bounding box center [298, 100] width 221 height 22
click at [655, 101] on div "Sent Communications Back to Communication" at bounding box center [808, 92] width 1240 height 52
click at [1366, 240] on link "Show" at bounding box center [1370, 244] width 28 height 13
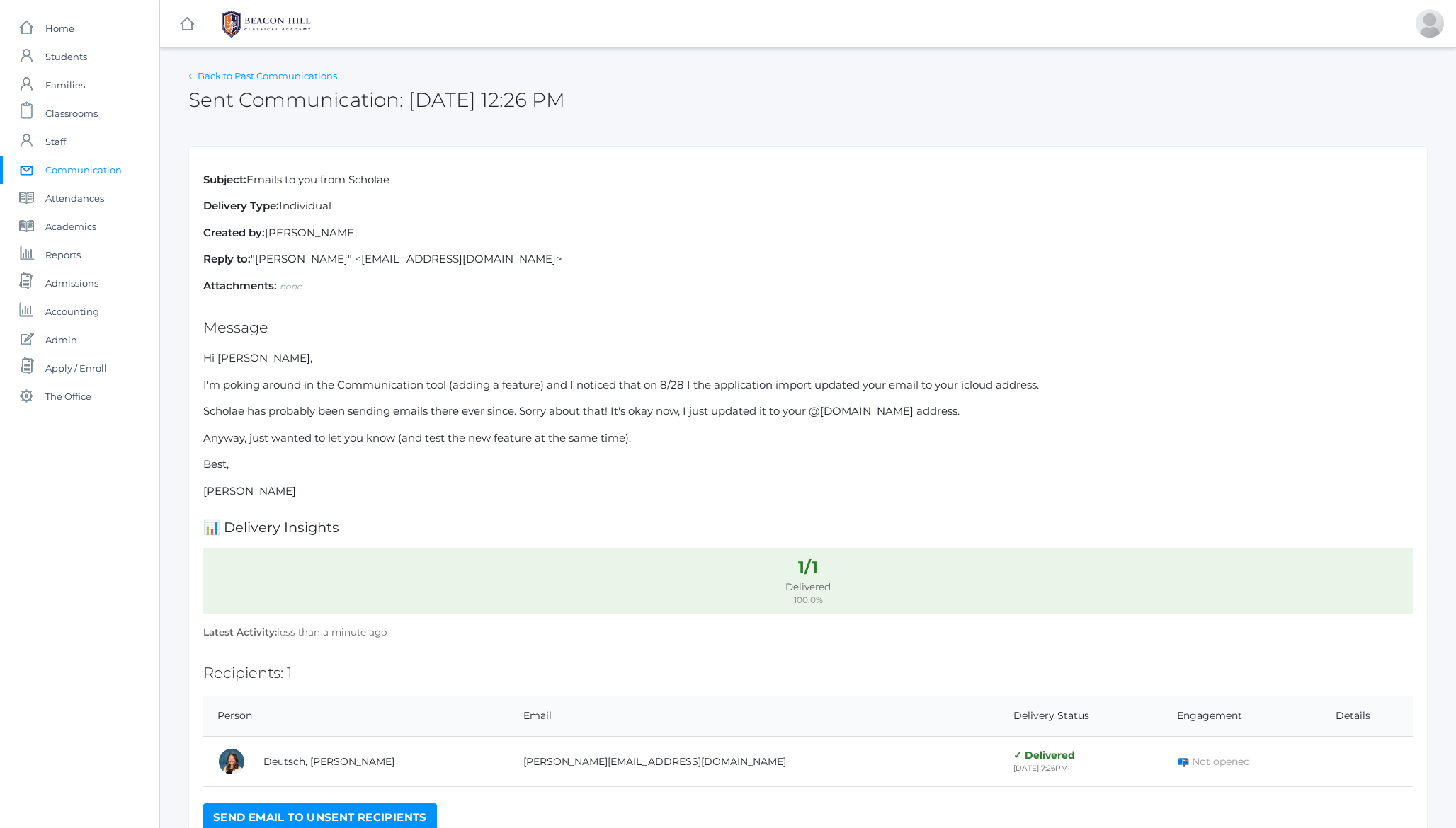
click at [248, 78] on link "Back to Past Communications" at bounding box center [267, 76] width 140 height 12
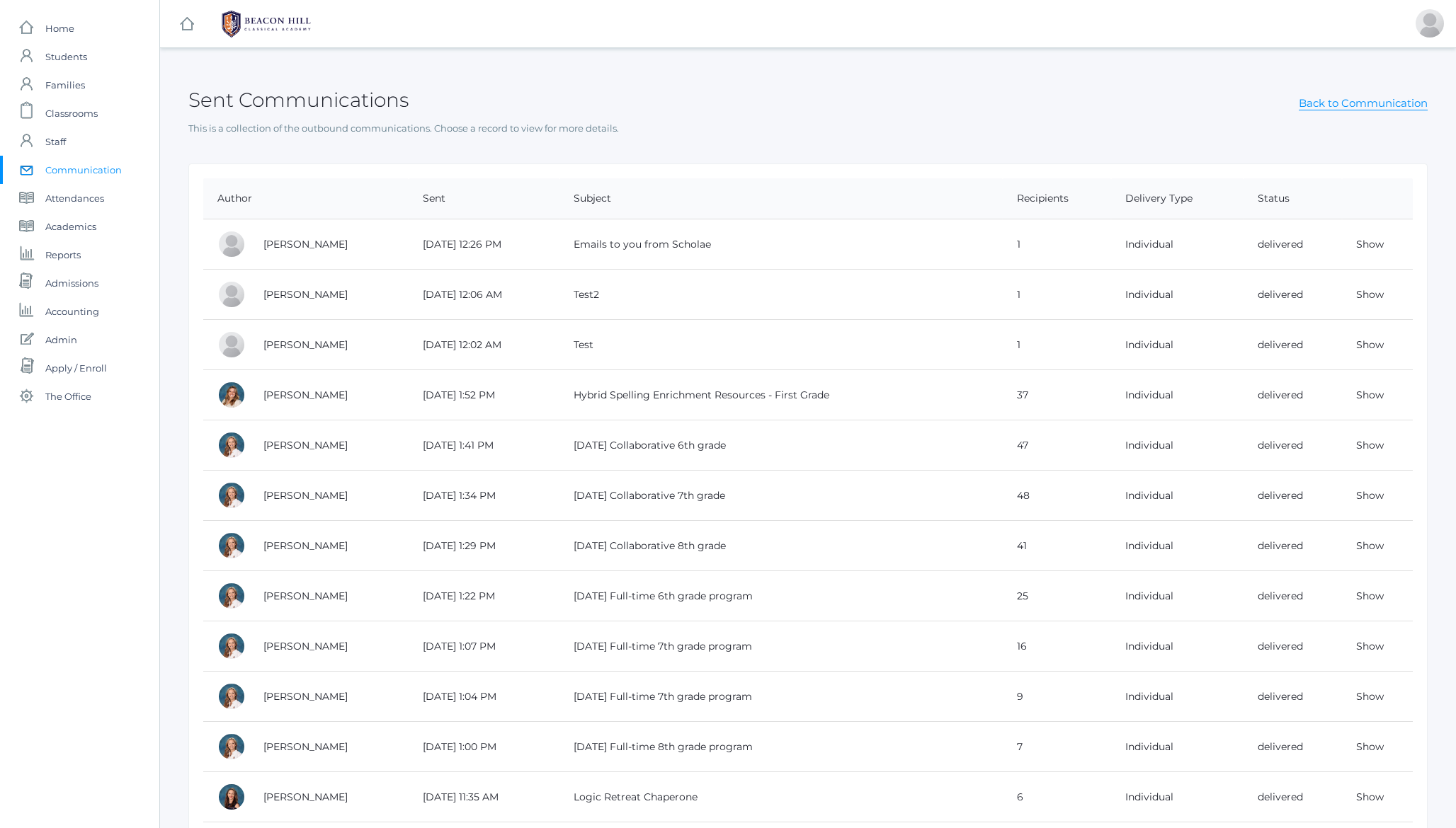
click at [380, 103] on h2 "Sent Communications" at bounding box center [298, 100] width 221 height 22
click at [1377, 243] on link "Show" at bounding box center [1370, 244] width 28 height 13
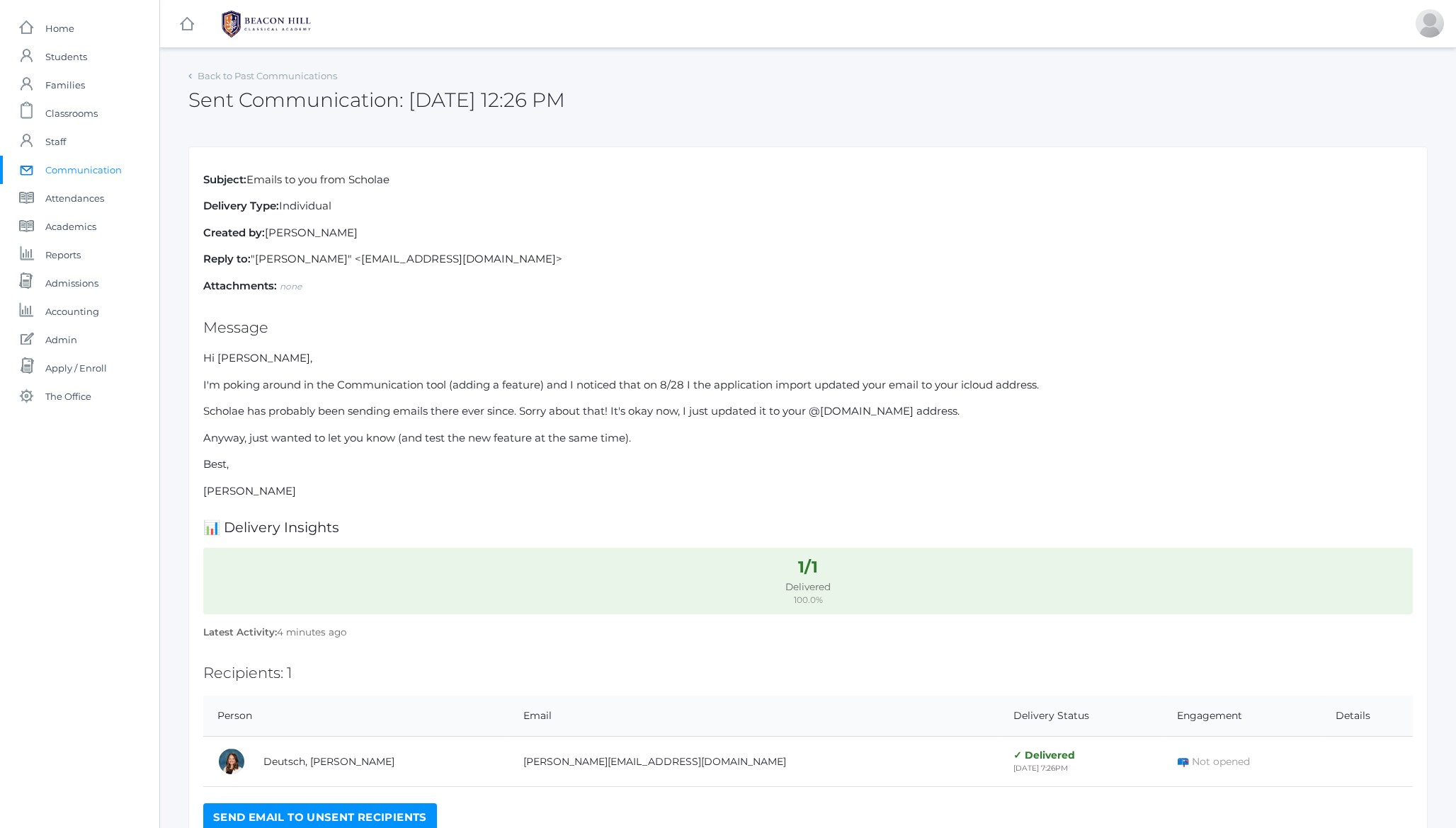
click at [213, 97] on h2 "Sent Communication: 9/05/25 12:26 PM" at bounding box center [376, 100] width 377 height 22
drag, startPoint x: 213, startPoint y: 97, endPoint x: 547, endPoint y: 109, distance: 334.2
click at [547, 109] on h2 "Sent Communication: 9/05/25 12:26 PM" at bounding box center [376, 100] width 377 height 22
drag, startPoint x: 547, startPoint y: 109, endPoint x: 206, endPoint y: 98, distance: 341.2
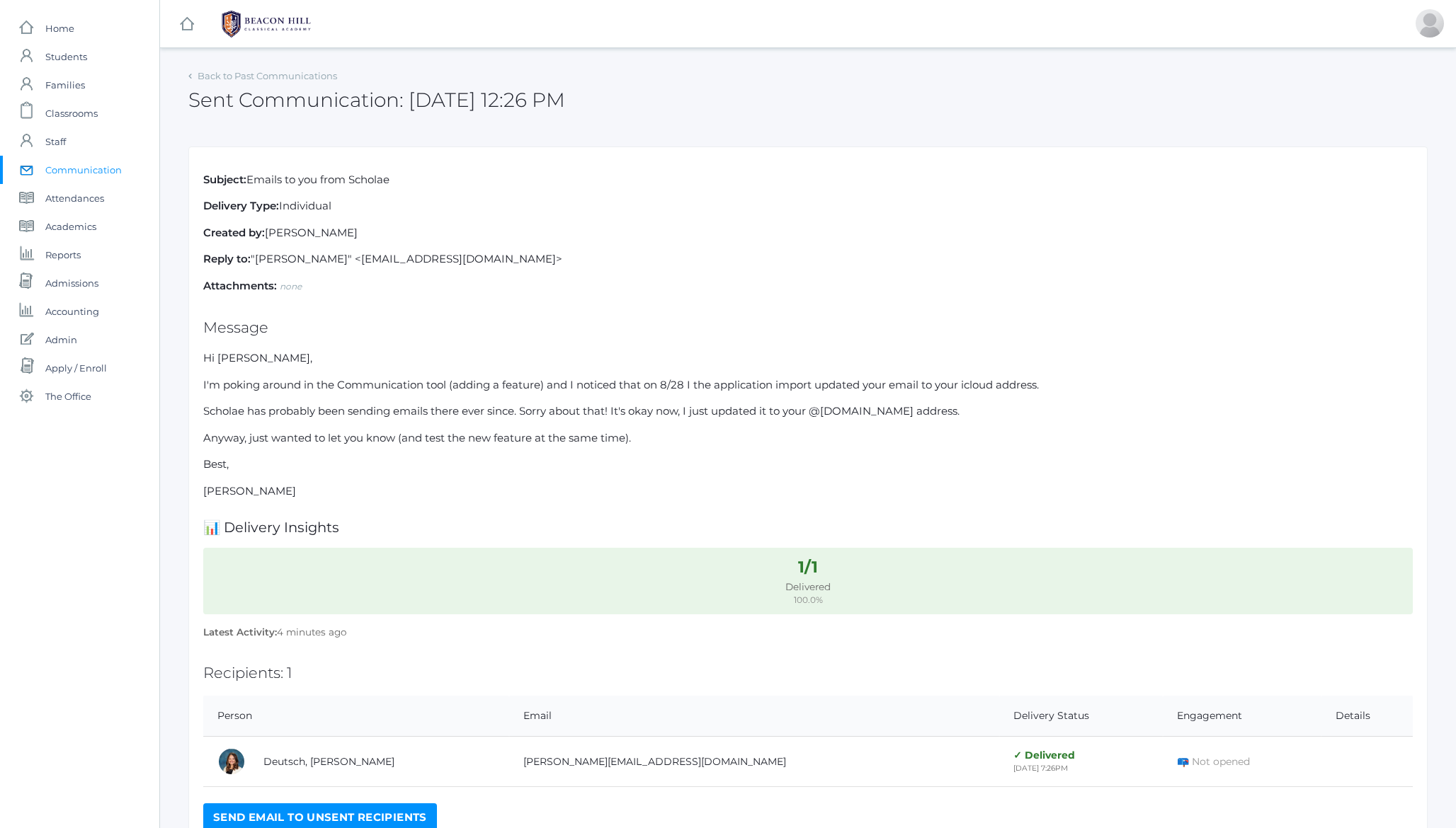
click at [206, 98] on h2 "Sent Communication: 9/05/25 12:26 PM" at bounding box center [376, 100] width 377 height 22
drag, startPoint x: 206, startPoint y: 98, endPoint x: 537, endPoint y: 95, distance: 331.0
click at [537, 95] on h2 "Sent Communication: 9/05/25 12:26 PM" at bounding box center [376, 100] width 377 height 22
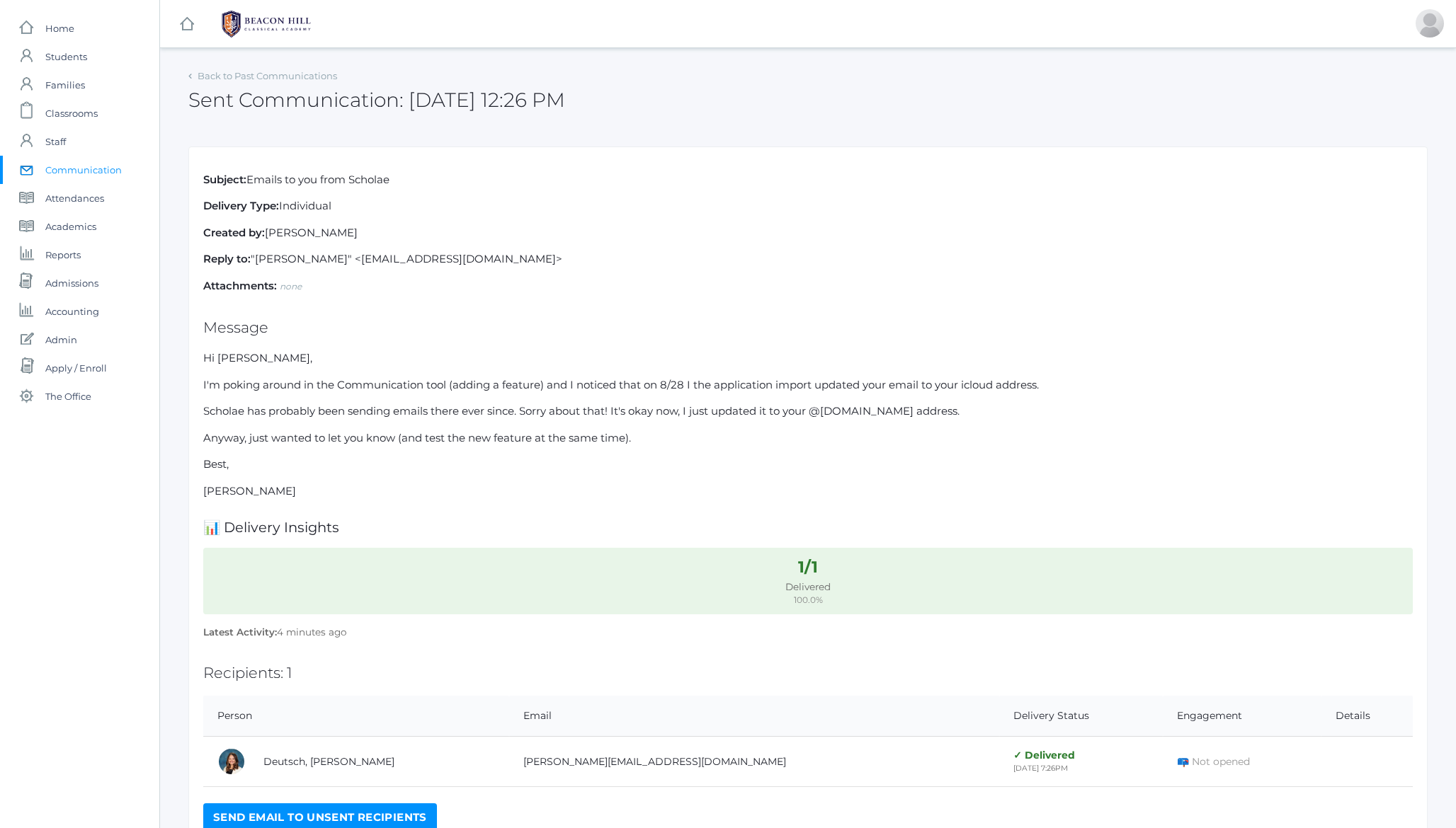
click at [533, 104] on h2 "Sent Communication: 9/05/25 12:26 PM" at bounding box center [376, 100] width 377 height 22
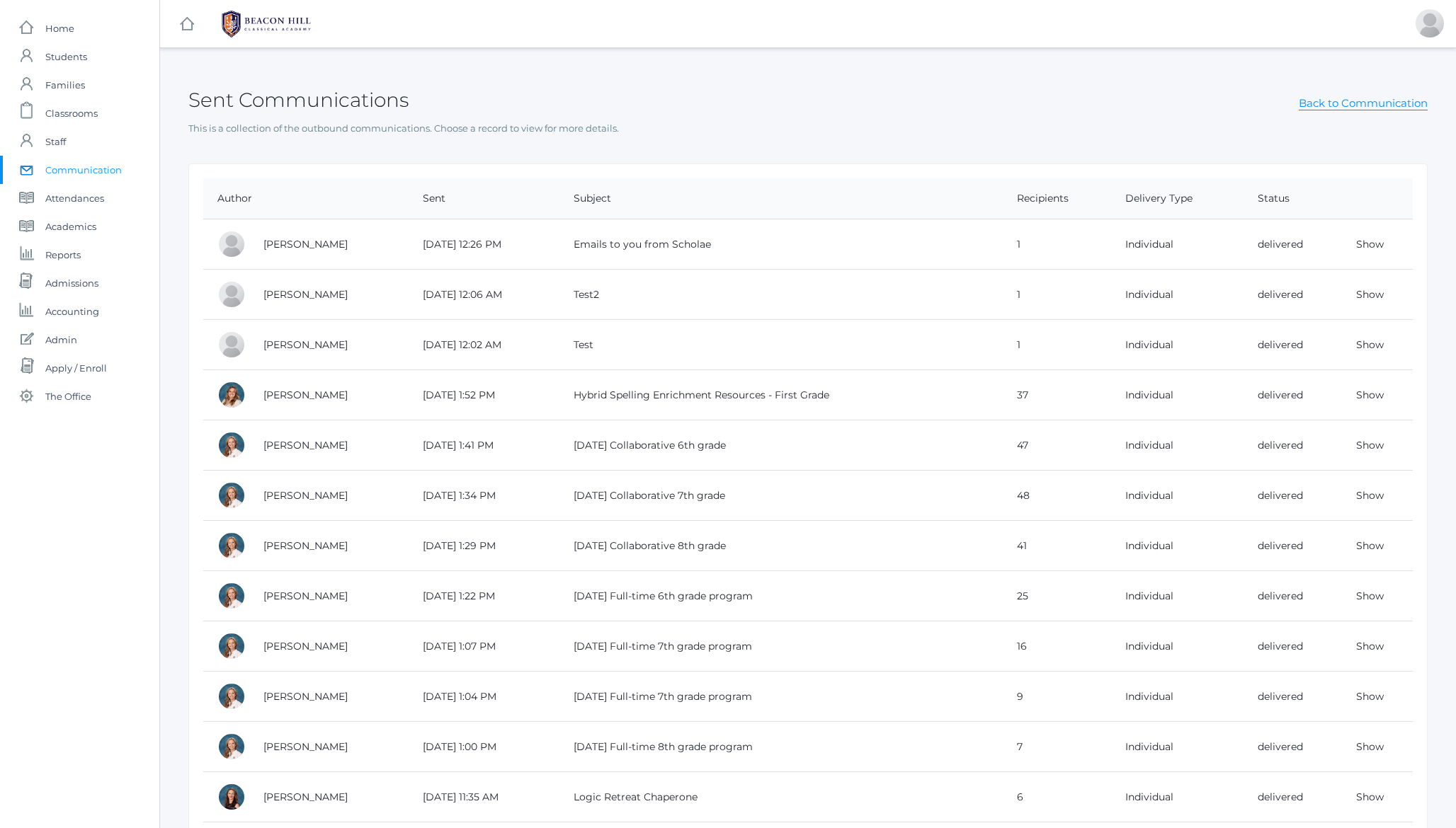
click at [565, 75] on div "Sent Communications Back to Communication" at bounding box center [808, 92] width 1240 height 52
click at [290, 102] on h2 "Sent Communications" at bounding box center [298, 100] width 221 height 22
click at [197, 103] on h2 "Sent Communications" at bounding box center [298, 100] width 221 height 22
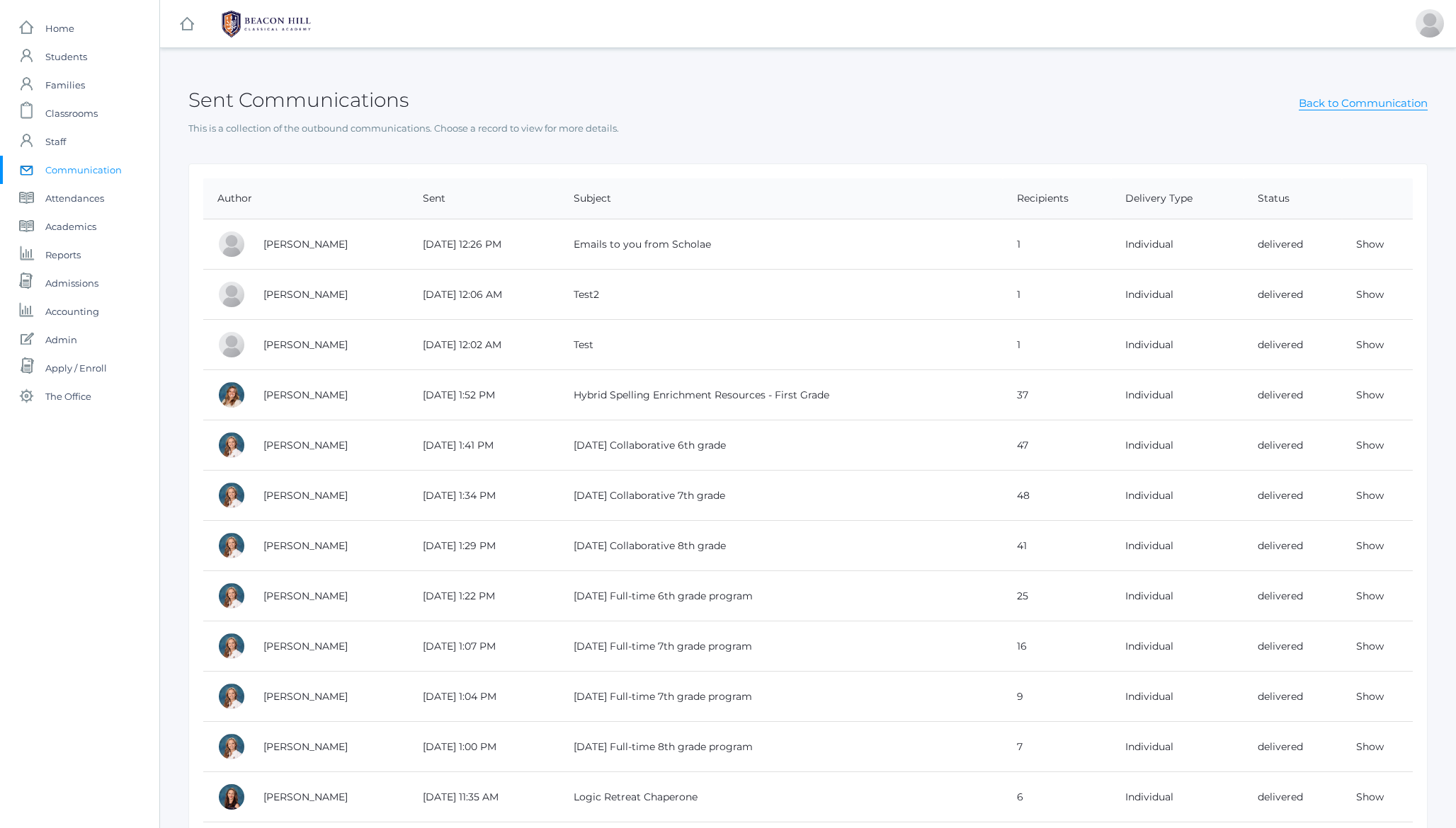
click at [579, 94] on div "Sent Communications Back to Communication" at bounding box center [808, 92] width 1240 height 52
click at [712, 98] on div "Sent Communications Back to Communication" at bounding box center [808, 92] width 1240 height 52
click at [1364, 245] on link "Show" at bounding box center [1370, 244] width 28 height 13
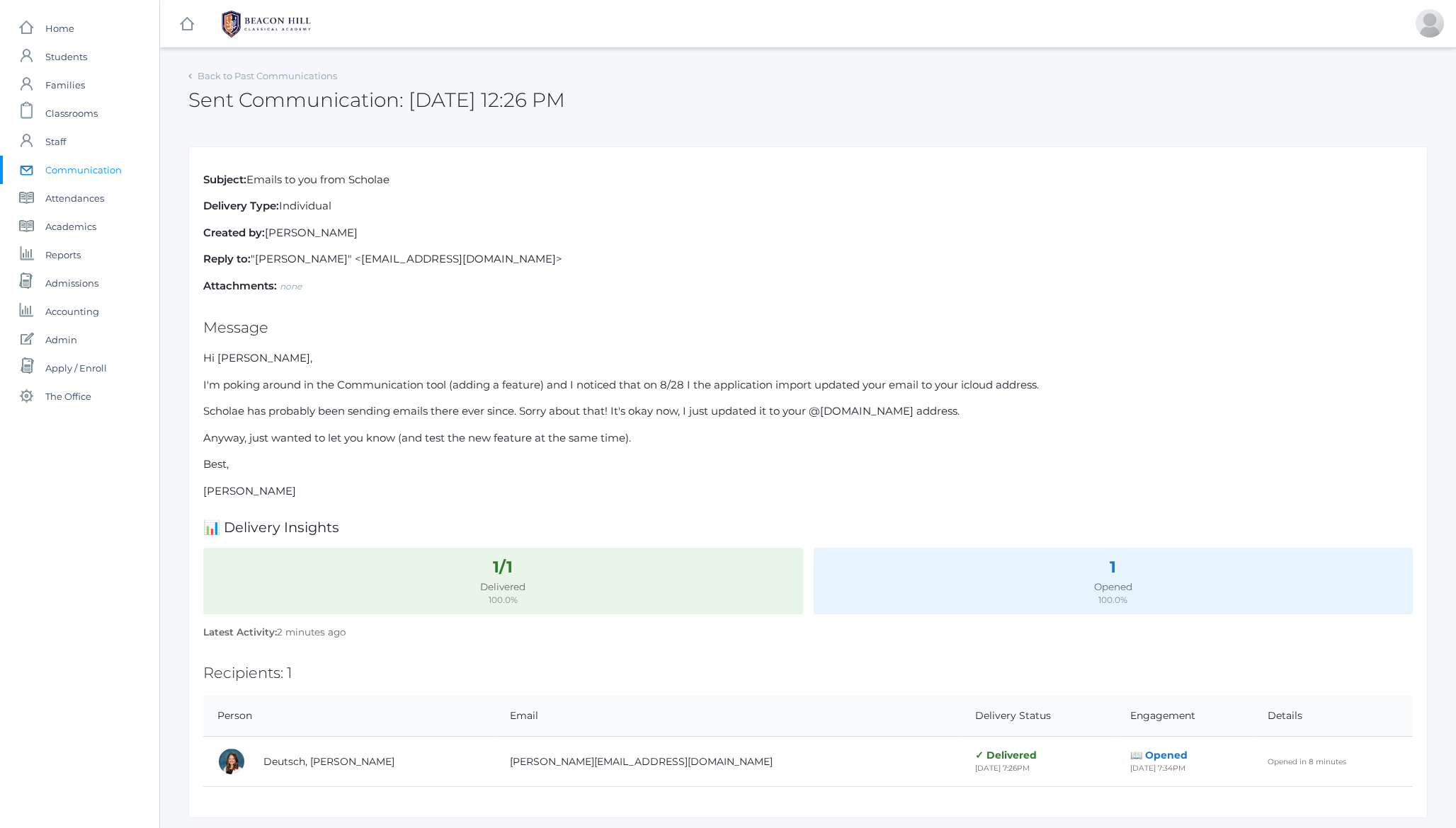
click at [285, 406] on p "Scholae has probably been sending emails there ever since. Sorry about that! It…" at bounding box center [809, 411] width 1210 height 16
click at [271, 80] on link "Back to Past Communications" at bounding box center [267, 76] width 140 height 12
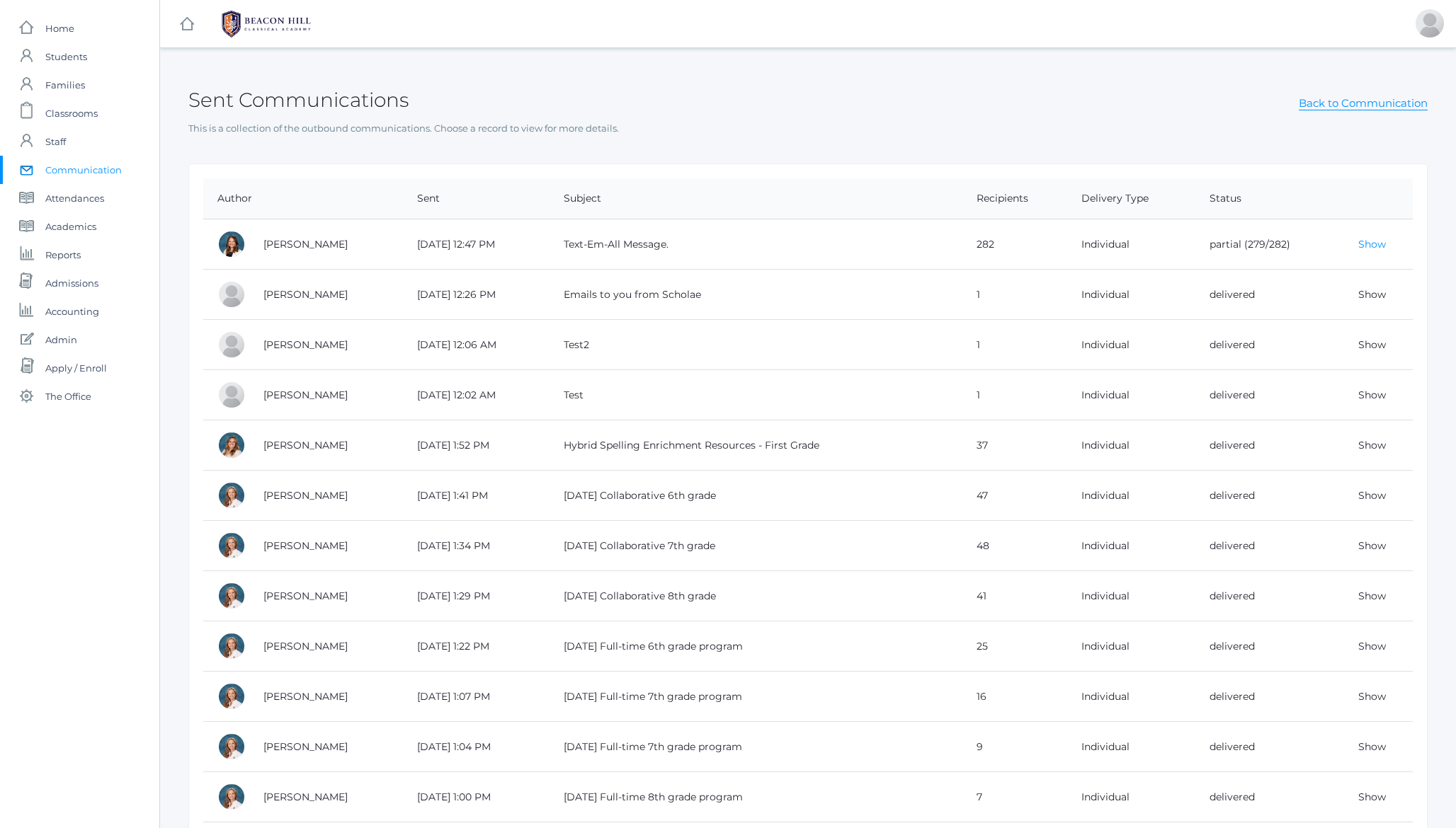
click at [1373, 245] on link "Show" at bounding box center [1372, 244] width 28 height 13
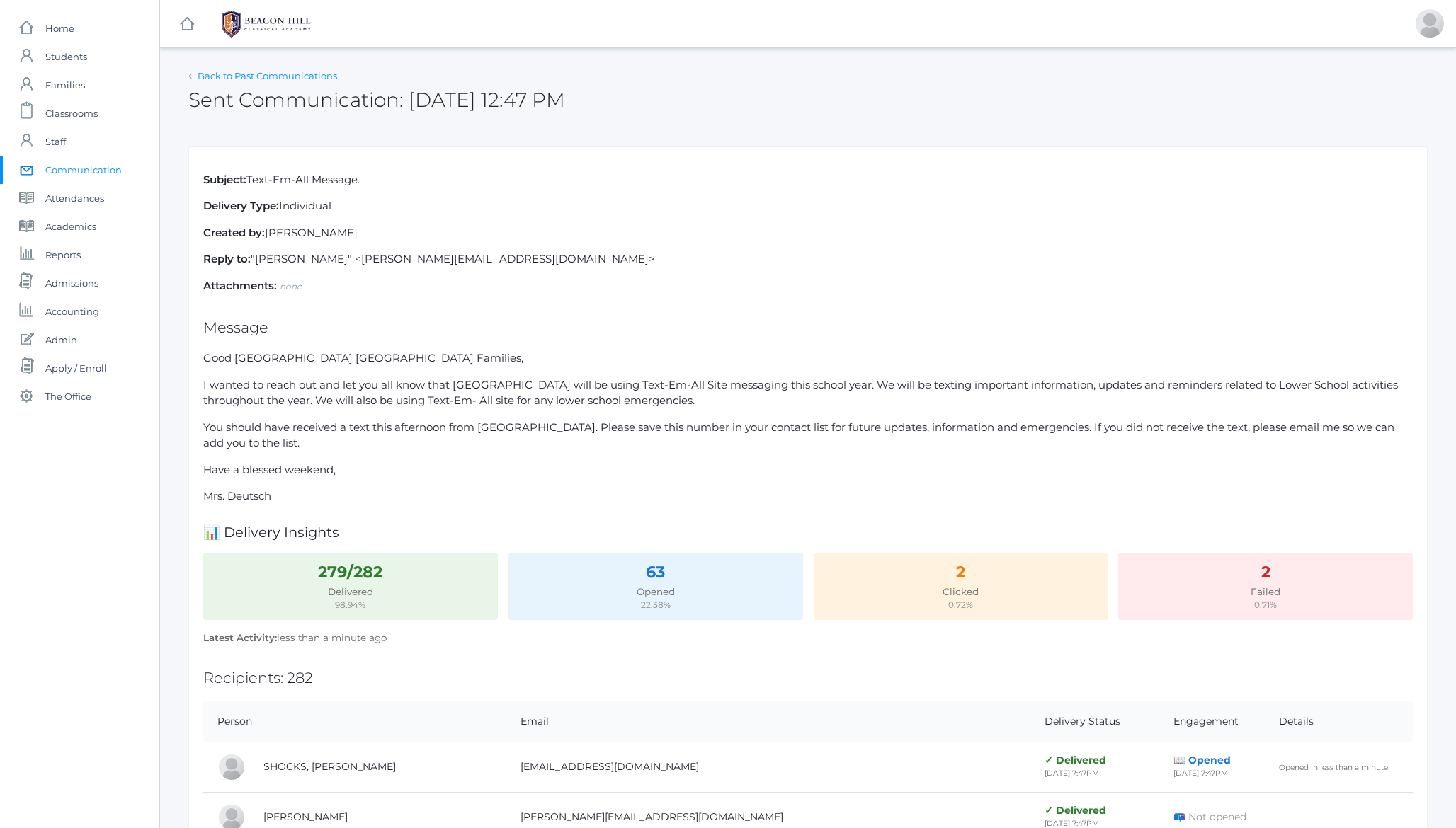
click at [238, 76] on link "Back to Past Communications" at bounding box center [267, 76] width 140 height 12
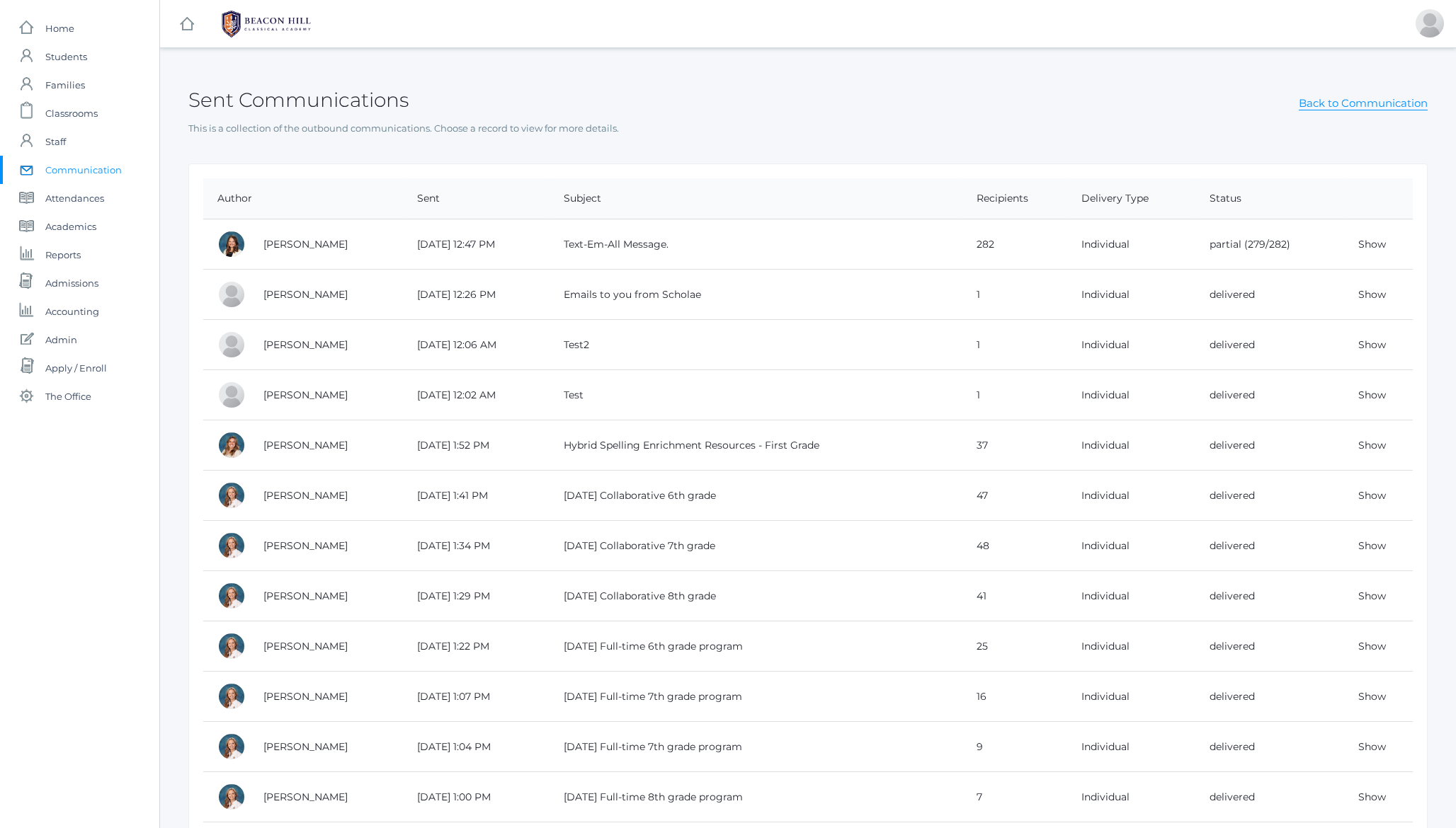
click at [304, 94] on h2 "Sent Communications" at bounding box center [298, 100] width 221 height 22
click at [367, 95] on h2 "Sent Communications" at bounding box center [298, 100] width 221 height 22
click at [216, 95] on h2 "Sent Communications" at bounding box center [298, 100] width 221 height 22
drag, startPoint x: 216, startPoint y: 95, endPoint x: 287, endPoint y: 93, distance: 71.0
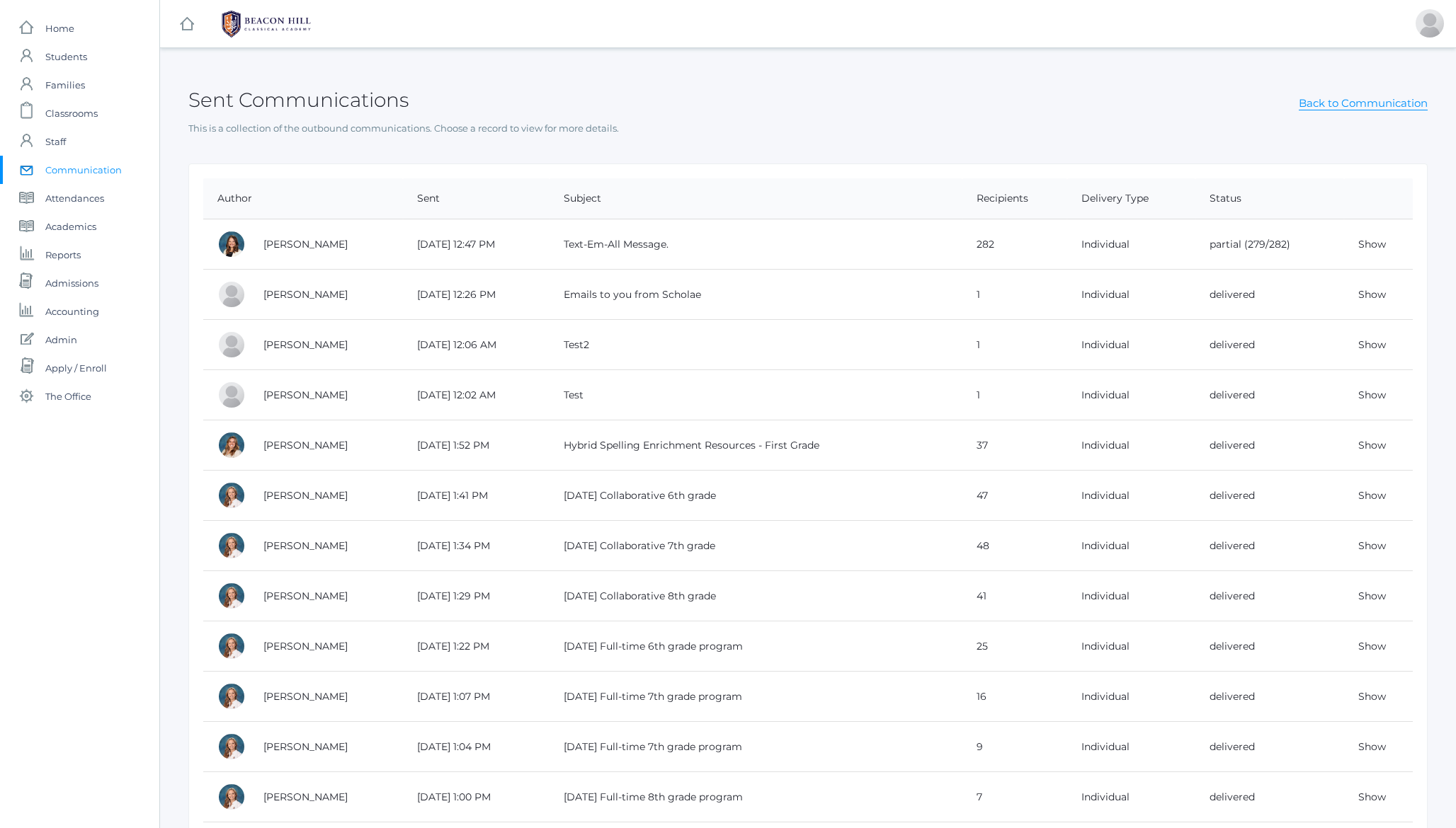
click at [287, 93] on h2 "Sent Communications" at bounding box center [298, 100] width 221 height 22
click at [629, 99] on div "Sent Communications Back to Communication" at bounding box center [808, 92] width 1240 height 52
click at [463, 130] on p "This is a collection of the outbound communications. Choose a record to view fo…" at bounding box center [808, 129] width 1240 height 14
click at [1379, 244] on link "Show" at bounding box center [1372, 244] width 28 height 13
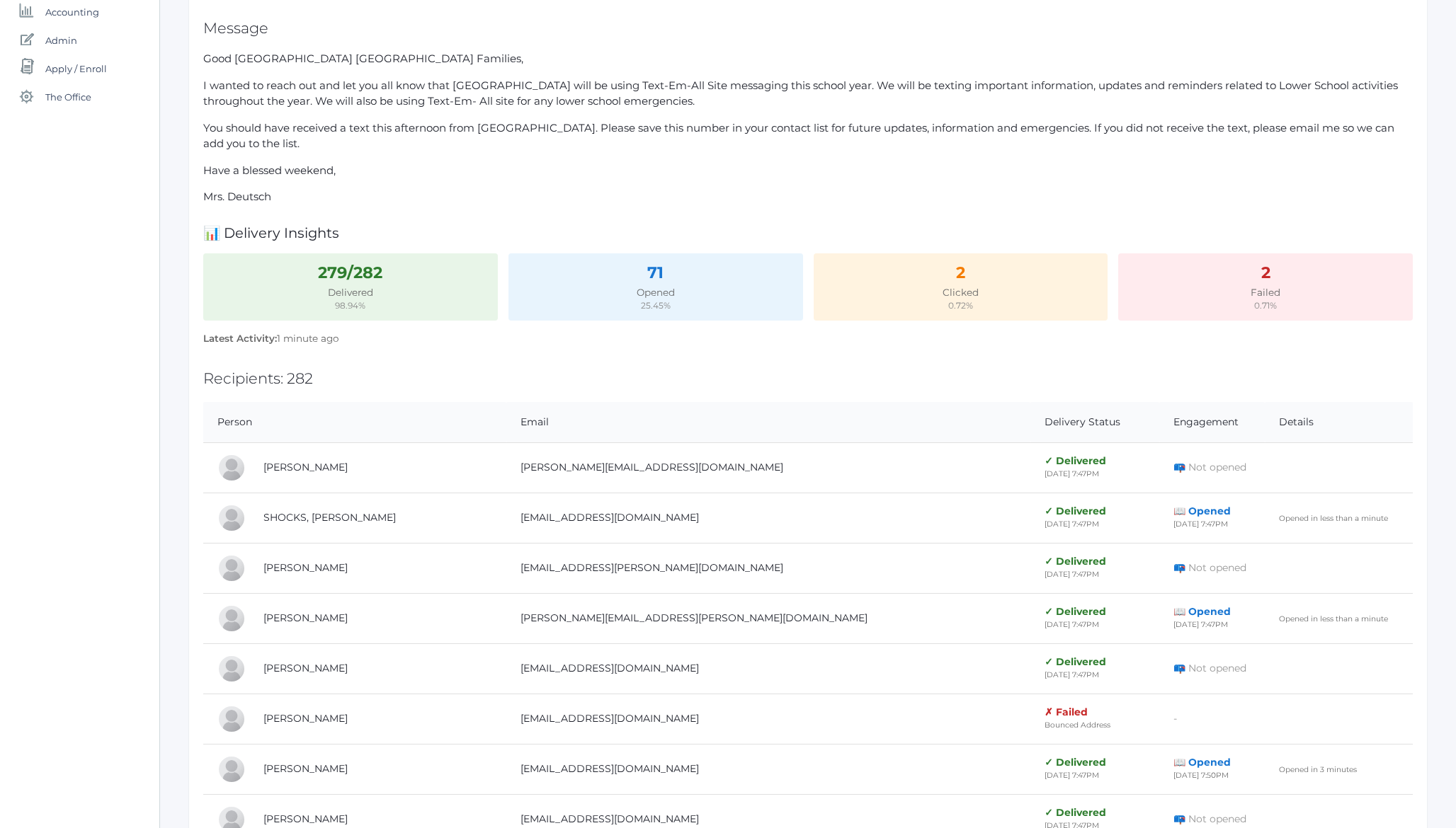
scroll to position [297, 0]
click at [474, 132] on p "You should have received a text this afternoon from [GEOGRAPHIC_DATA]. Please s…" at bounding box center [809, 139] width 1210 height 32
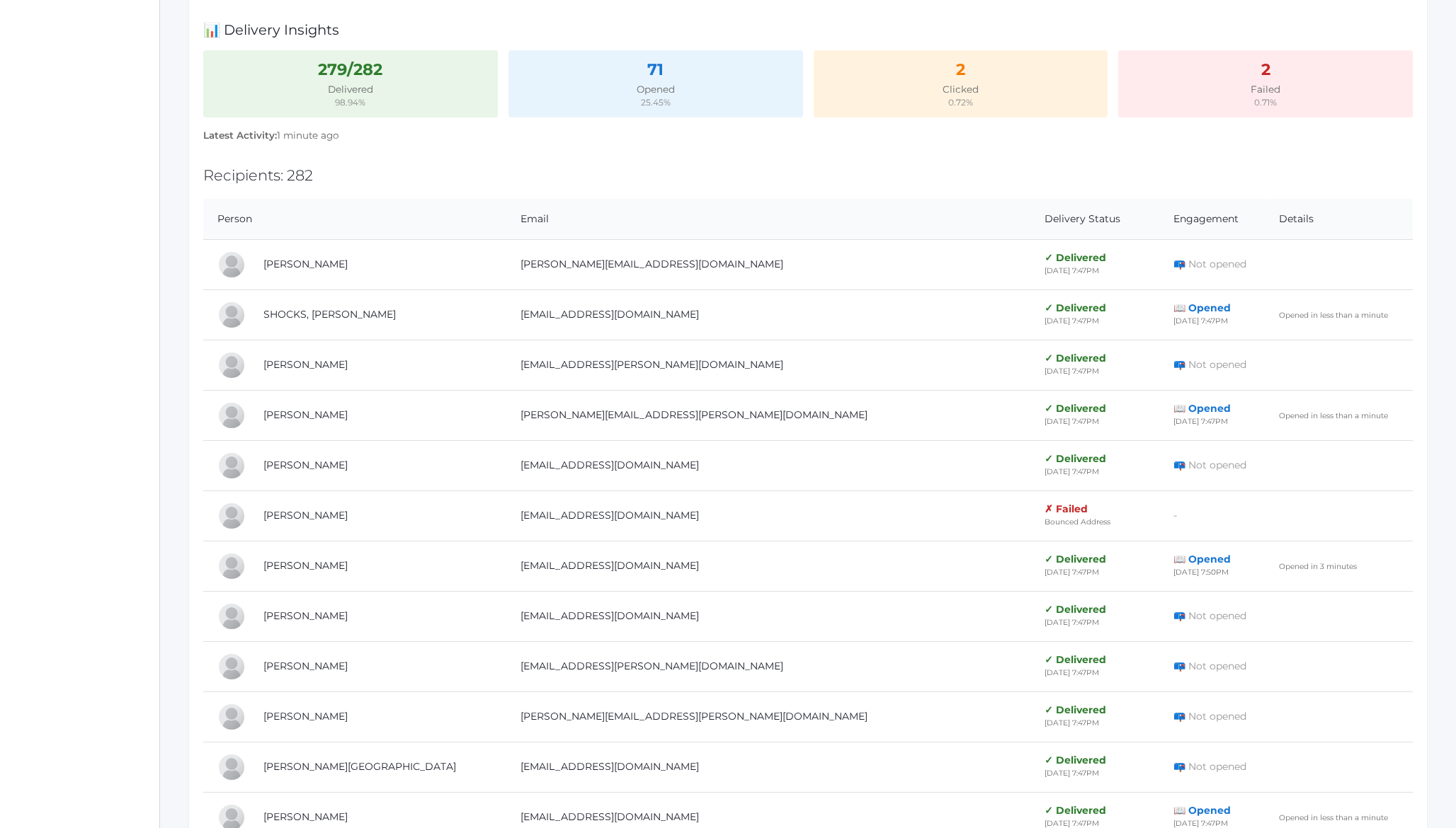
scroll to position [0, 0]
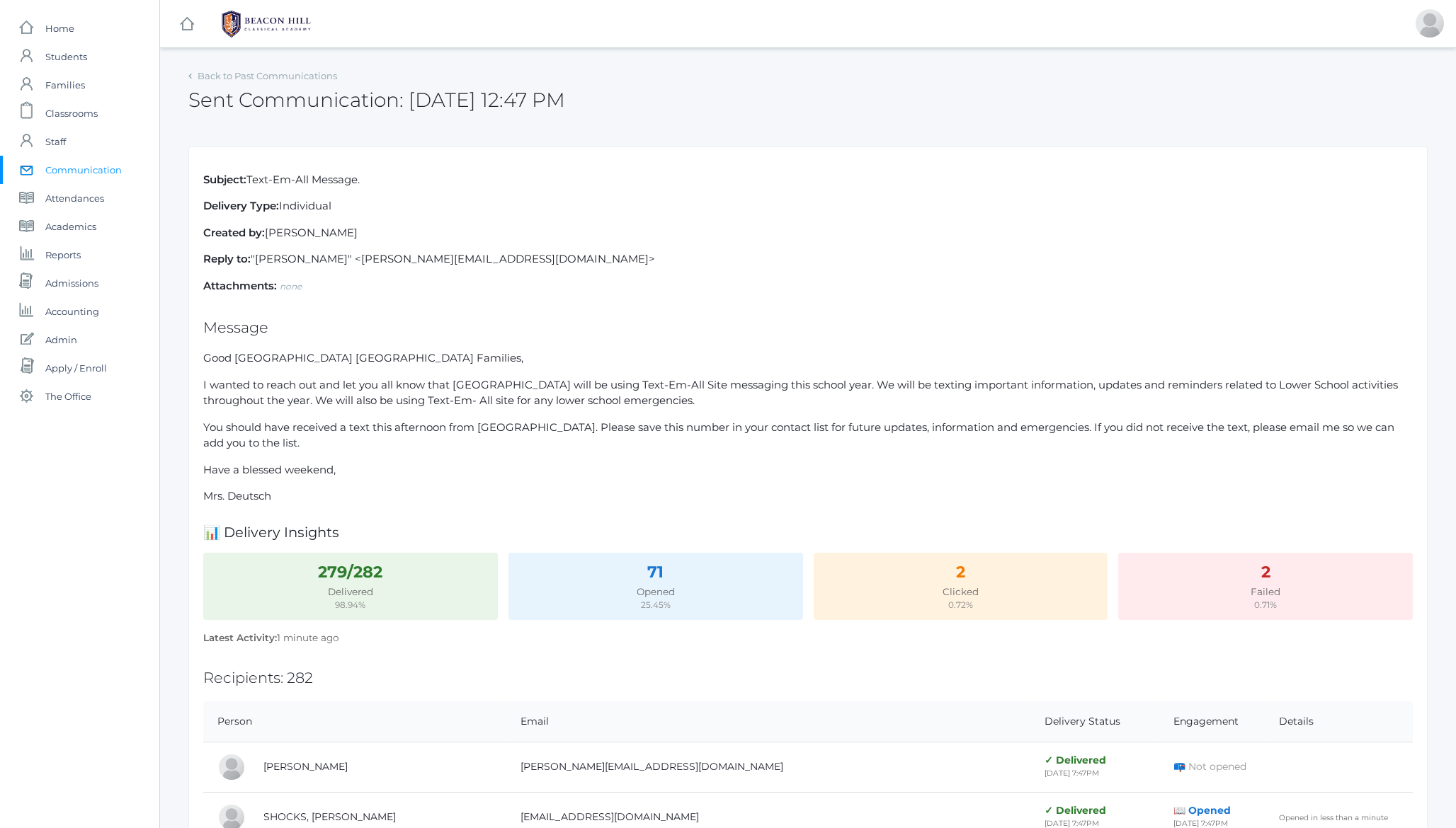
click at [223, 180] on strong "Subject:" at bounding box center [225, 179] width 43 height 14
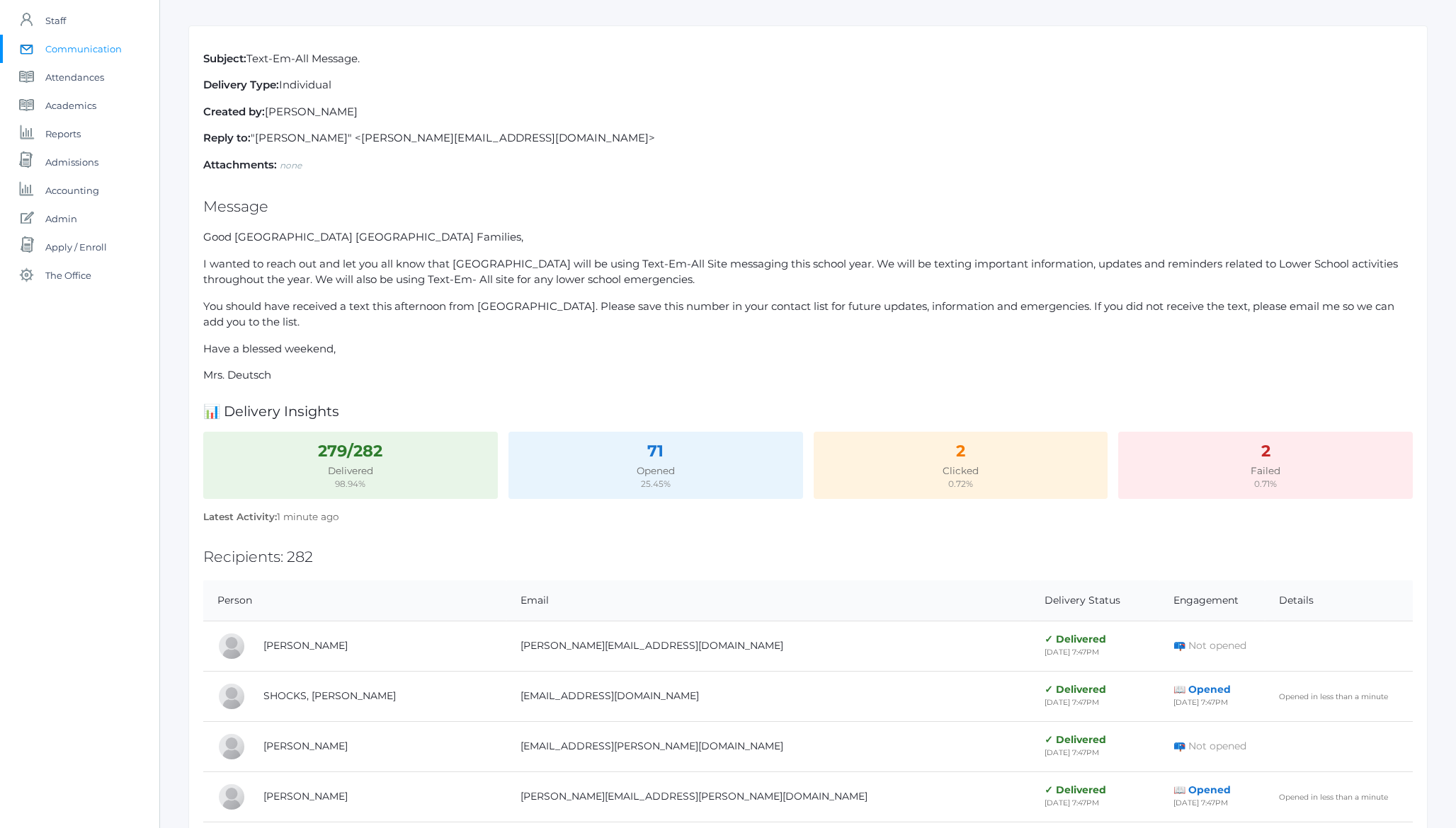
scroll to position [124, 0]
click at [347, 109] on p "Created by: Teresa Deutsch" at bounding box center [809, 109] width 1210 height 16
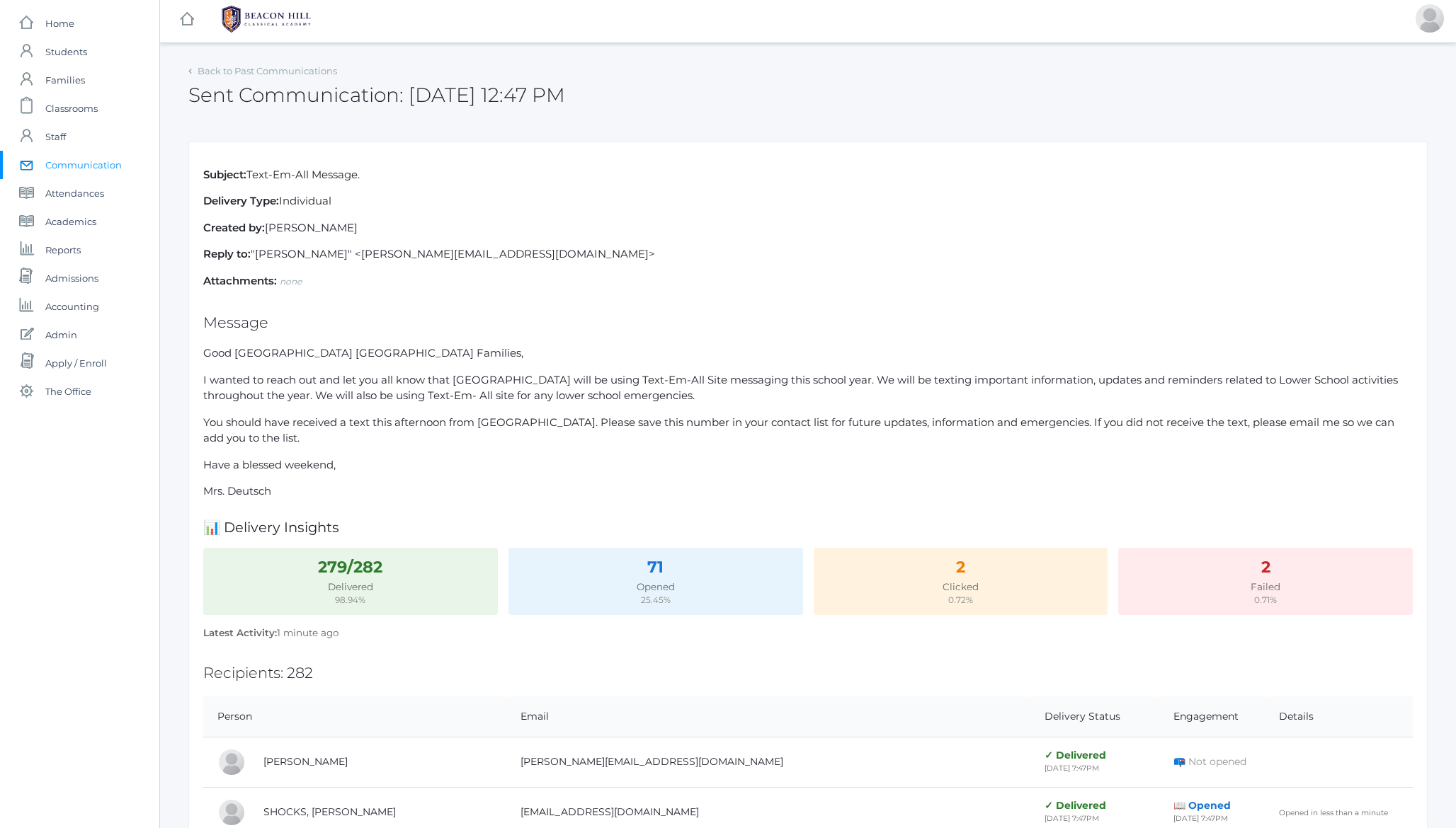
scroll to position [0, 0]
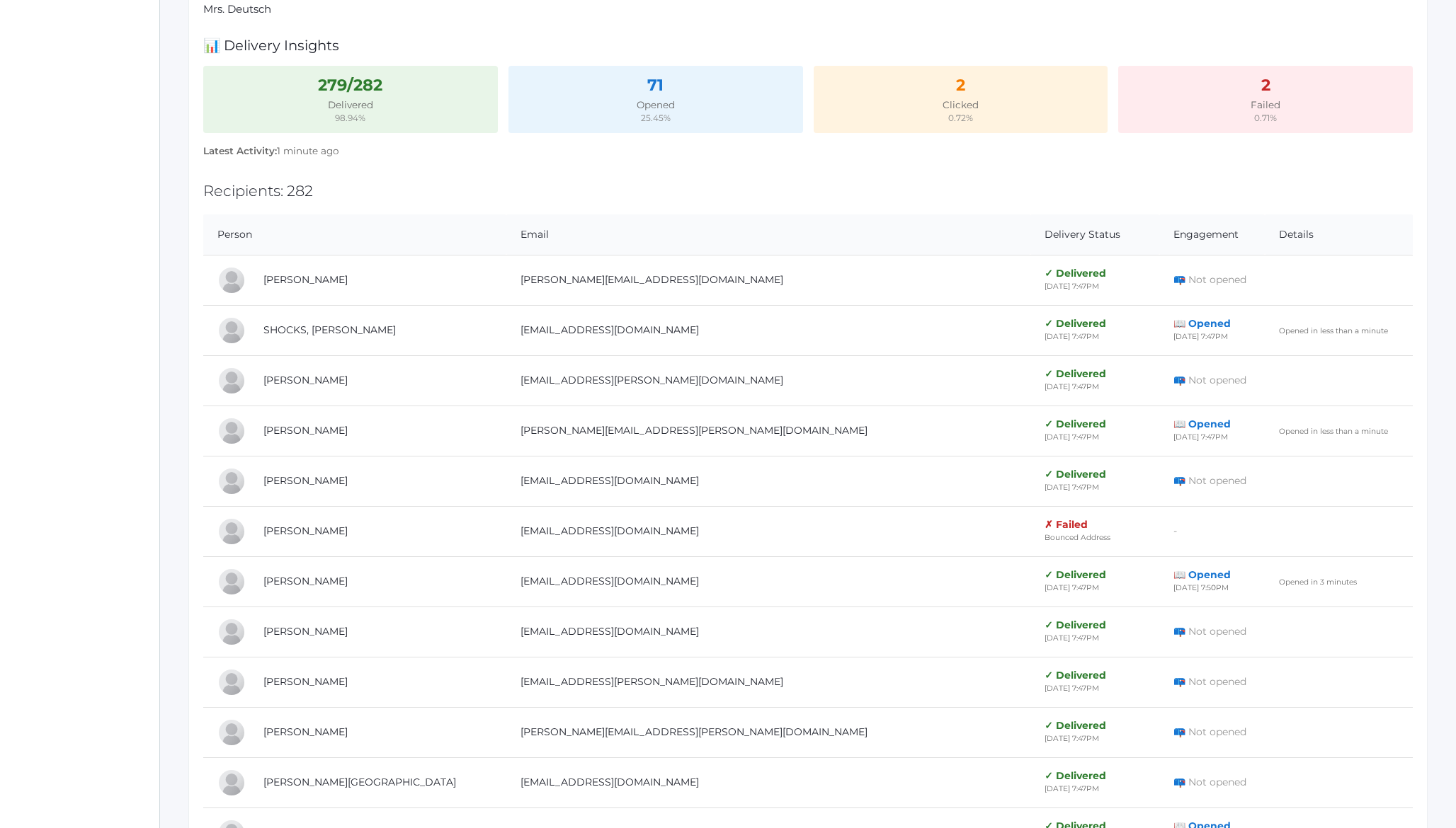
scroll to position [528, 0]
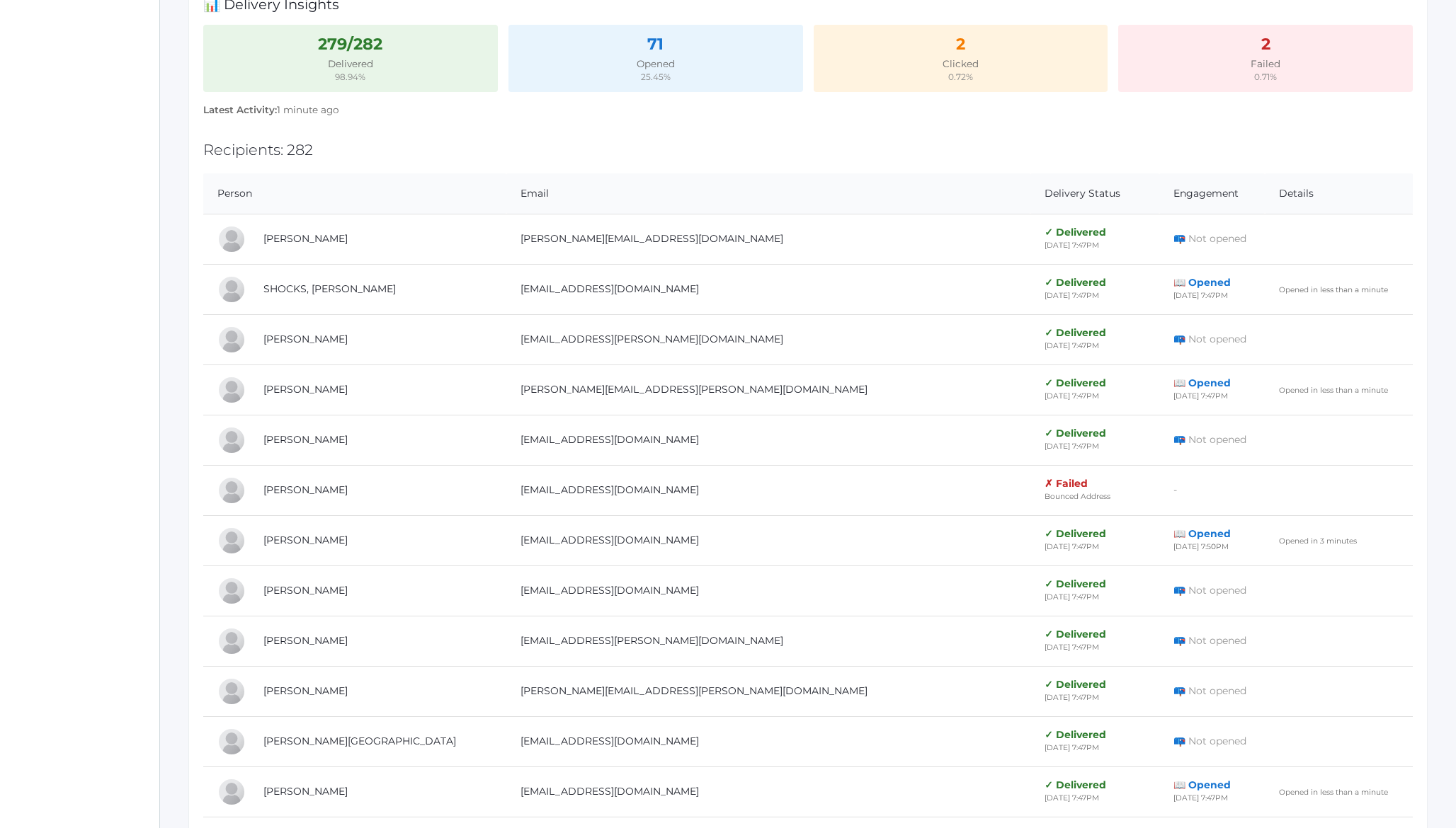
drag, startPoint x: 1346, startPoint y: 288, endPoint x: 1210, endPoint y: 294, distance: 136.1
click at [1265, 294] on td "Opened in less than a minute" at bounding box center [1339, 289] width 148 height 50
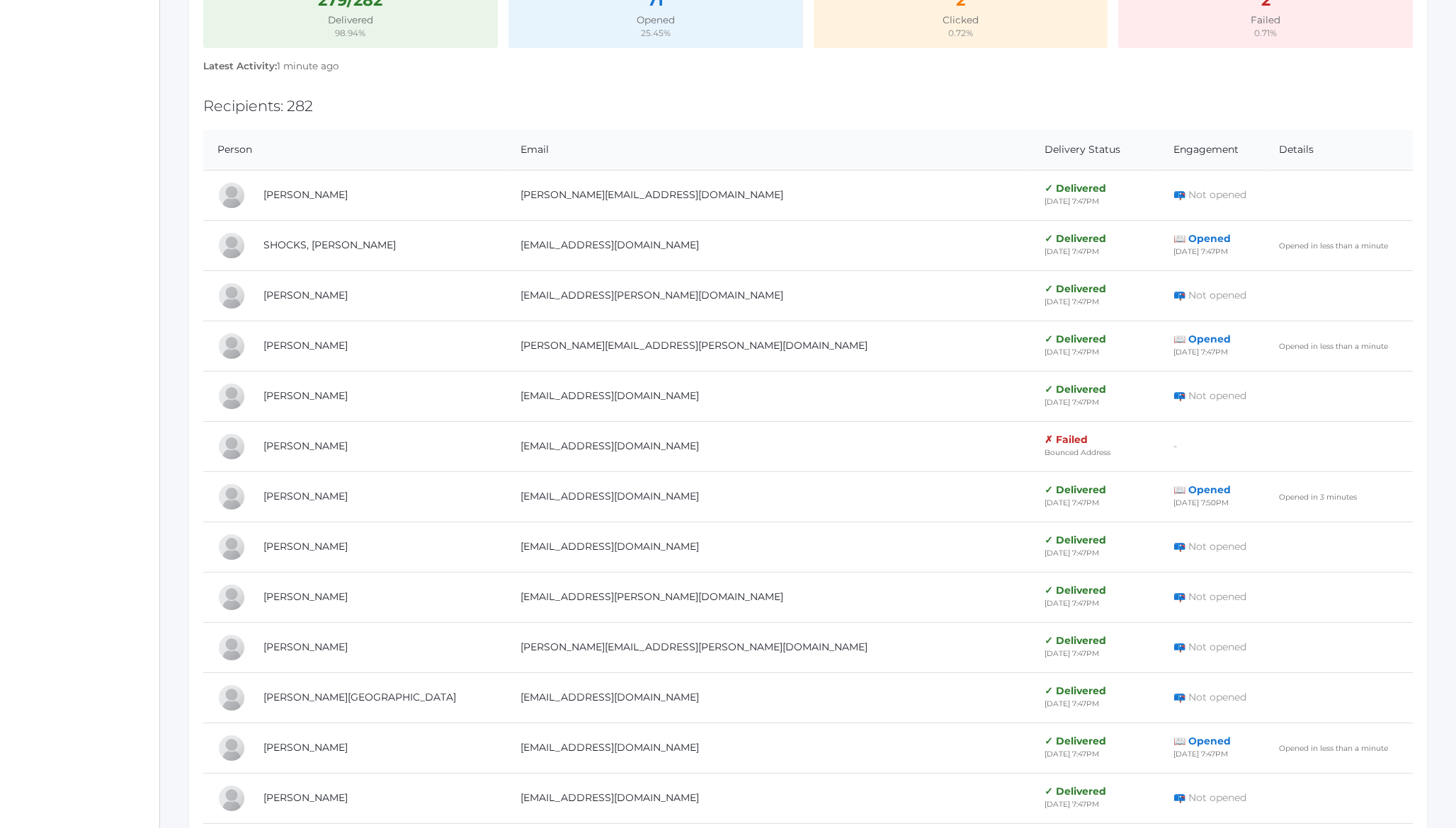
click at [226, 107] on h2 "Recipients: 282" at bounding box center [809, 106] width 1210 height 16
click at [276, 105] on h2 "Recipients: 282" at bounding box center [809, 106] width 1210 height 16
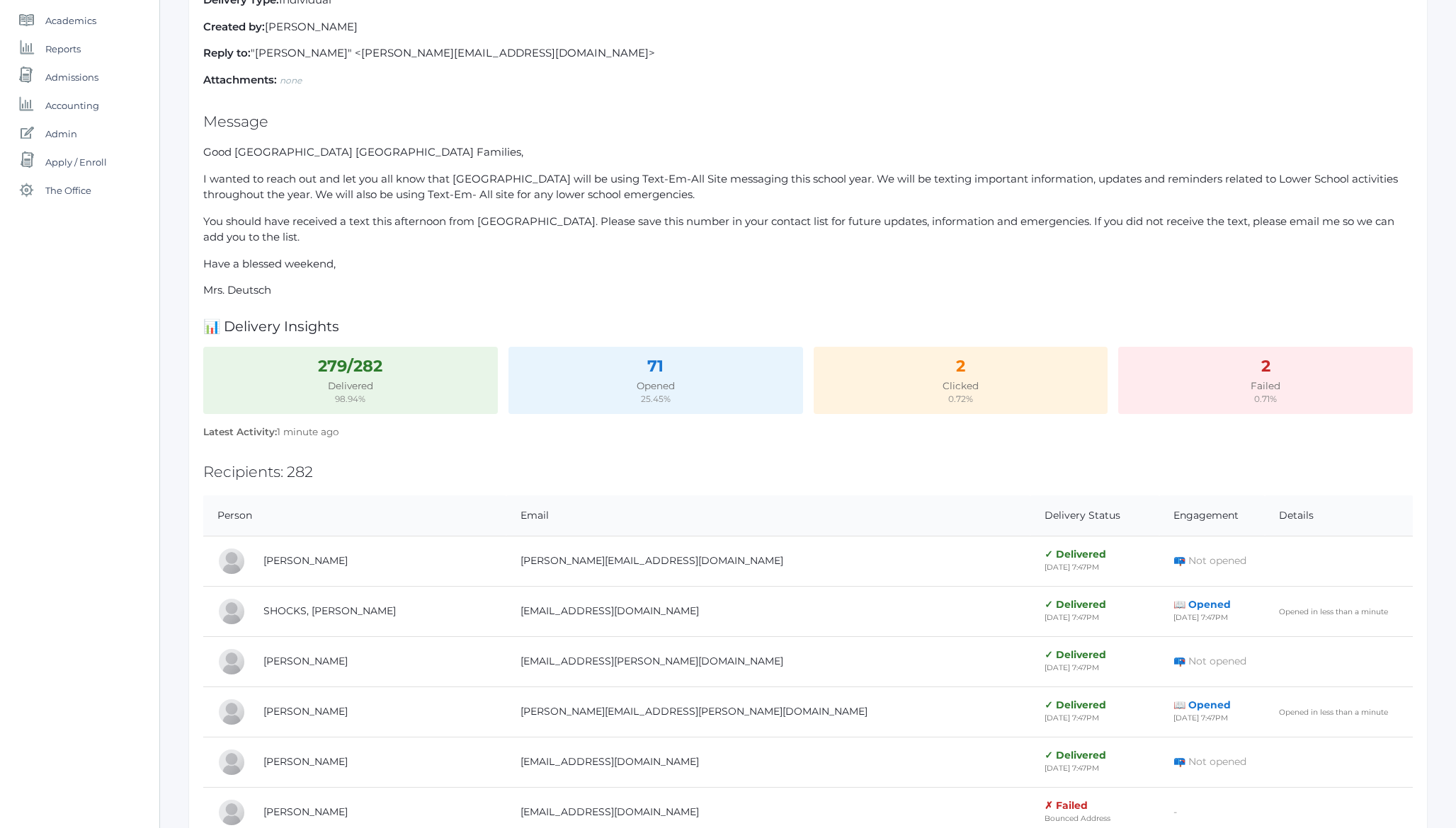
scroll to position [248, 0]
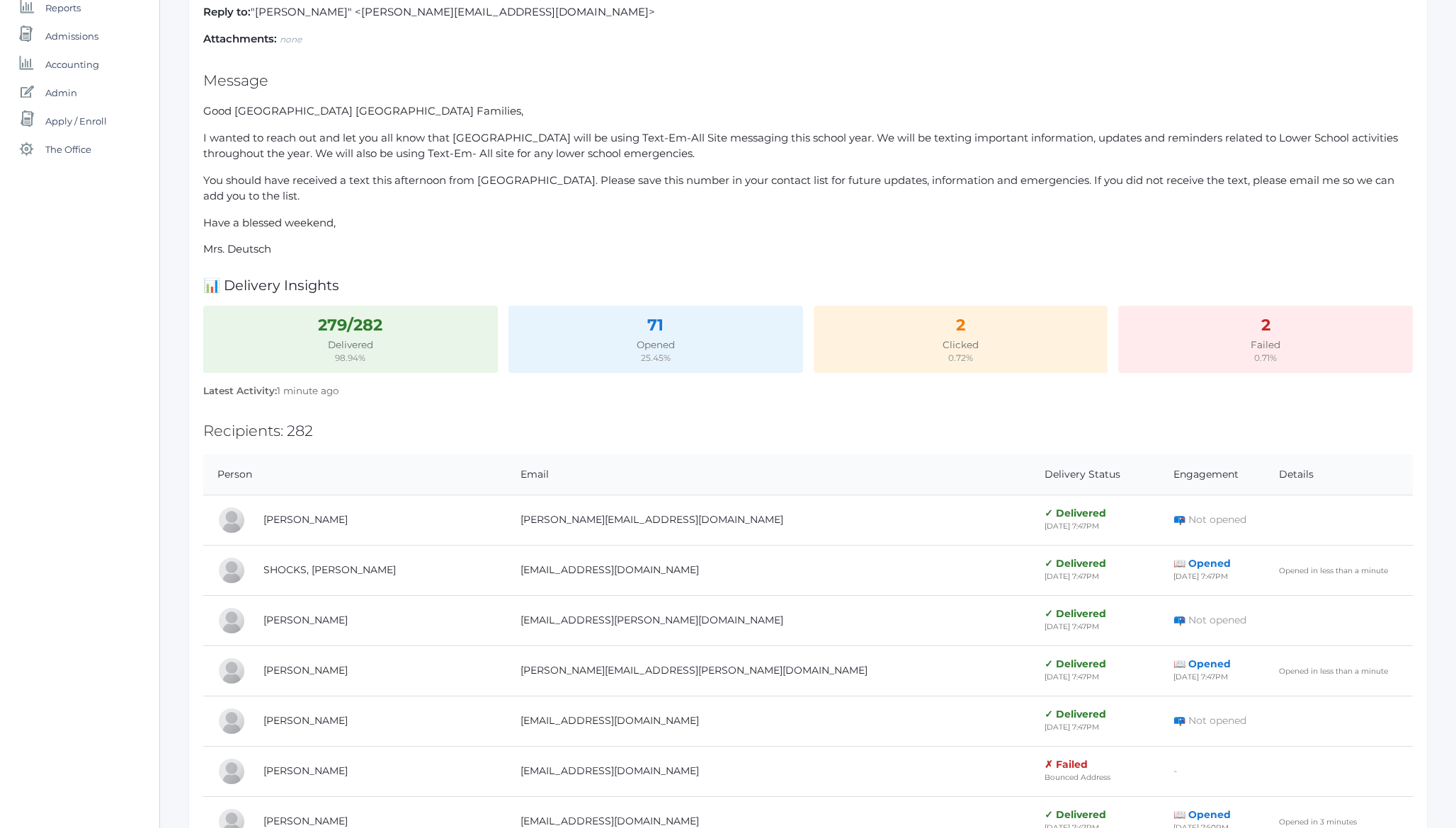
click at [314, 142] on p "I wanted to reach out and let you all know that [GEOGRAPHIC_DATA] will be using…" at bounding box center [809, 146] width 1210 height 32
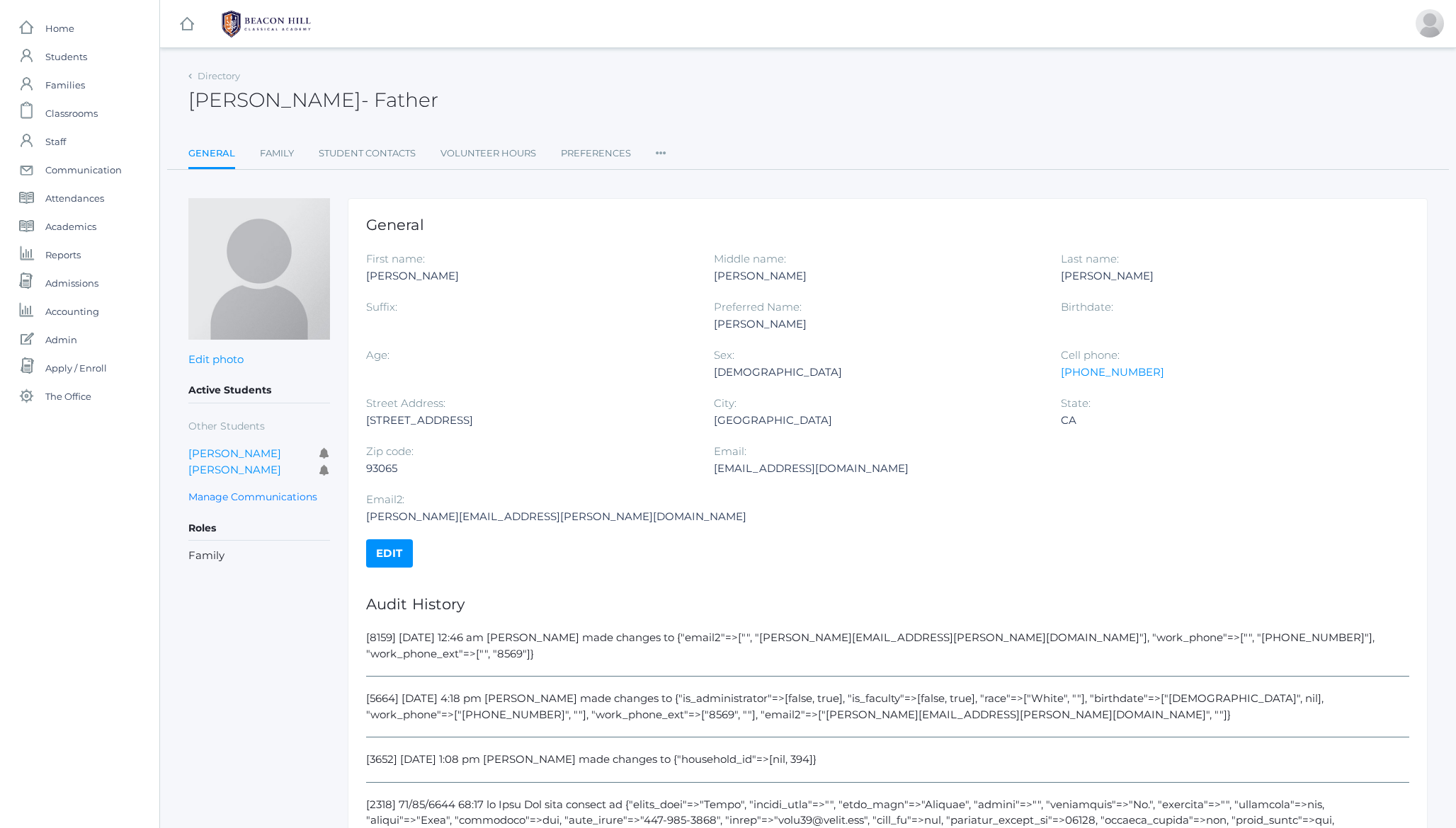
click at [388, 539] on link "Edit" at bounding box center [390, 553] width 47 height 28
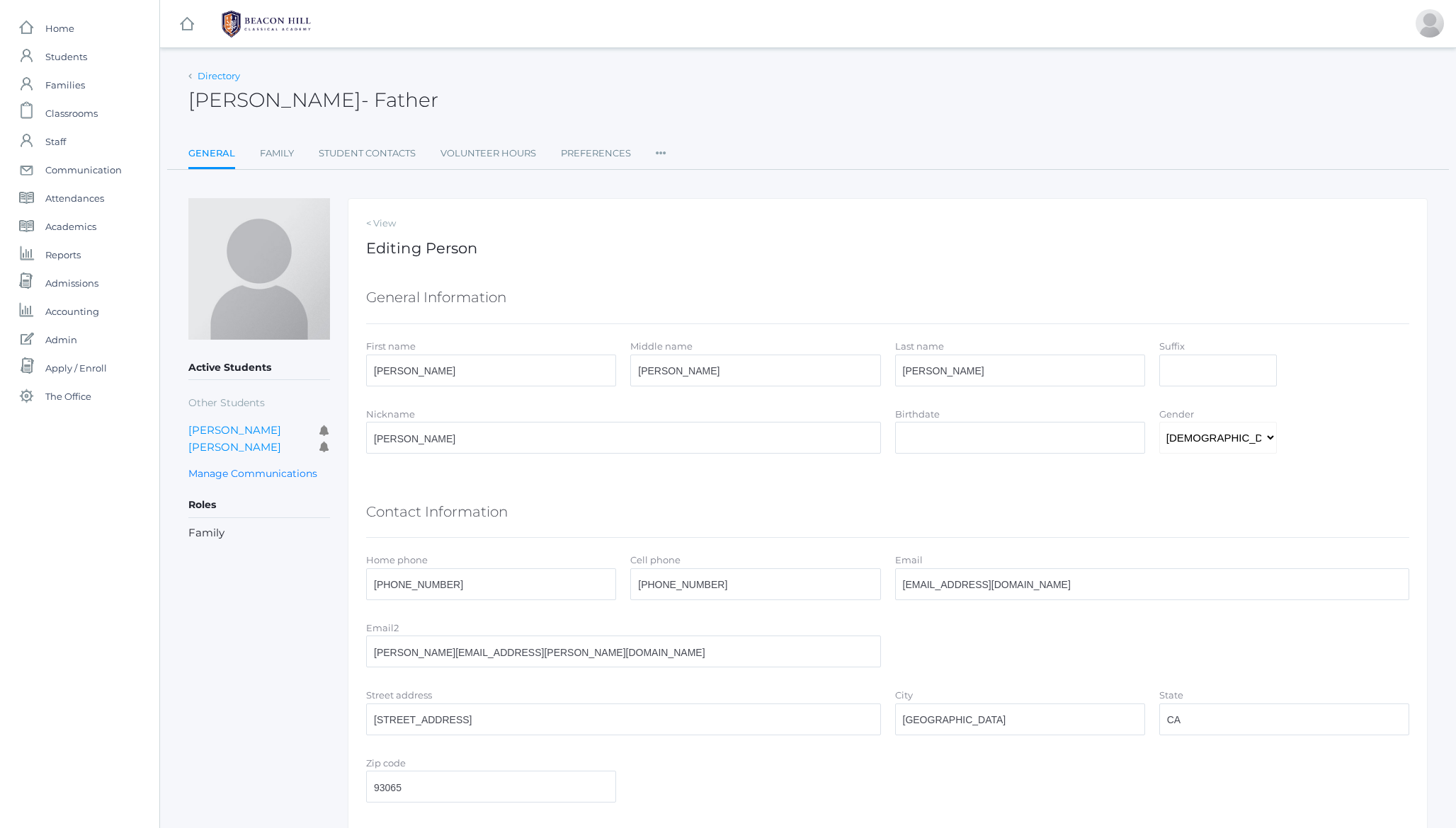
click at [218, 74] on link "Directory" at bounding box center [218, 76] width 42 height 12
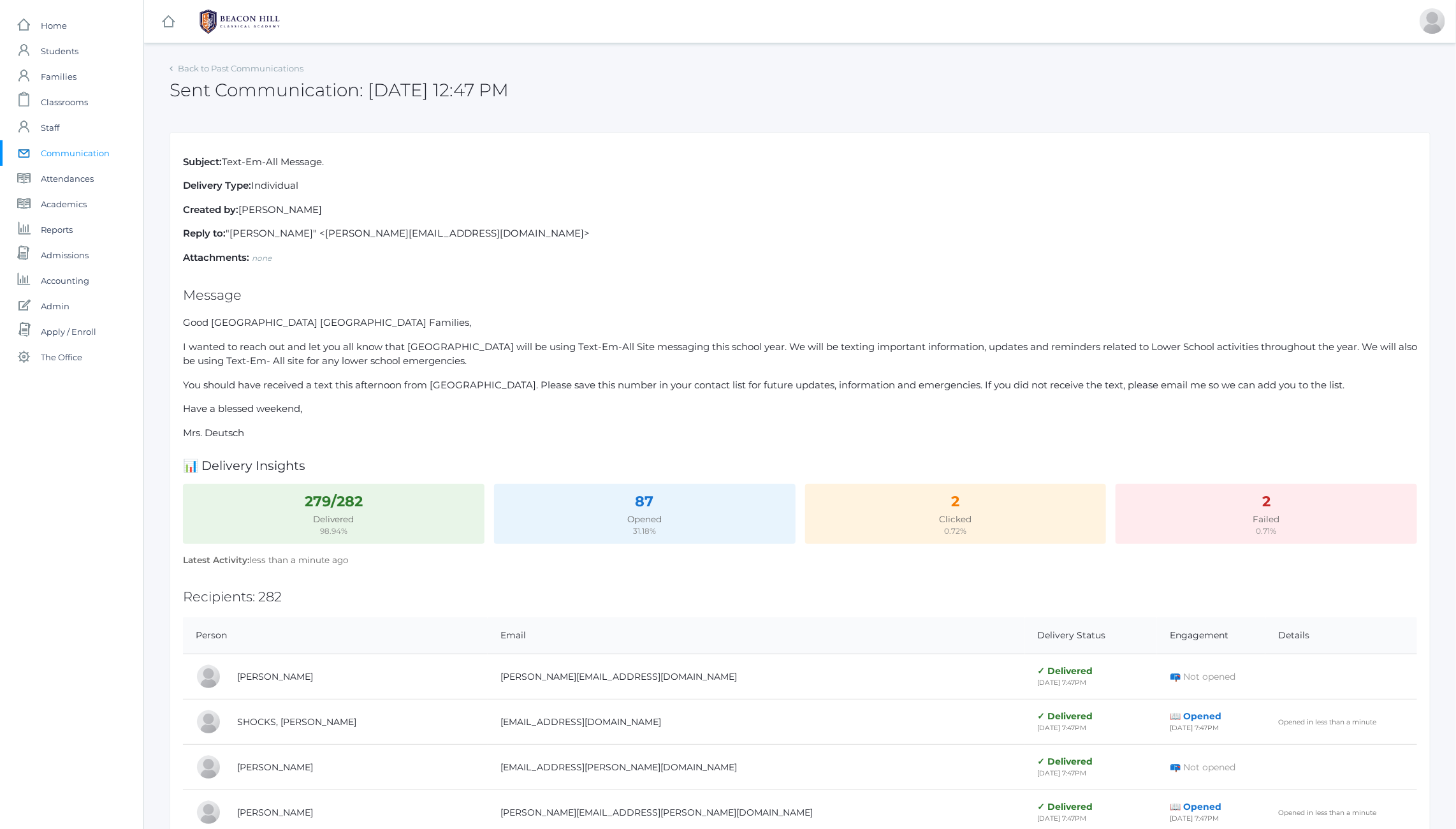
click at [384, 97] on h2 "Sent Communication: [DATE] 12:47 PM" at bounding box center [339, 90] width 339 height 19
click at [223, 68] on link "Back to Past Communications" at bounding box center [240, 68] width 126 height 11
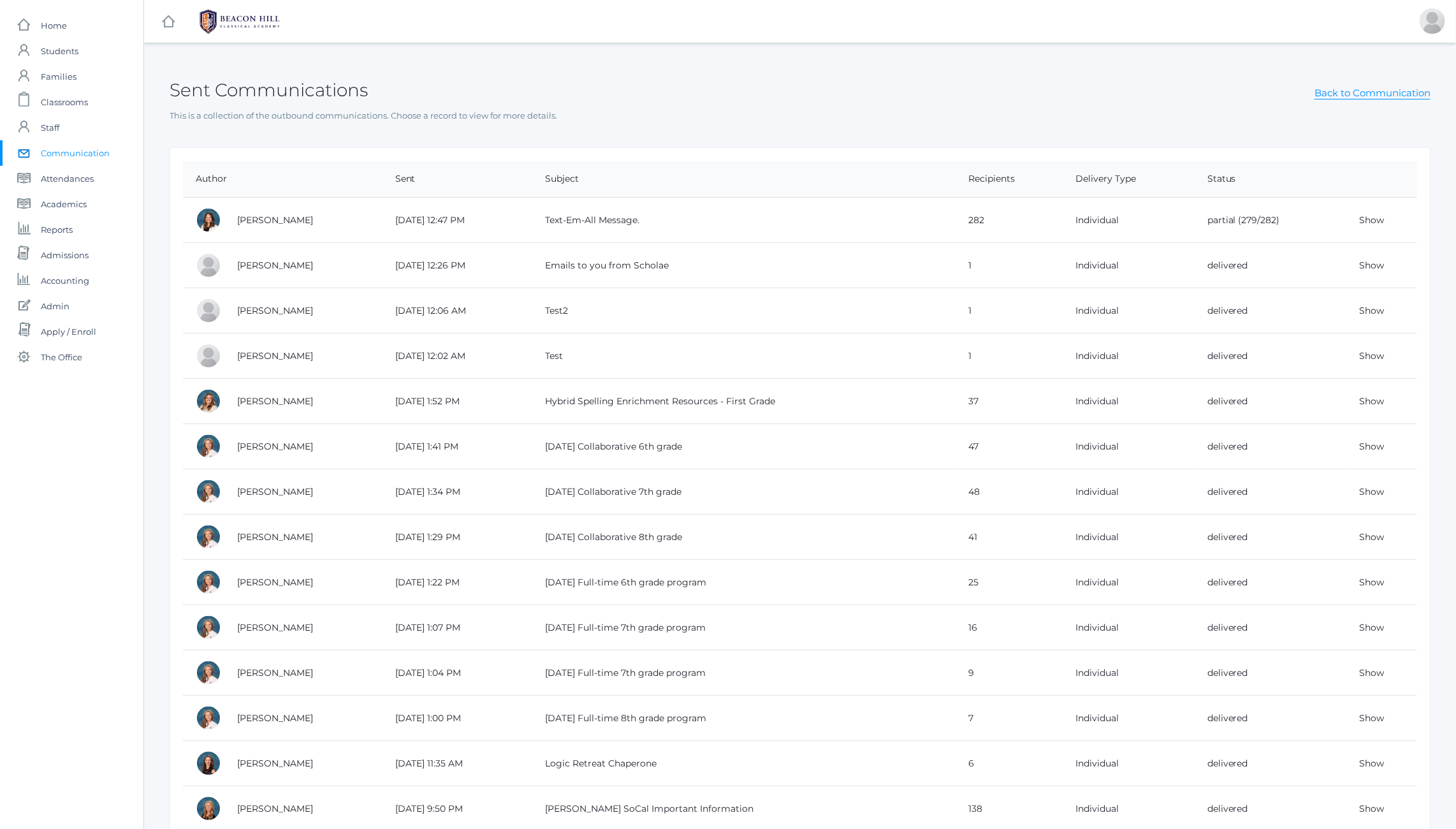
click at [933, 85] on div "Sent Communications Back to Communication" at bounding box center [800, 83] width 1261 height 47
click at [1027, 100] on div "Sent Communications Back to Communication" at bounding box center [800, 83] width 1261 height 47
